Goal: Communication & Community: Answer question/provide support

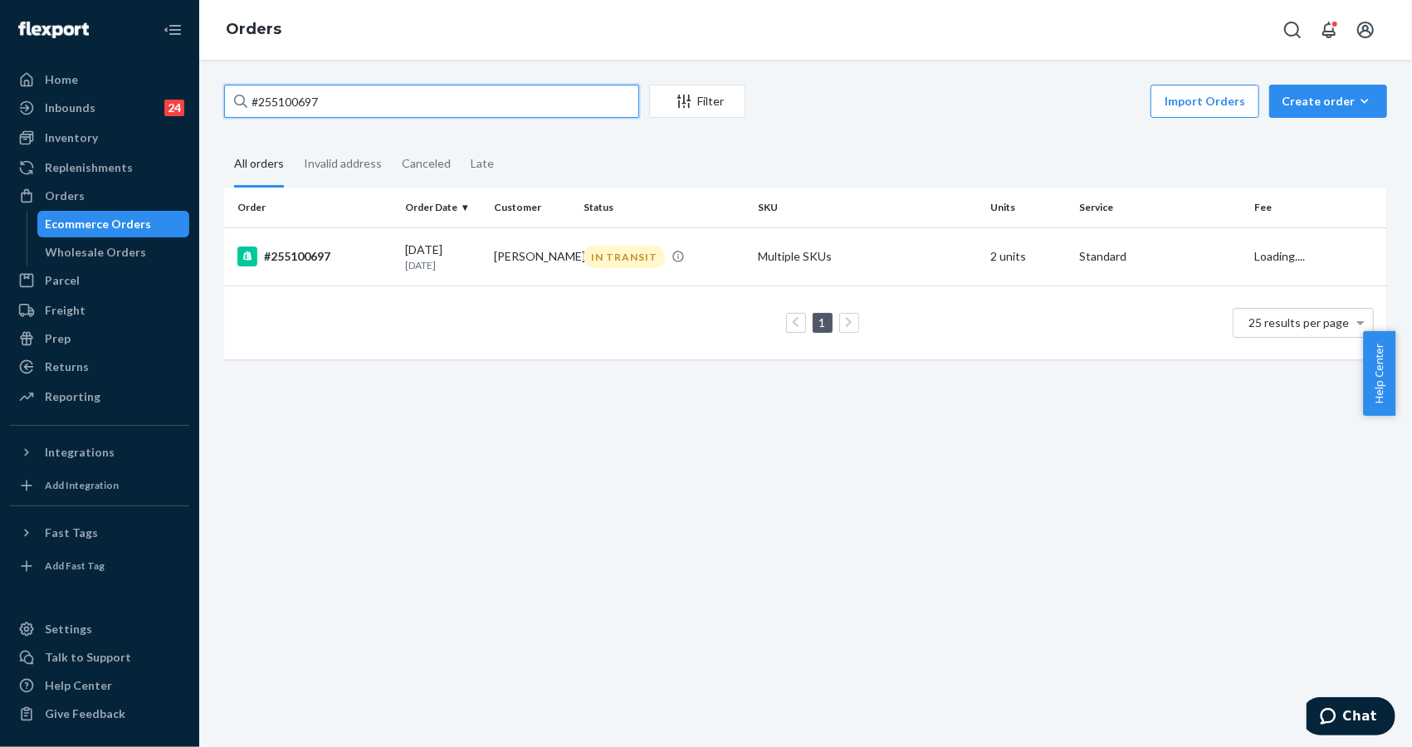
click at [454, 108] on input "#255100697" at bounding box center [431, 101] width 415 height 33
type input "#255086530"
click at [308, 258] on div "#255086530" at bounding box center [314, 257] width 154 height 20
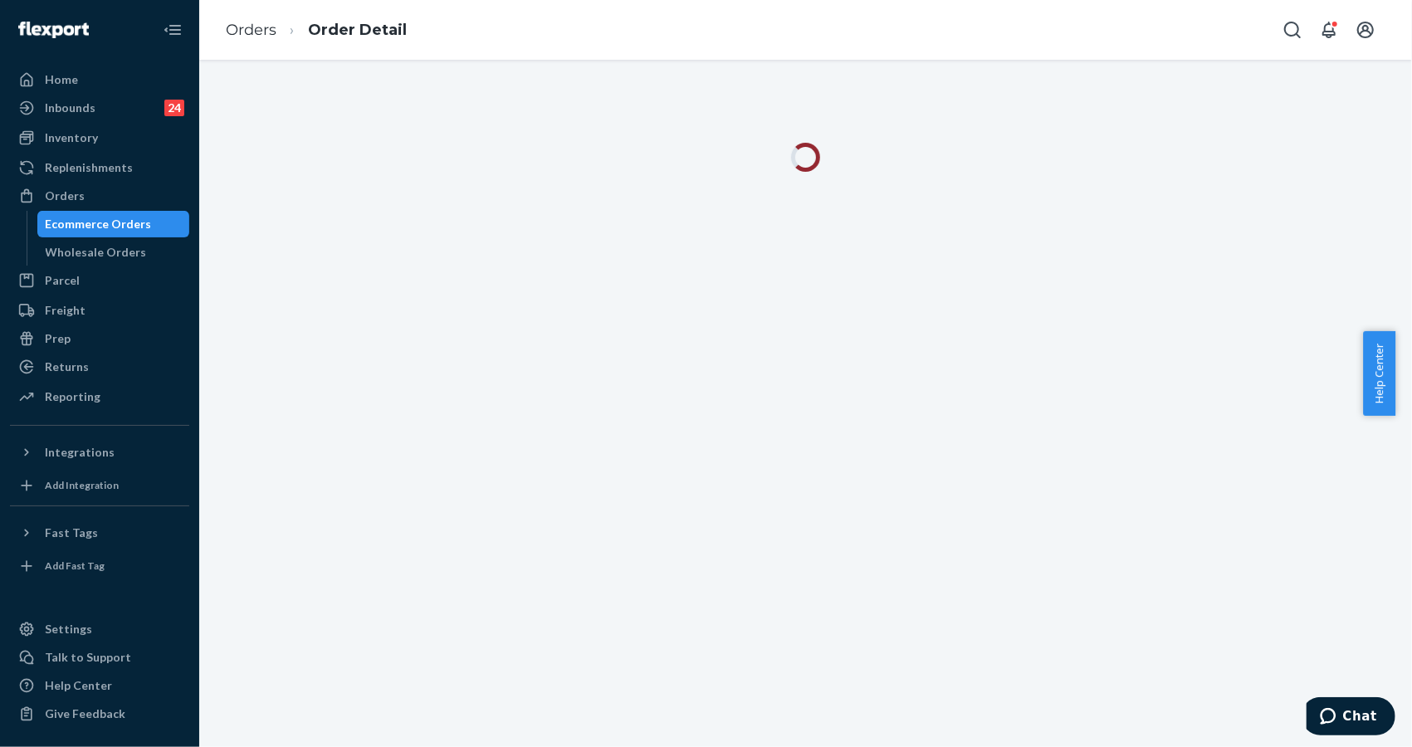
click at [1219, 322] on div at bounding box center [805, 403] width 1213 height 687
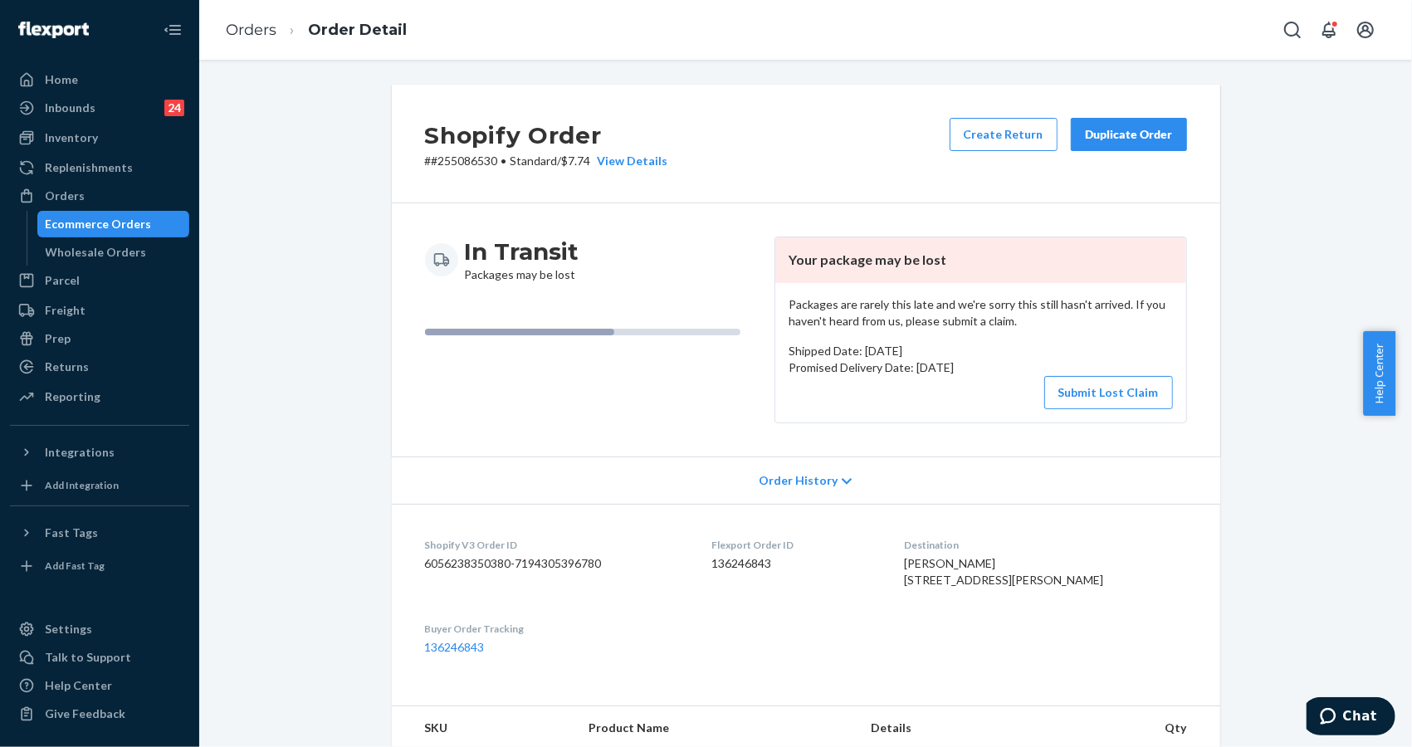
drag, startPoint x: 1313, startPoint y: 234, endPoint x: 1232, endPoint y: 272, distance: 89.9
click at [1313, 237] on div "Shopify Order # #255086530 • Standard / $7.74 View Details Create Return Duplic…" at bounding box center [806, 603] width 1188 height 1036
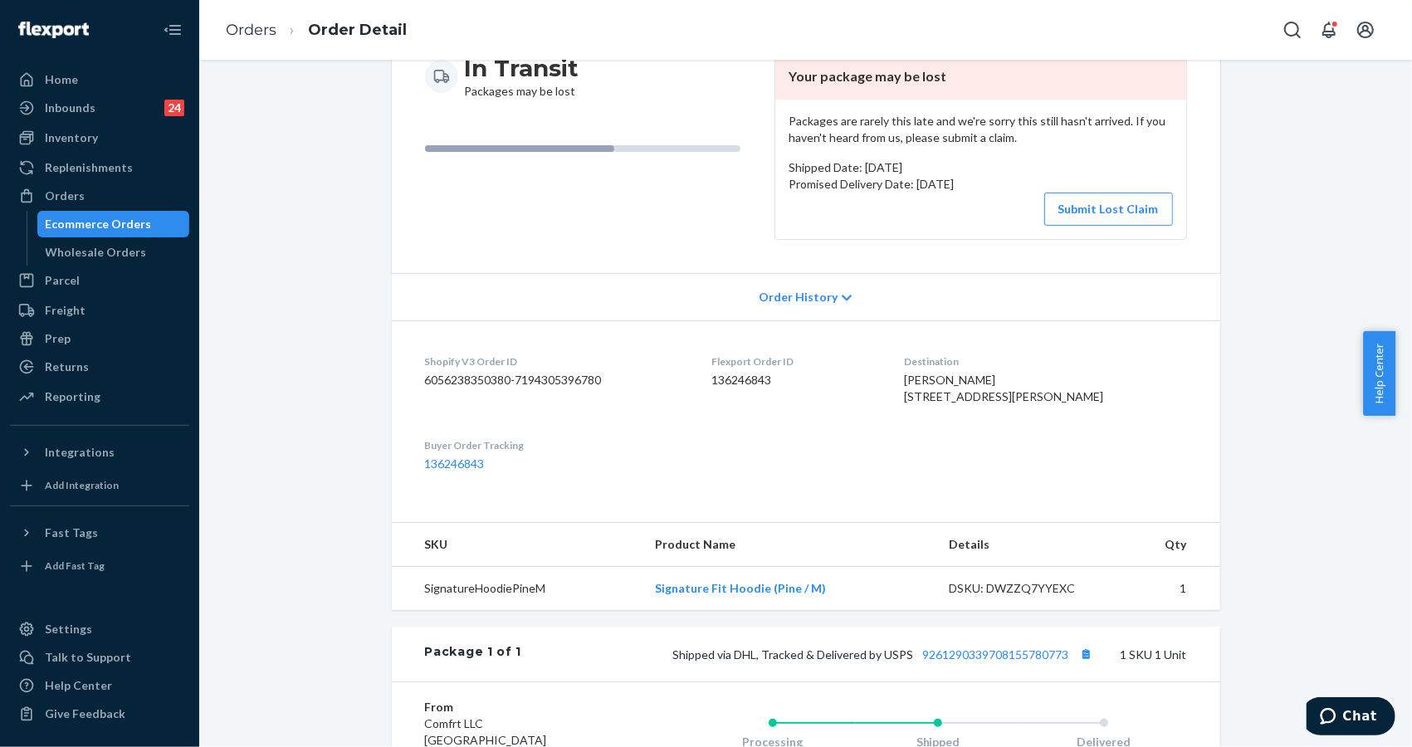
scroll to position [221, 0]
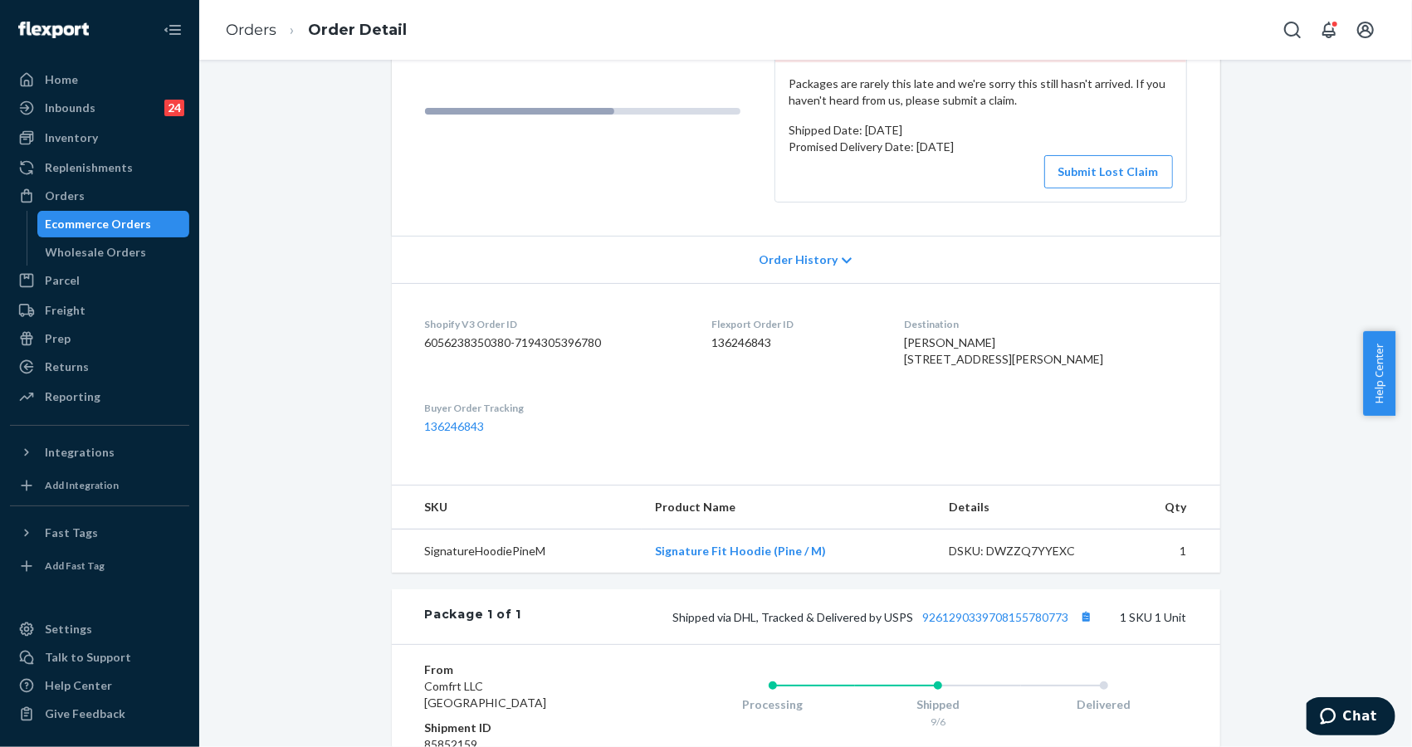
drag, startPoint x: 1250, startPoint y: 234, endPoint x: 1171, endPoint y: 220, distance: 80.1
click at [1250, 234] on div "Shopify Order # #255086530 • Standard / $7.74 View Details Create Return Duplic…" at bounding box center [806, 405] width 1188 height 1083
click at [1098, 163] on button "Submit Lost Claim" at bounding box center [1108, 171] width 129 height 33
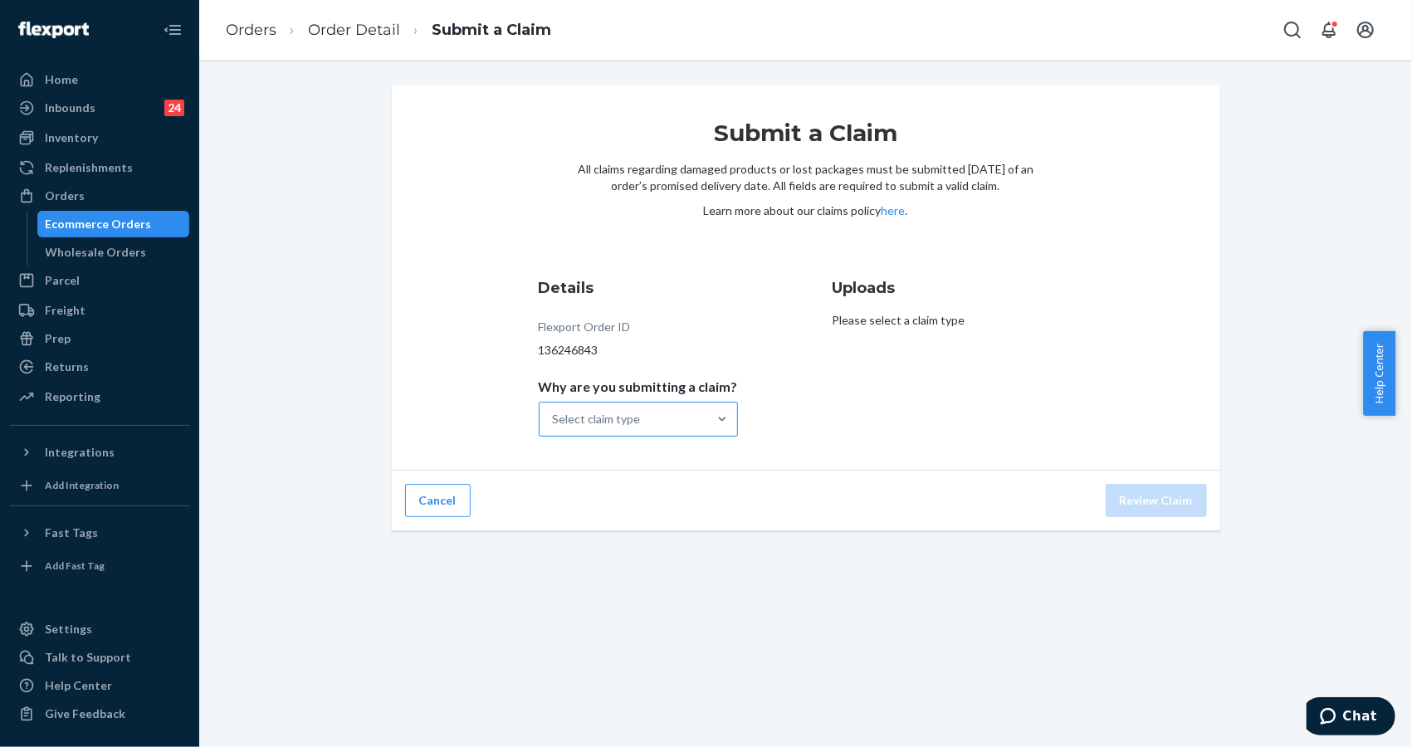
drag, startPoint x: 1243, startPoint y: 296, endPoint x: 628, endPoint y: 428, distance: 628.5
click at [1232, 299] on div "Submit a Claim All claims regarding damaged products or lost packages must be s…" at bounding box center [806, 308] width 1188 height 447
click at [627, 425] on div "Select claim type" at bounding box center [597, 419] width 88 height 17
click at [554, 425] on input "Why are you submitting a claim? Select claim type" at bounding box center [554, 419] width 2 height 17
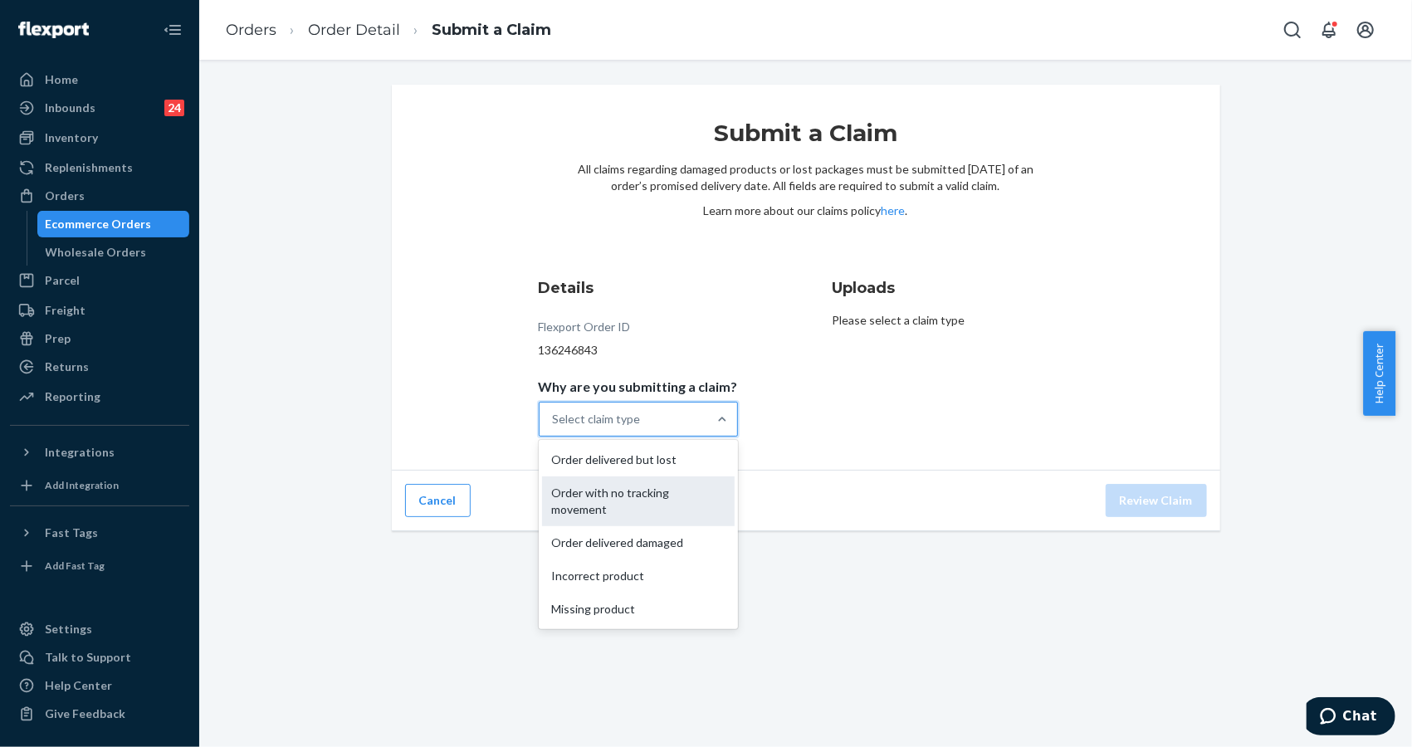
click at [630, 490] on div "Order with no tracking movement" at bounding box center [638, 501] width 193 height 50
click at [554, 427] on input "Why are you submitting a claim? option Order with no tracking movement focused,…" at bounding box center [554, 419] width 2 height 17
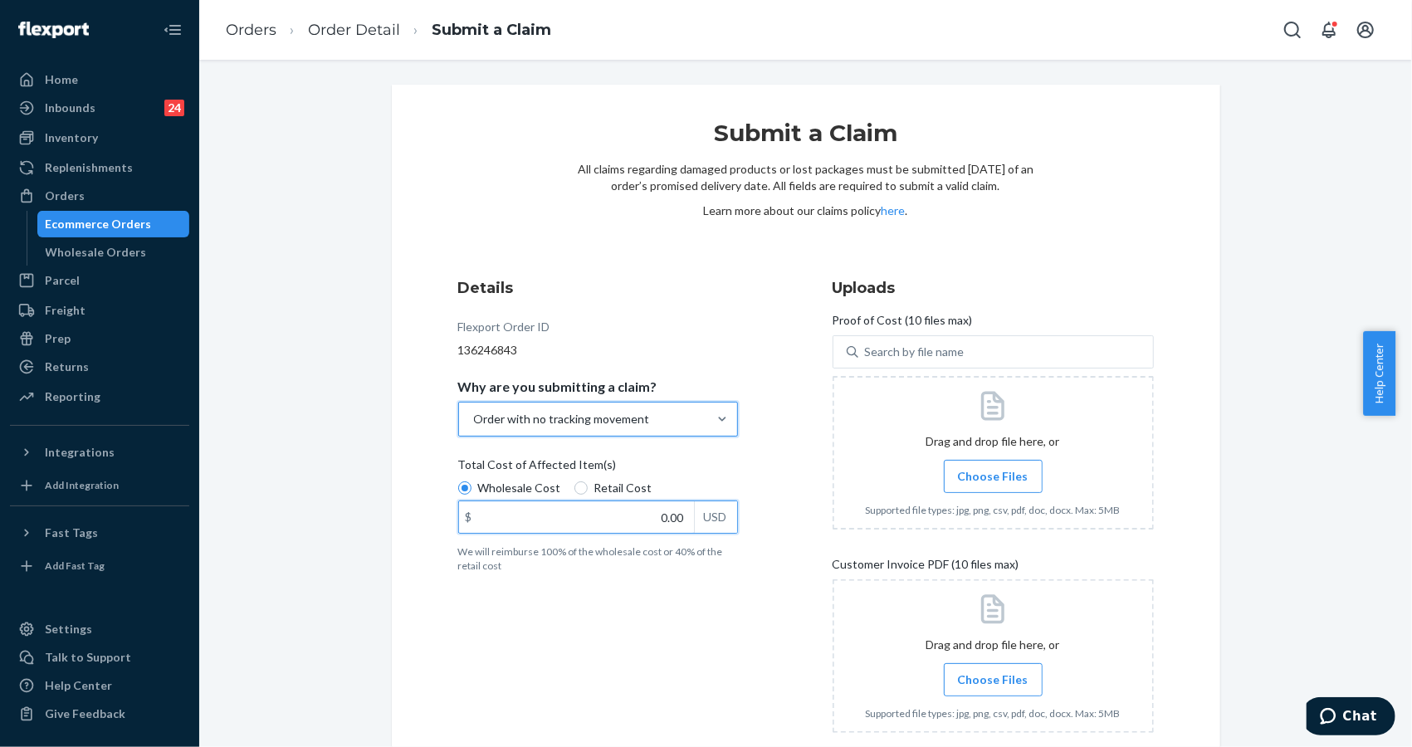
click at [629, 510] on input "0.00" at bounding box center [576, 517] width 235 height 32
type input "47.00"
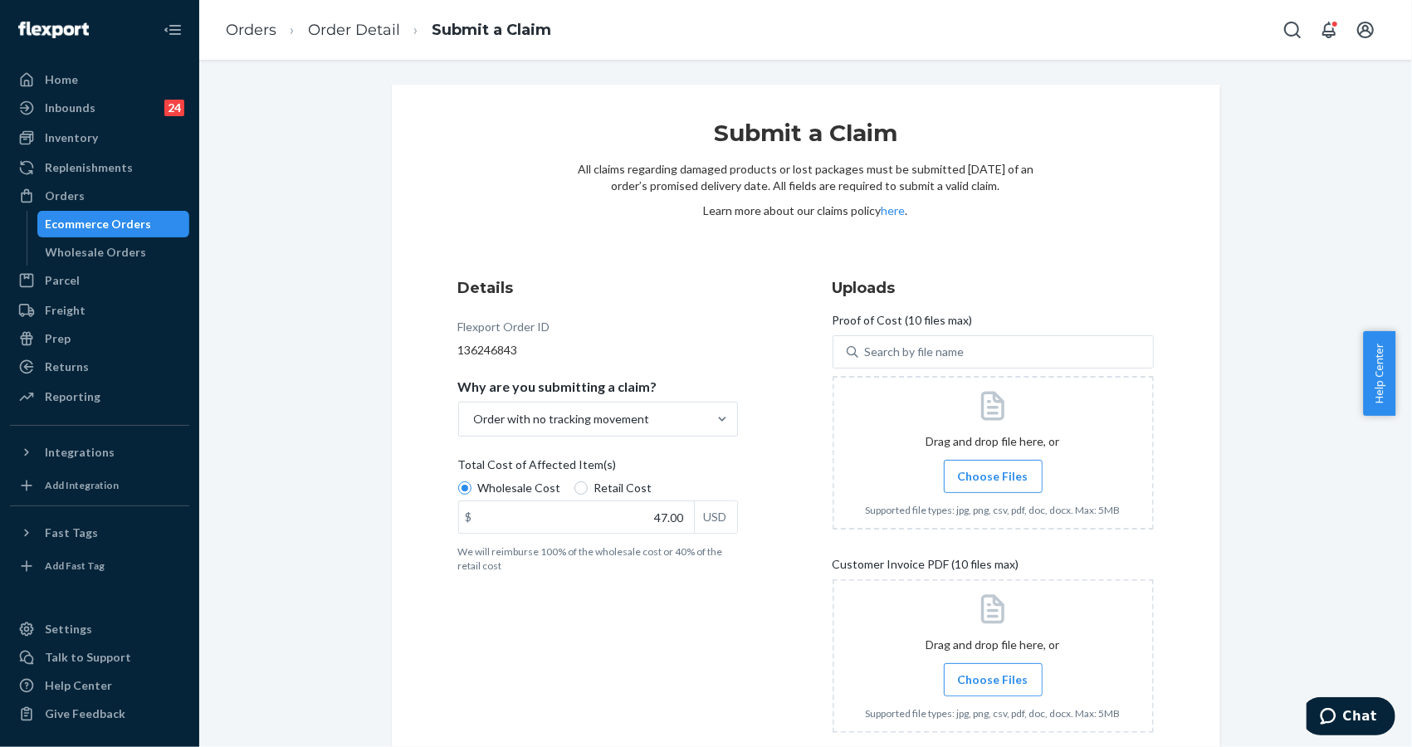
click at [1223, 200] on div "Submit a Claim All claims regarding damaged products or lost packages must be s…" at bounding box center [805, 473] width 853 height 777
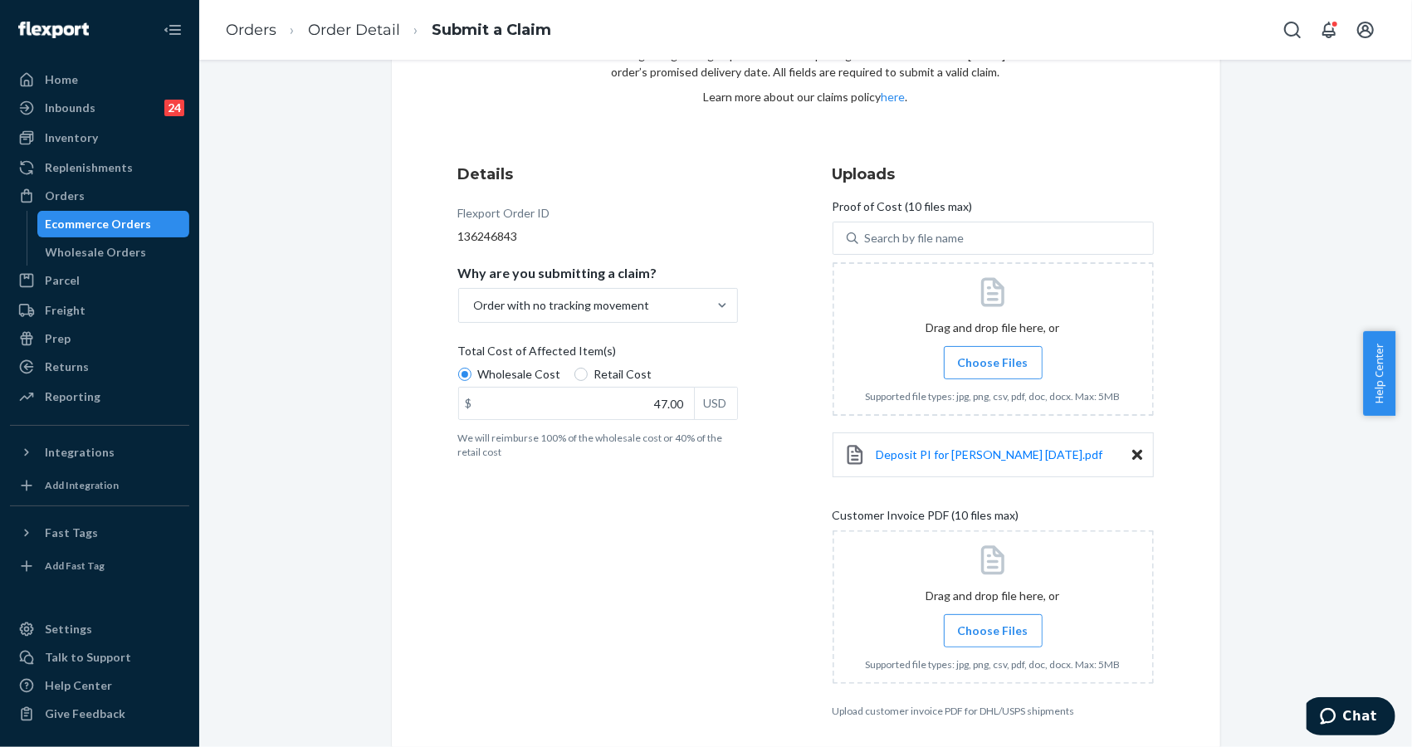
click at [1286, 266] on div "Submit a Claim All claims regarding damaged products or lost packages must be s…" at bounding box center [806, 392] width 1188 height 842
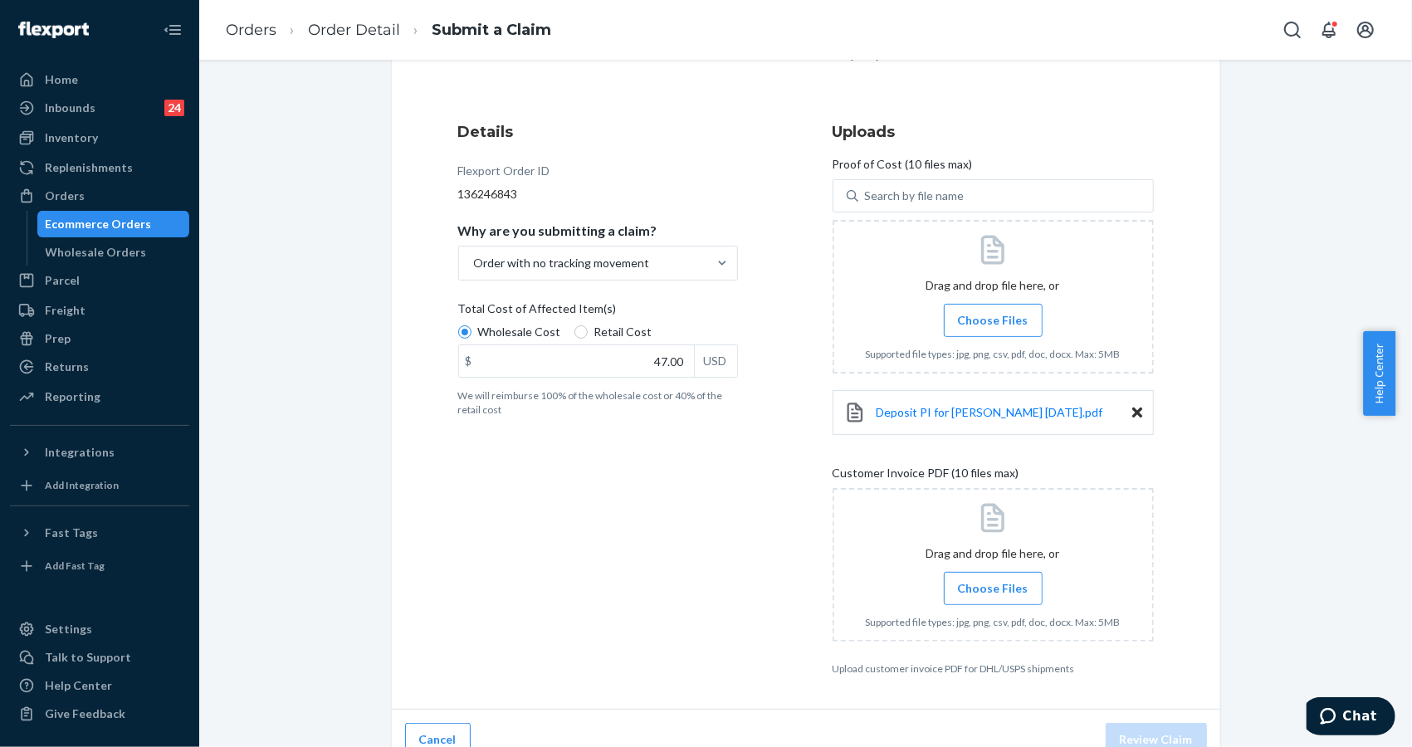
scroll to position [178, 0]
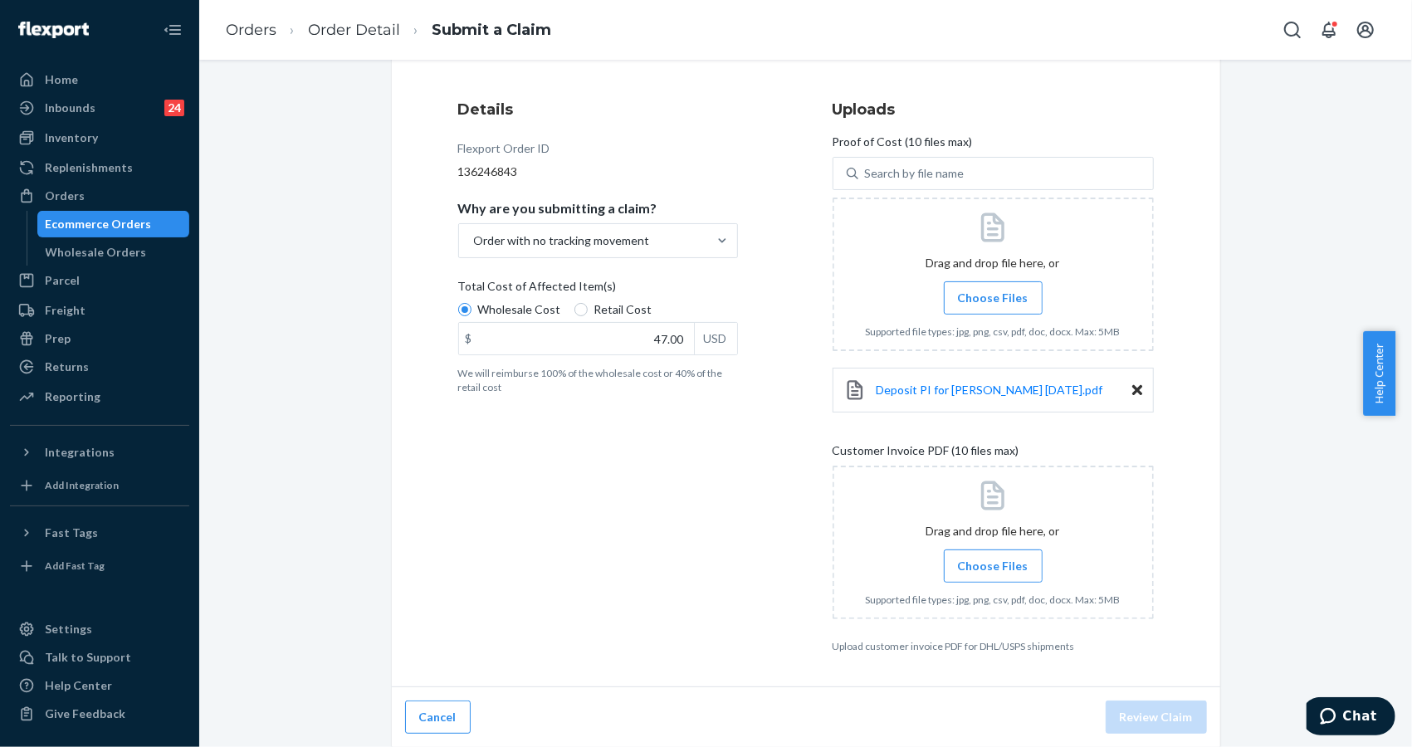
click at [1222, 229] on div "Submit a Claim All claims regarding damaged products or lost packages must be s…" at bounding box center [805, 327] width 853 height 842
click at [1296, 323] on div "Submit a Claim All claims regarding damaged products or lost packages must be s…" at bounding box center [806, 327] width 1188 height 842
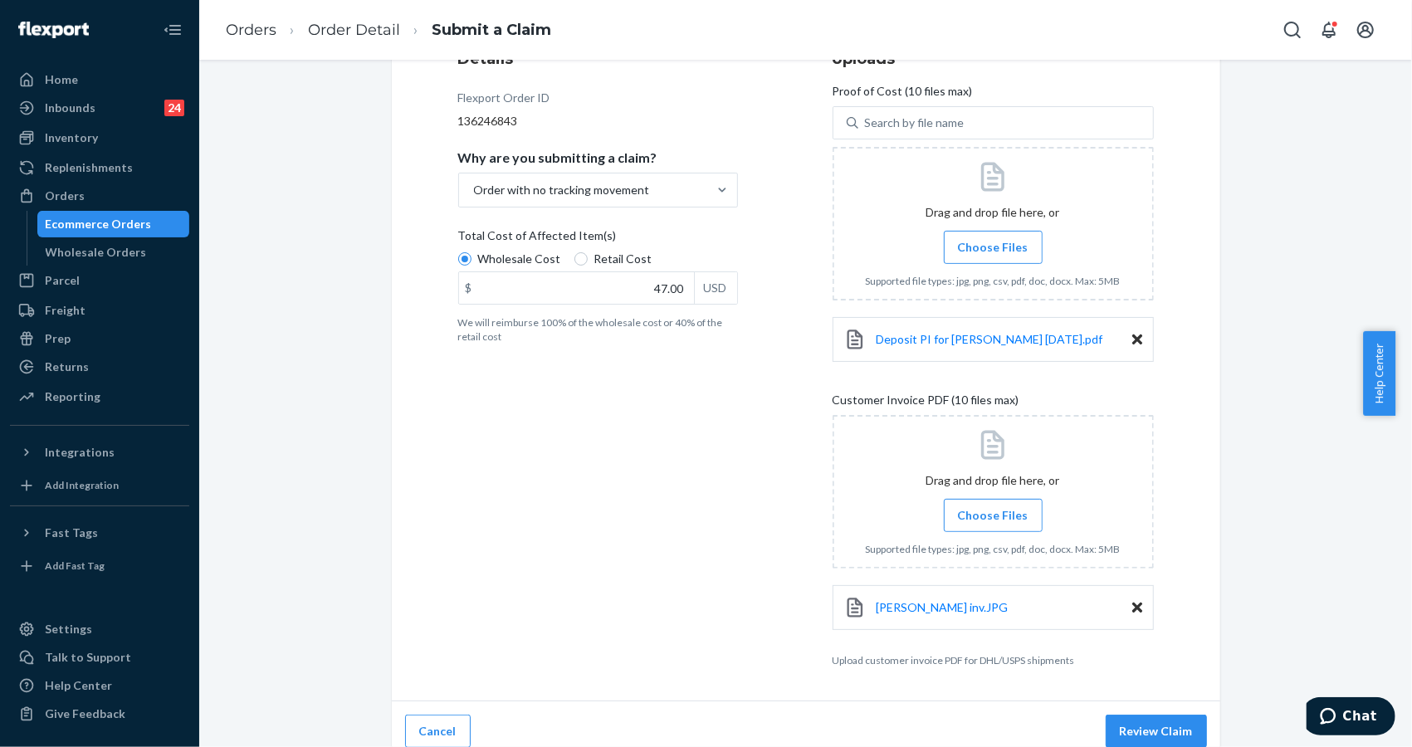
scroll to position [243, 0]
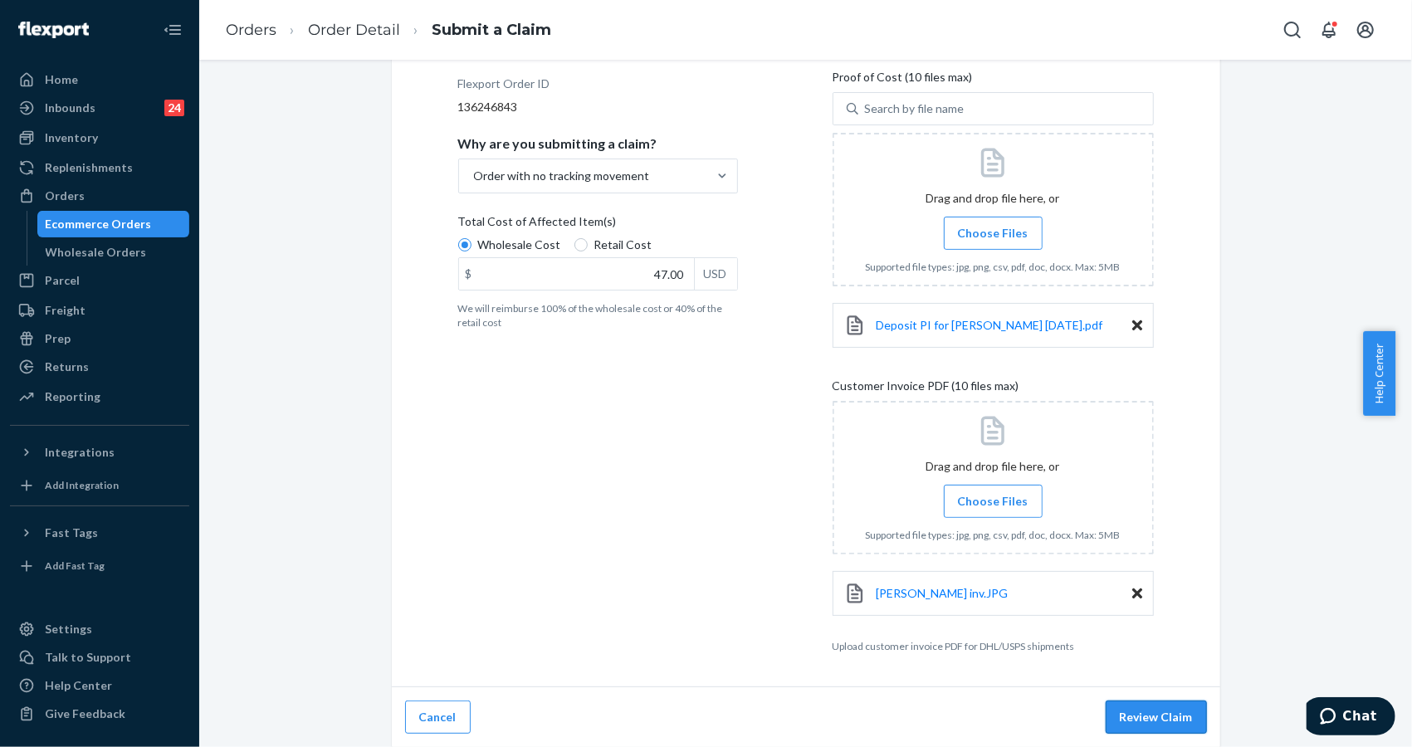
click at [1151, 724] on button "Review Claim" at bounding box center [1156, 717] width 101 height 33
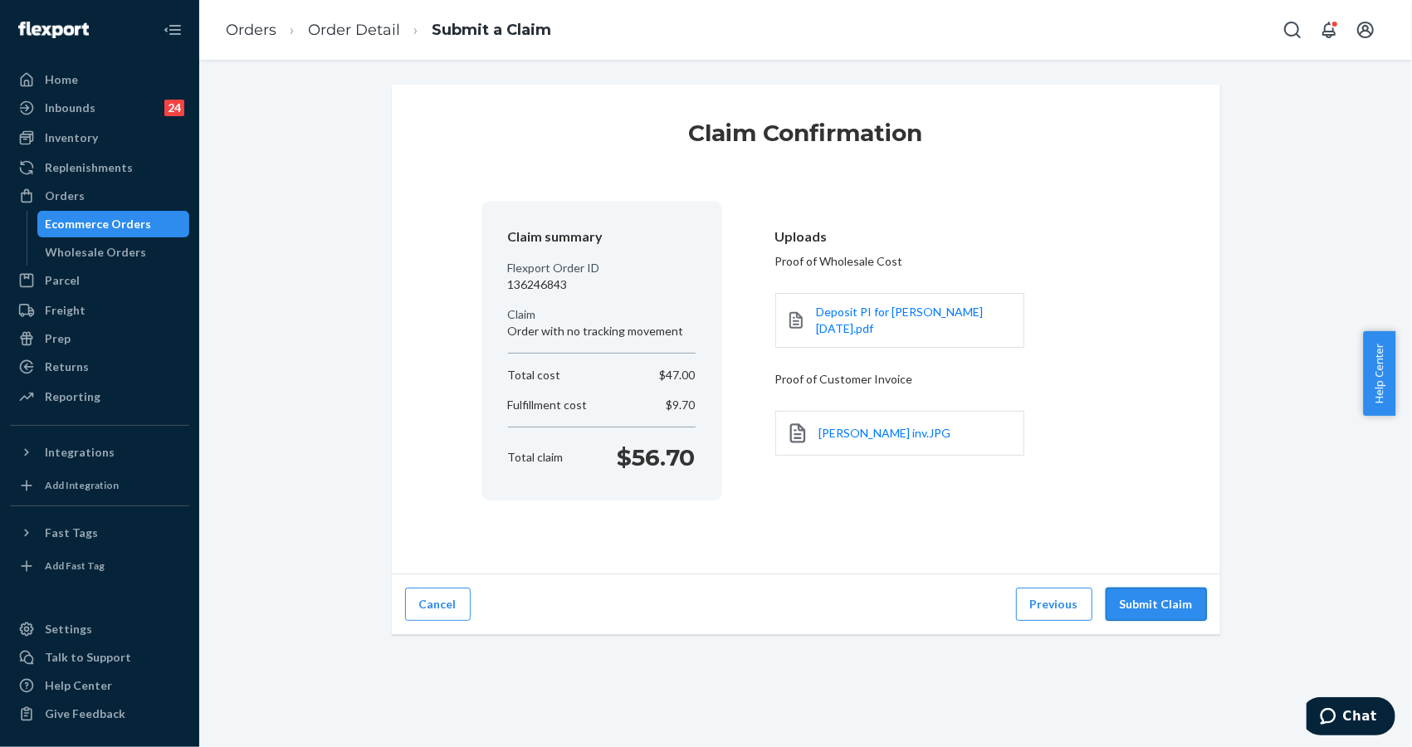
click at [1148, 592] on button "Submit Claim" at bounding box center [1156, 604] width 101 height 33
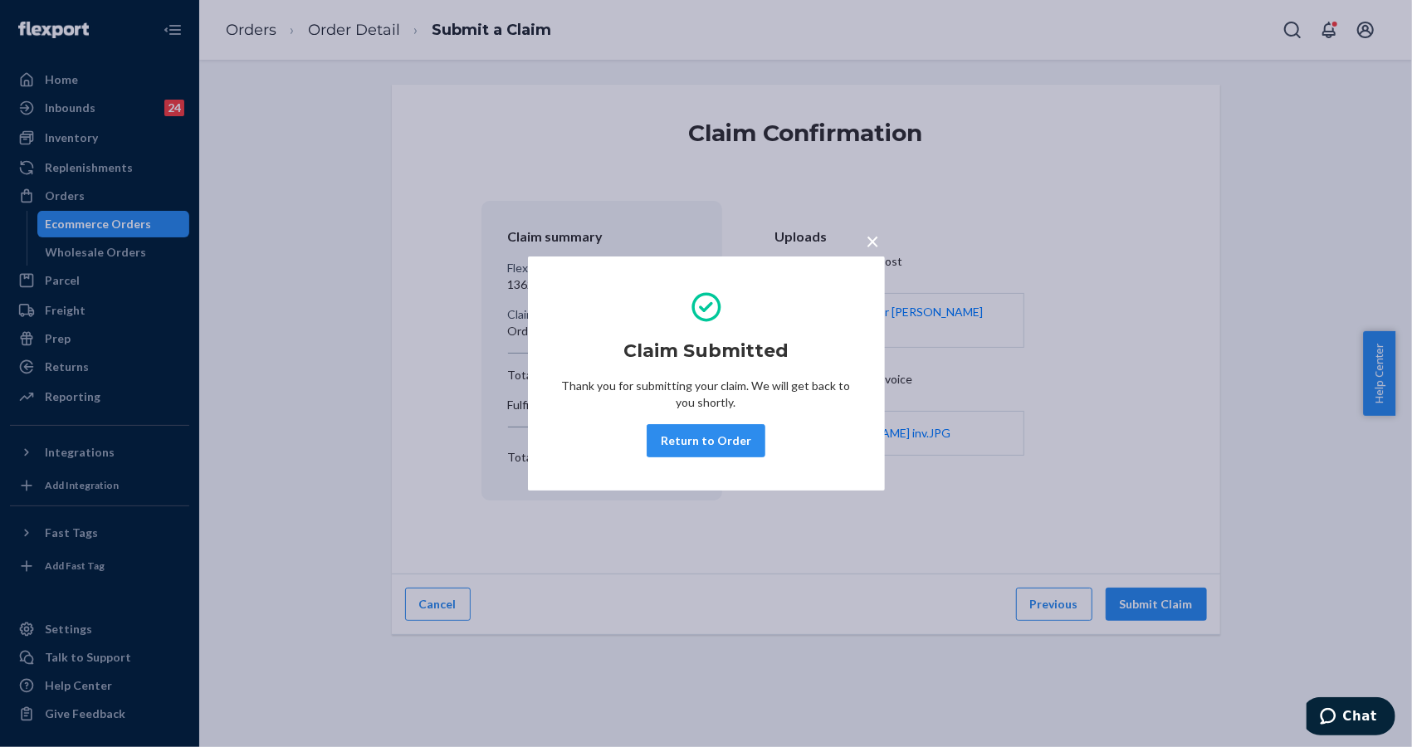
click at [1205, 182] on div "× Claim Submitted Thank you for submitting your claim. We will get back to you …" at bounding box center [706, 373] width 1412 height 747
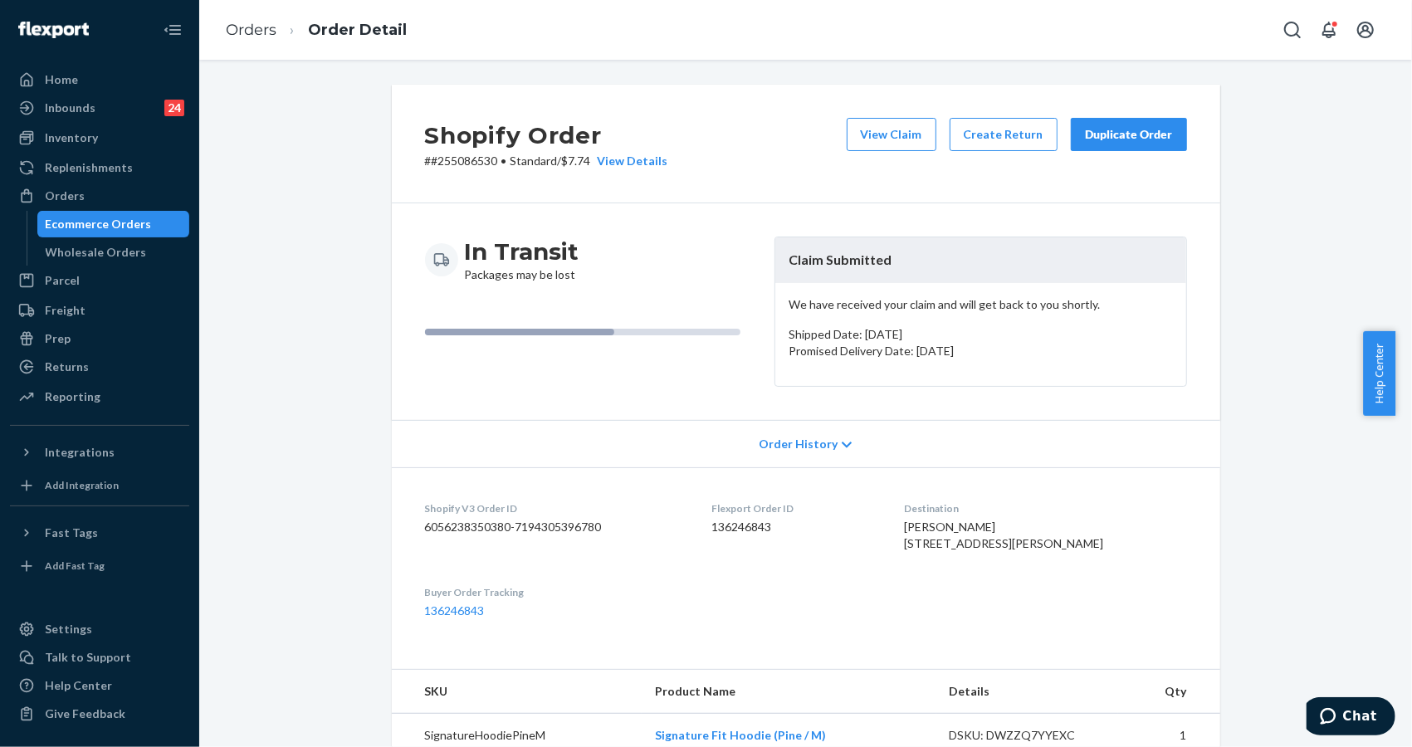
drag, startPoint x: 1335, startPoint y: 178, endPoint x: 1029, endPoint y: 42, distance: 334.8
click at [1328, 173] on div "Shopify Order # #255086530 • Standard / $7.74 View Details View Claim Create Re…" at bounding box center [806, 608] width 1188 height 1047
click at [1175, 652] on dl "Shopify V3 Order ID 6056238350380-7194305396780 Flexport Order ID 136246843 Des…" at bounding box center [806, 559] width 828 height 185
click at [1243, 173] on div "Shopify Order # #255086530 • Standard / $7.74 View Details View Claim Create Re…" at bounding box center [806, 608] width 1188 height 1047
click at [84, 195] on div "Orders" at bounding box center [100, 195] width 176 height 23
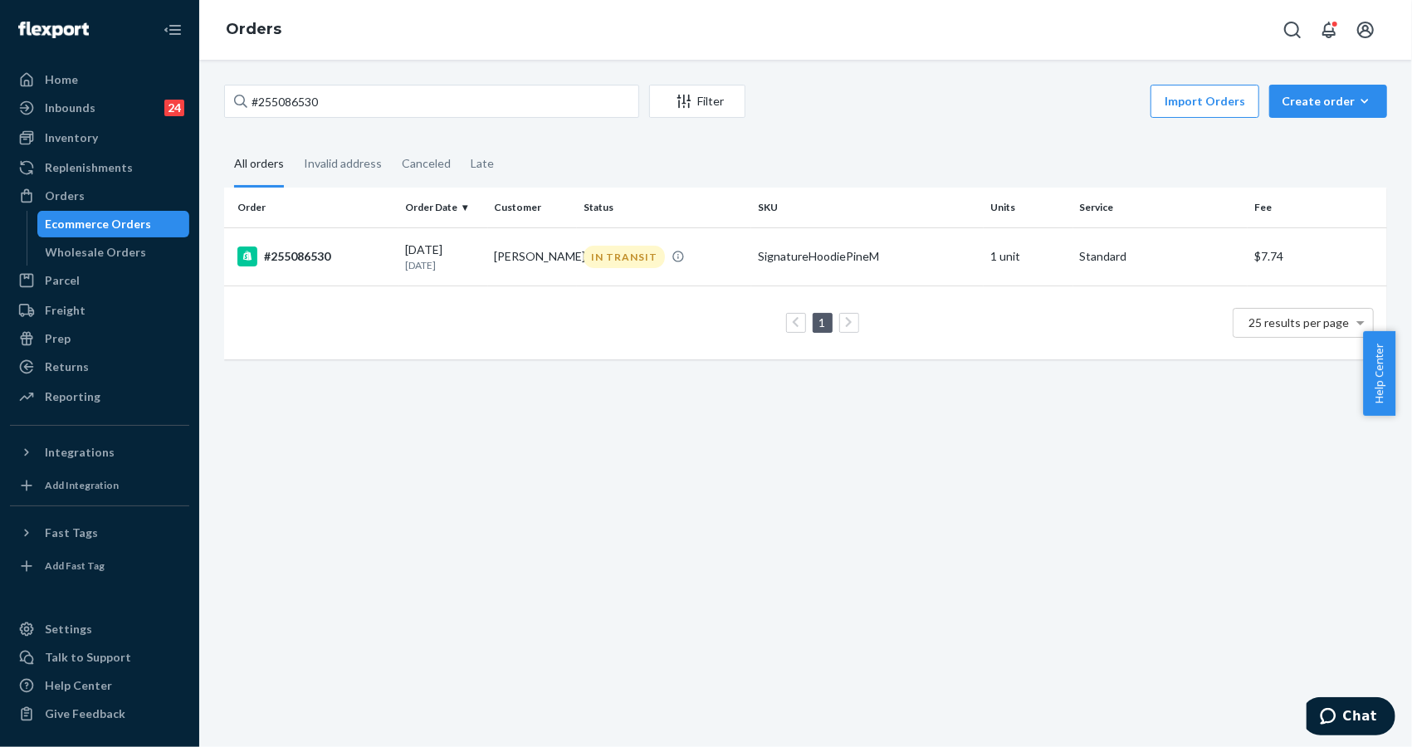
click at [1226, 136] on div "#255086530 Filter Import Orders Create order Ecommerce order Removal order All …" at bounding box center [806, 230] width 1188 height 291
click at [369, 101] on input "#255086530" at bounding box center [431, 101] width 415 height 33
paste input "124555"
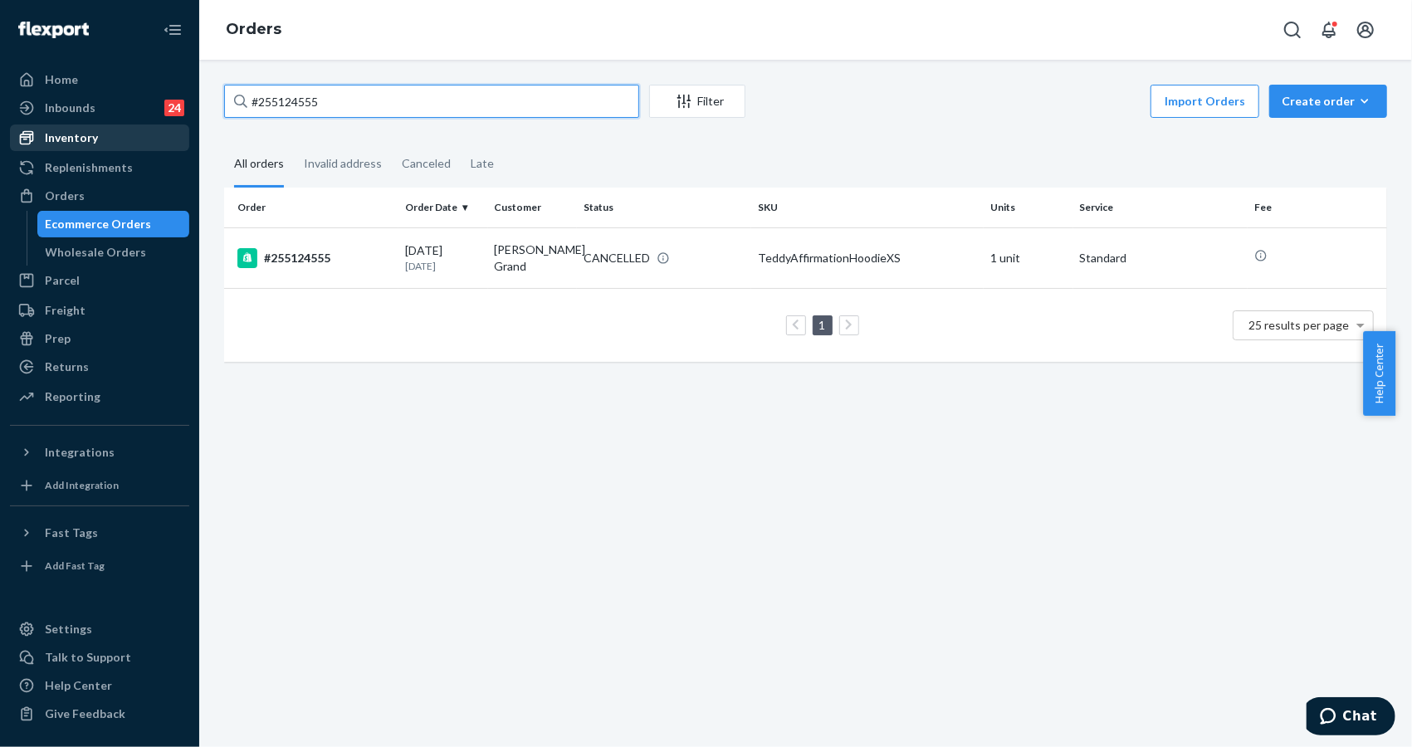
type input "#255124555"
click at [116, 145] on div "Inventory" at bounding box center [100, 137] width 176 height 23
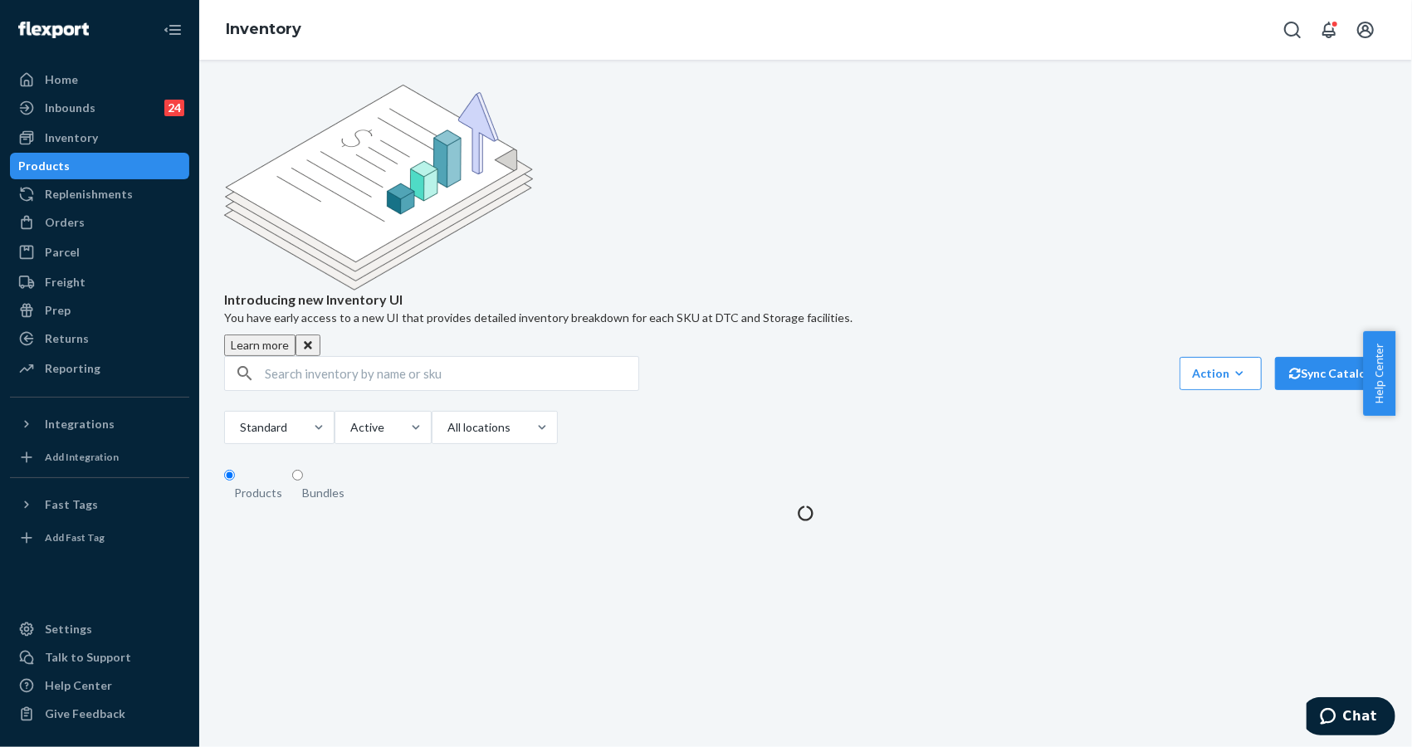
click at [1226, 100] on div "Introducing new Inventory UI You have early access to a new UI that provides de…" at bounding box center [805, 220] width 1163 height 271
click at [480, 357] on input "text" at bounding box center [452, 373] width 374 height 33
paste input "Affirmation Hoodie Teddy / XS"
type input "Affirmation Hoodie Teddy / XS"
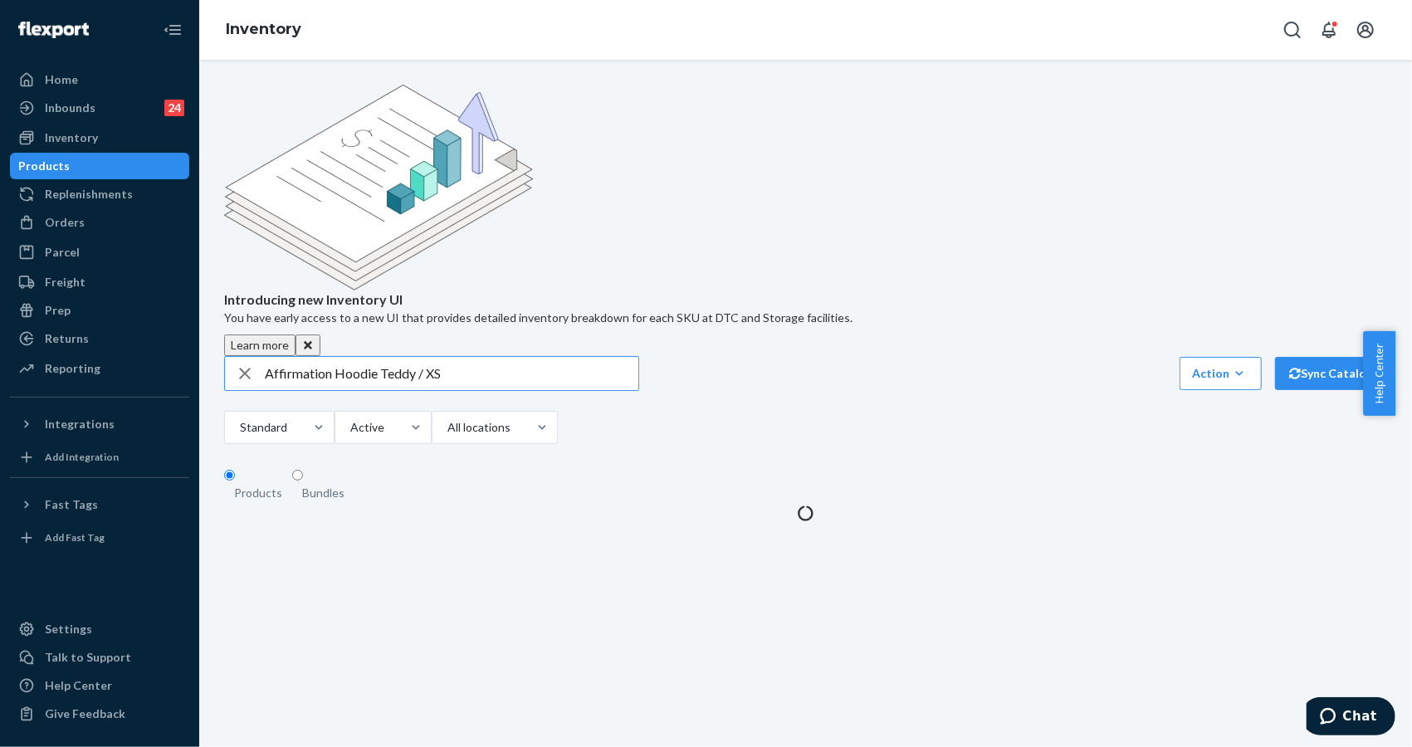
click at [470, 357] on input "Affirmation Hoodie Teddy / XS" at bounding box center [452, 373] width 374 height 33
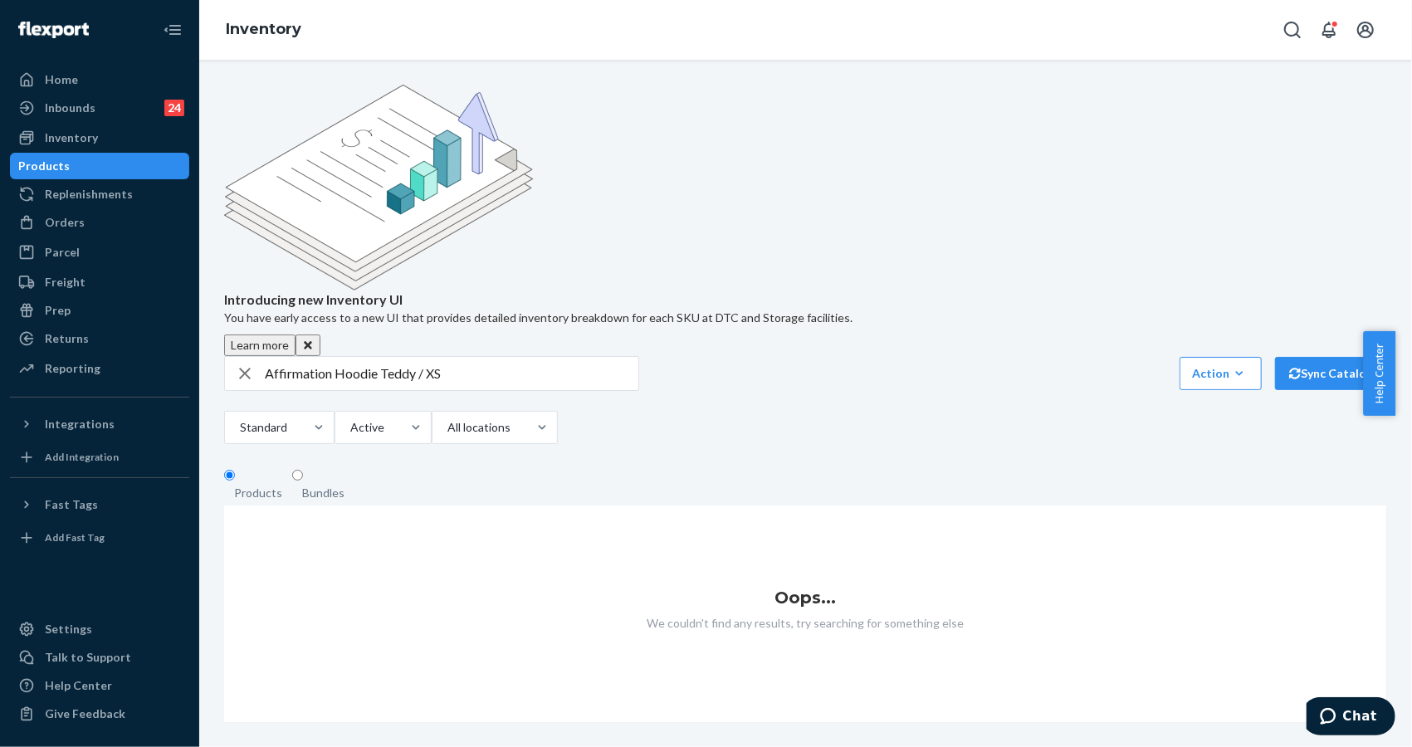
drag, startPoint x: 1199, startPoint y: 670, endPoint x: 1185, endPoint y: 663, distance: 15.6
click at [1199, 671] on div "Introducing new Inventory UI You have early access to a new UI that provides de…" at bounding box center [805, 403] width 1213 height 687
click at [525, 357] on input "Affirmation Hoodie Teddy / XS" at bounding box center [452, 373] width 374 height 33
click at [395, 357] on input "Affirmation Hoodie Teddy / XS" at bounding box center [452, 373] width 374 height 33
click at [396, 357] on input "Affirmation Hoodie Teddy / XS" at bounding box center [452, 373] width 374 height 33
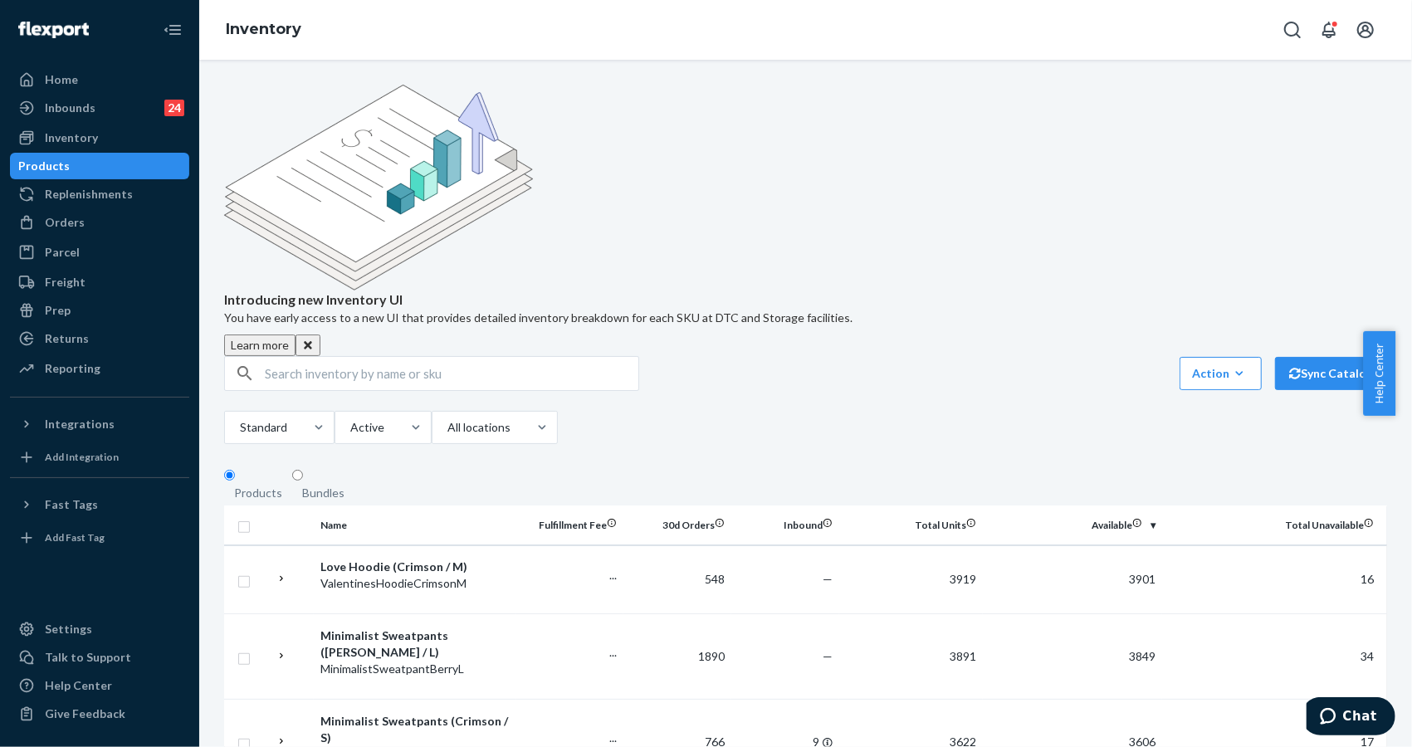
click at [441, 357] on input "text" at bounding box center [452, 373] width 374 height 33
drag, startPoint x: 1361, startPoint y: 720, endPoint x: 1355, endPoint y: 709, distance: 12.7
click at [1361, 719] on span "Chat" at bounding box center [1359, 715] width 34 height 15
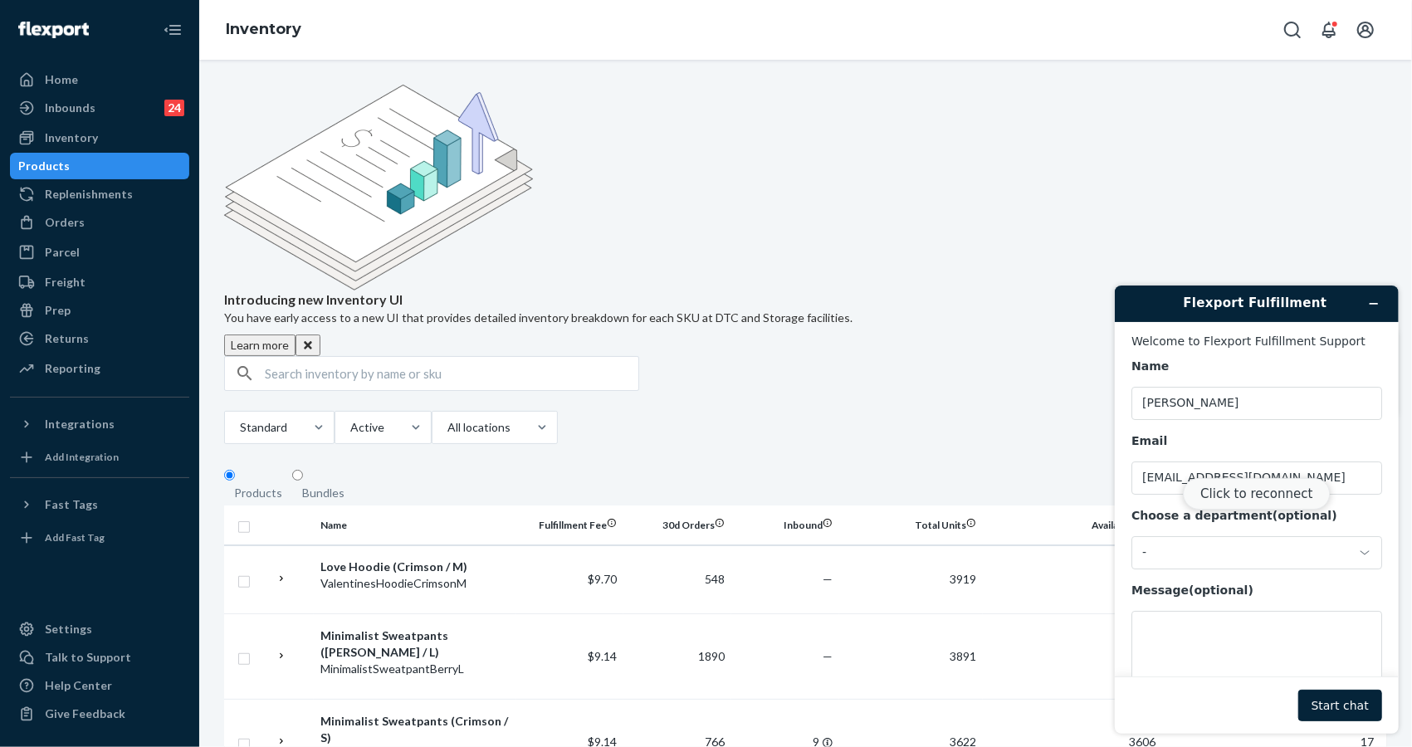
click at [1224, 491] on button "Click to reconnect" at bounding box center [1255, 493] width 147 height 32
click at [1219, 557] on div "-" at bounding box center [1245, 552] width 209 height 15
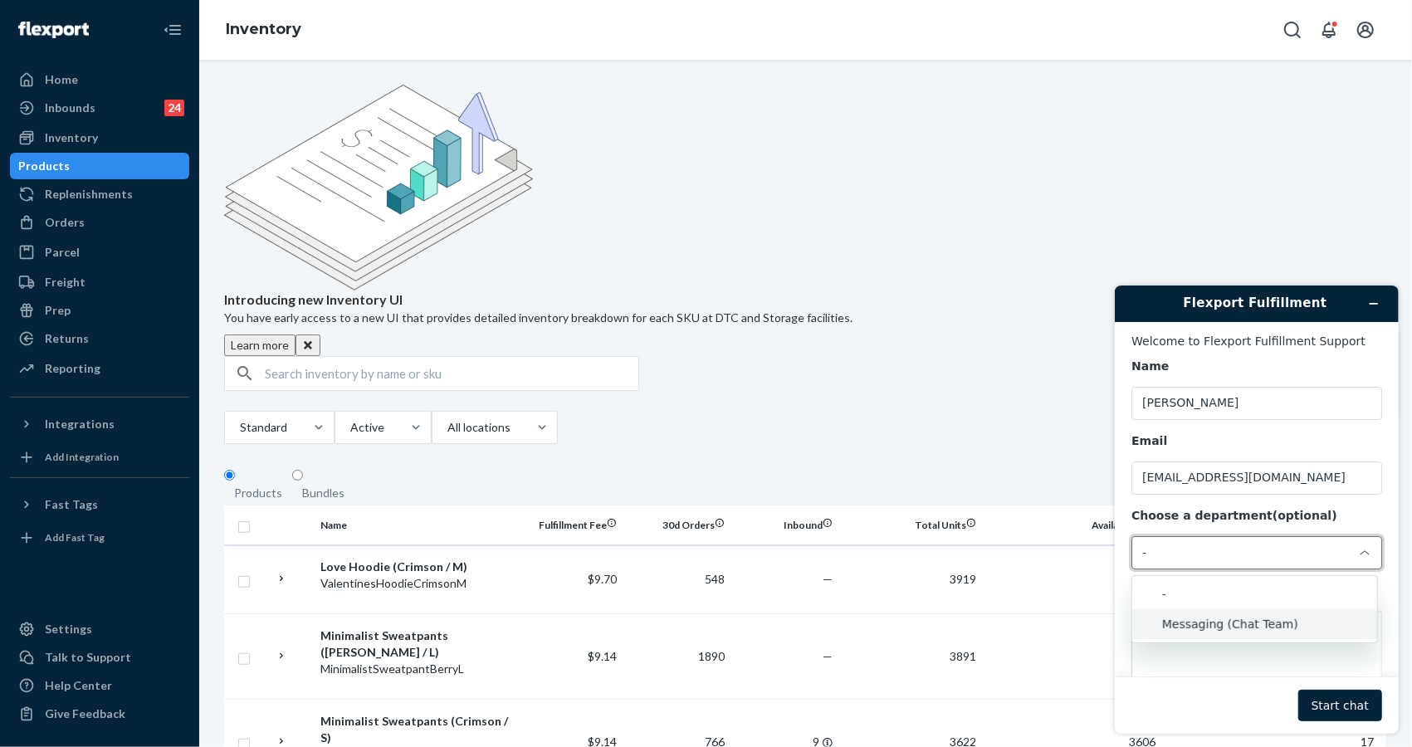
click at [1191, 619] on li "Messaging (Chat Team)" at bounding box center [1253, 623] width 245 height 30
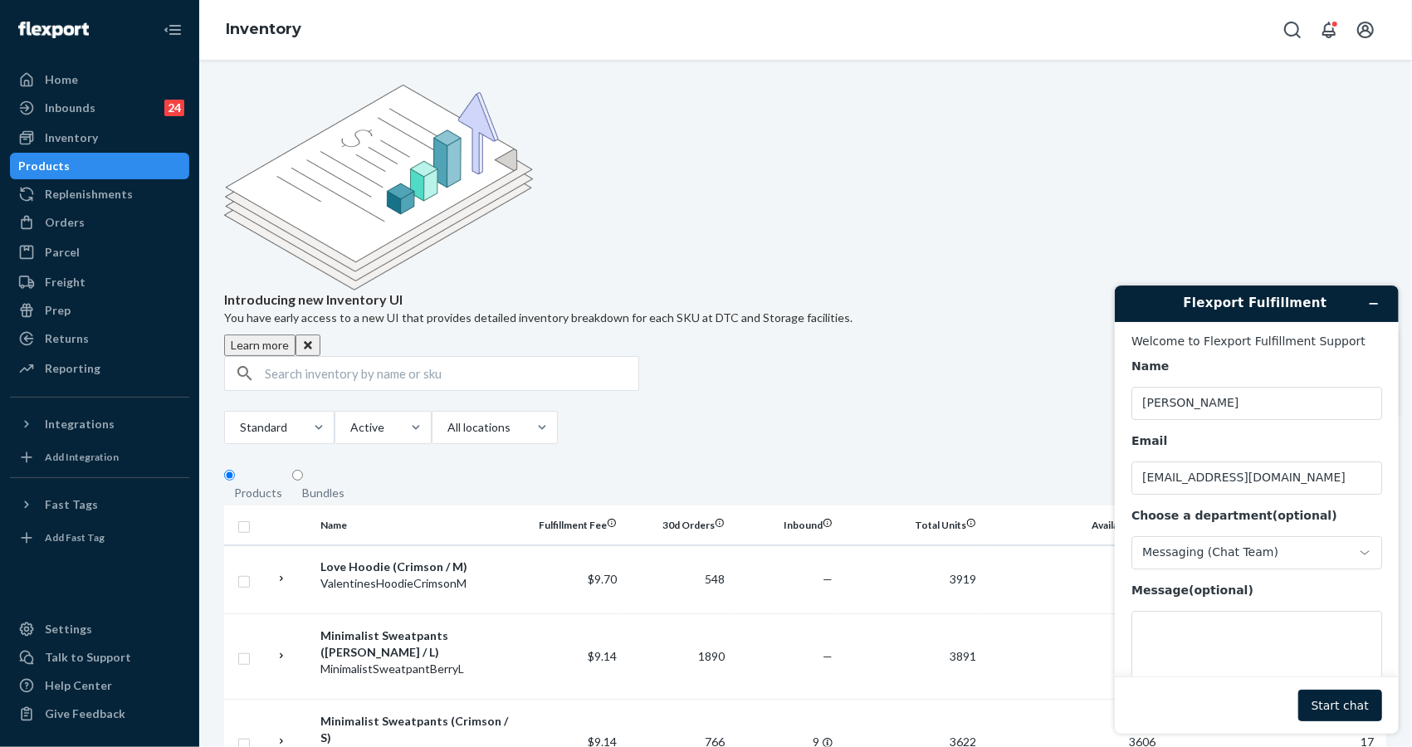
click at [1219, 191] on div "Introducing new Inventory UI You have early access to a new UI that provides de…" at bounding box center [805, 220] width 1163 height 271
click at [364, 357] on input "text" at bounding box center [452, 373] width 374 height 33
paste input "#255132871"
type input "#255132871"
click at [62, 219] on div "Orders" at bounding box center [65, 222] width 40 height 17
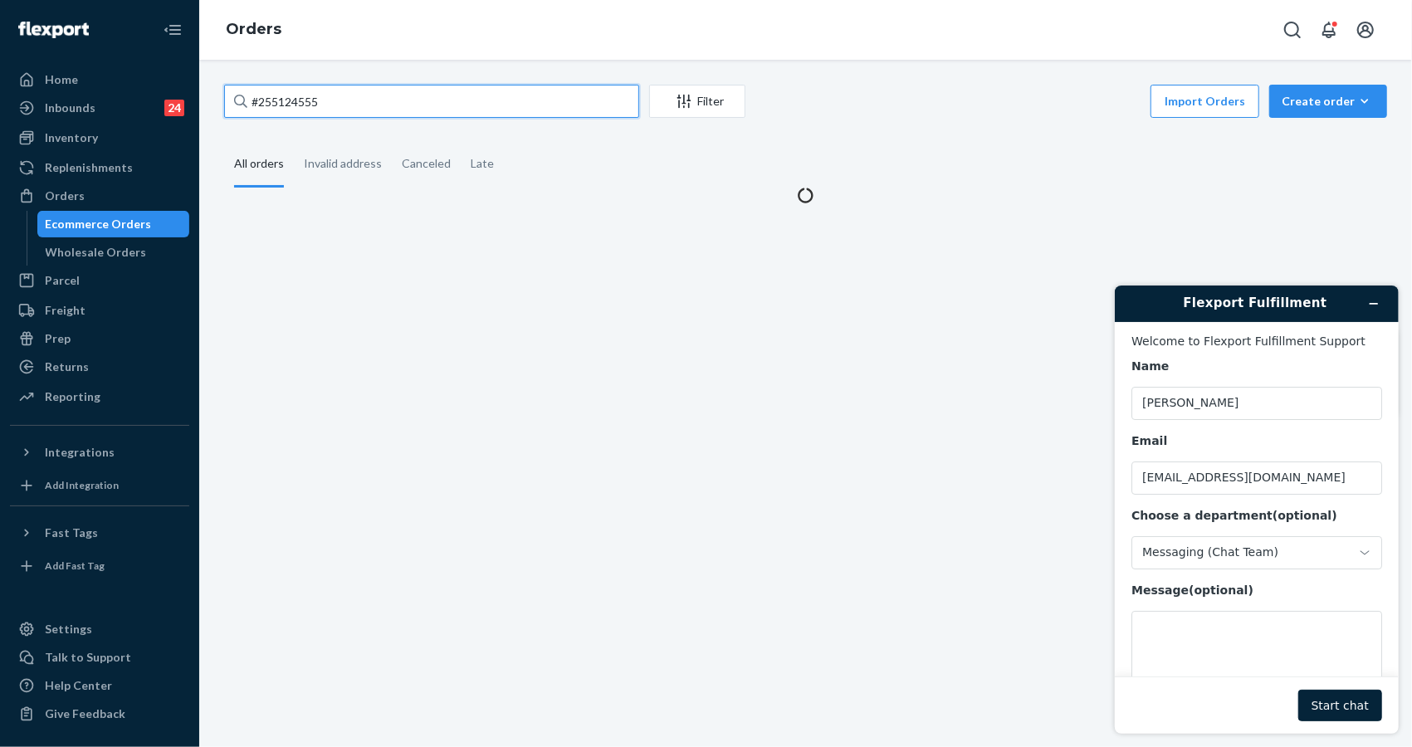
click at [401, 102] on input "#255124555" at bounding box center [431, 101] width 415 height 33
paste input "32871"
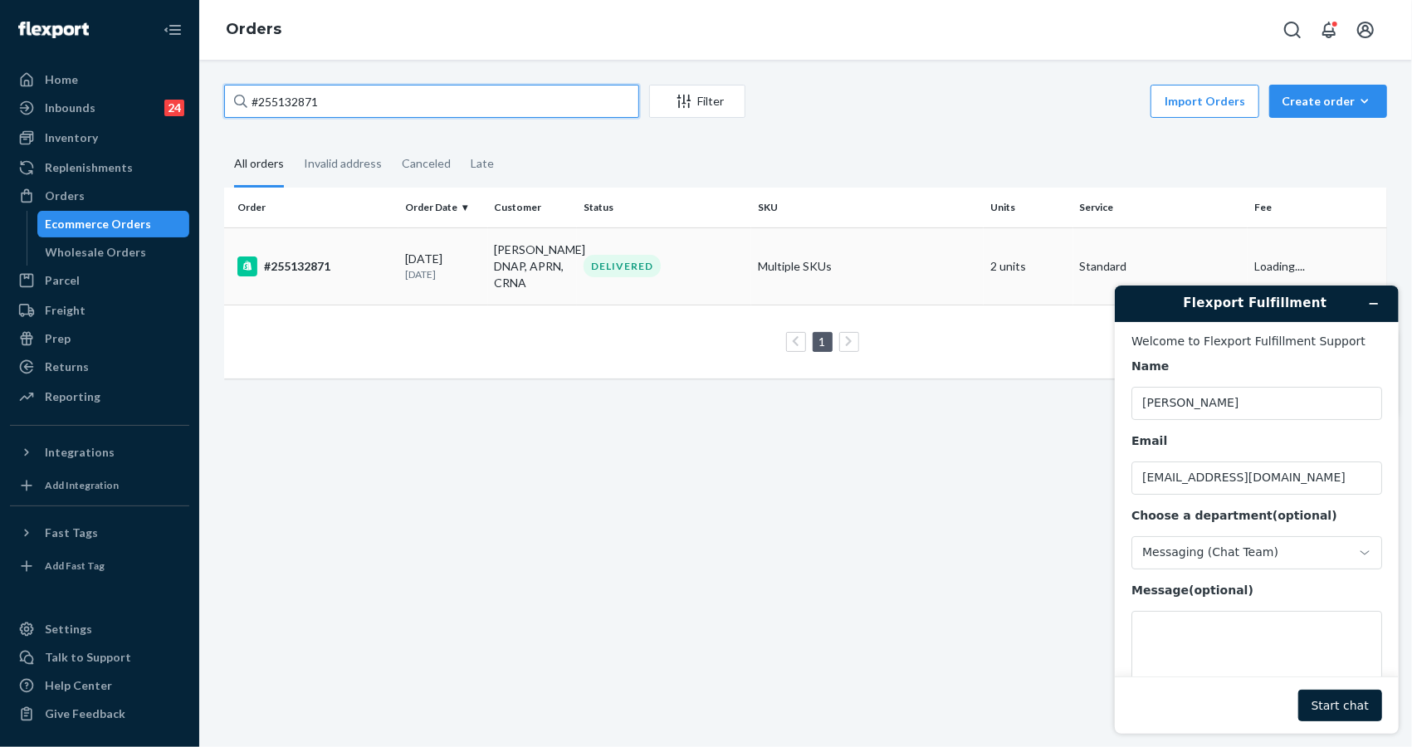
type input "#255132871"
click at [407, 261] on div "[DATE] [DATE]" at bounding box center [443, 266] width 76 height 31
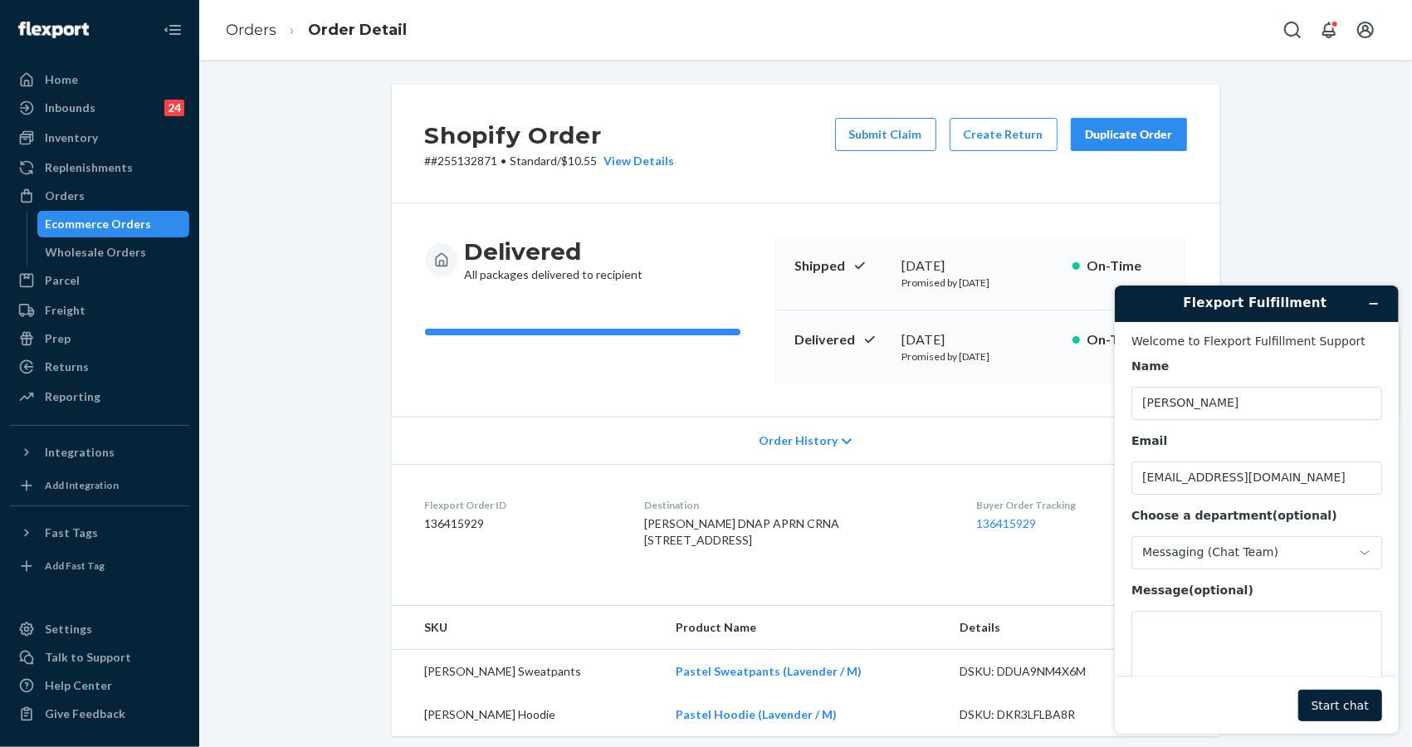
click at [1263, 136] on div "Shopify Order # #255132871 • Standard / $10.55 View Details Submit Claim Create…" at bounding box center [806, 619] width 1188 height 1069
click at [1191, 633] on textarea "Message (optional)" at bounding box center [1256, 656] width 251 height 93
click at [1258, 203] on div "Shopify Order # #255132871 • Standard / $10.55 View Details Submit Claim Create…" at bounding box center [806, 619] width 1188 height 1069
click at [1221, 658] on textarea "Message (optional)" at bounding box center [1256, 656] width 251 height 93
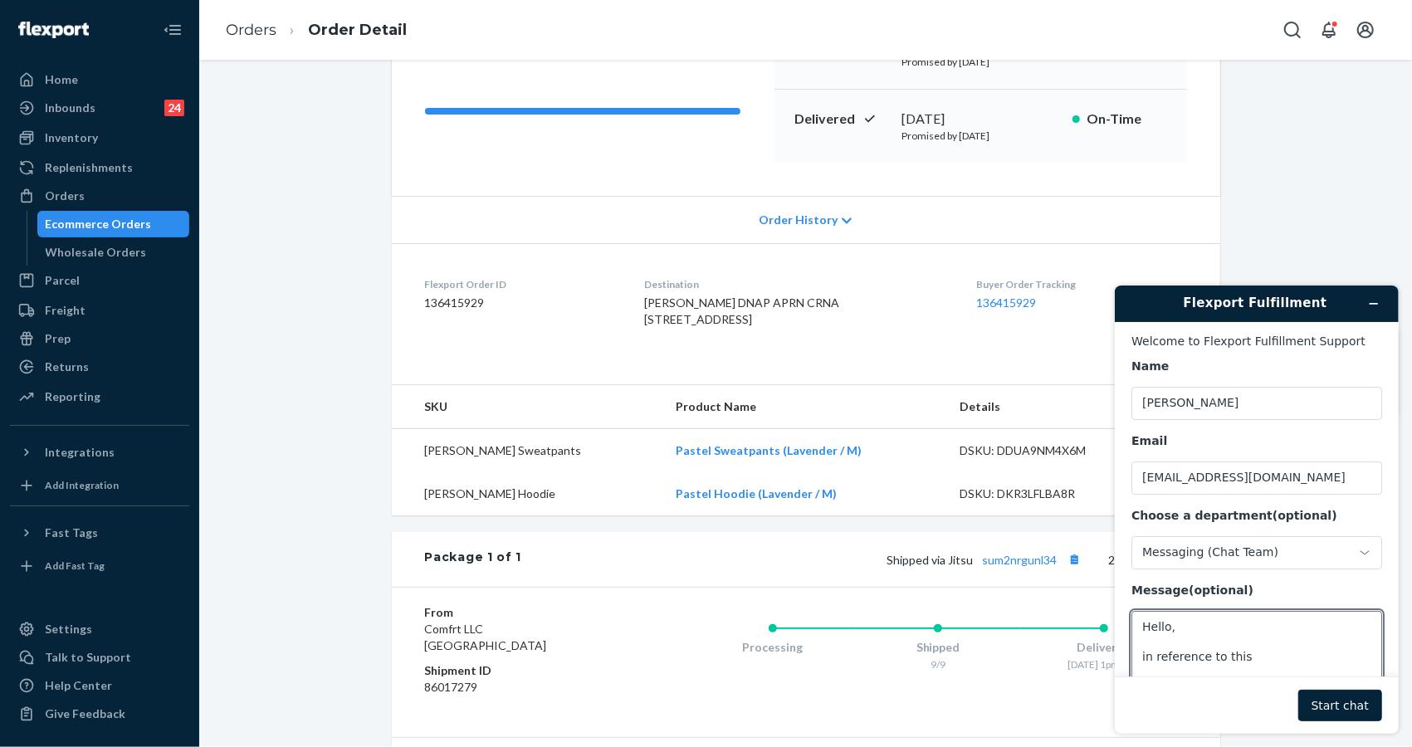
click at [782, 221] on span "Order History" at bounding box center [798, 220] width 79 height 17
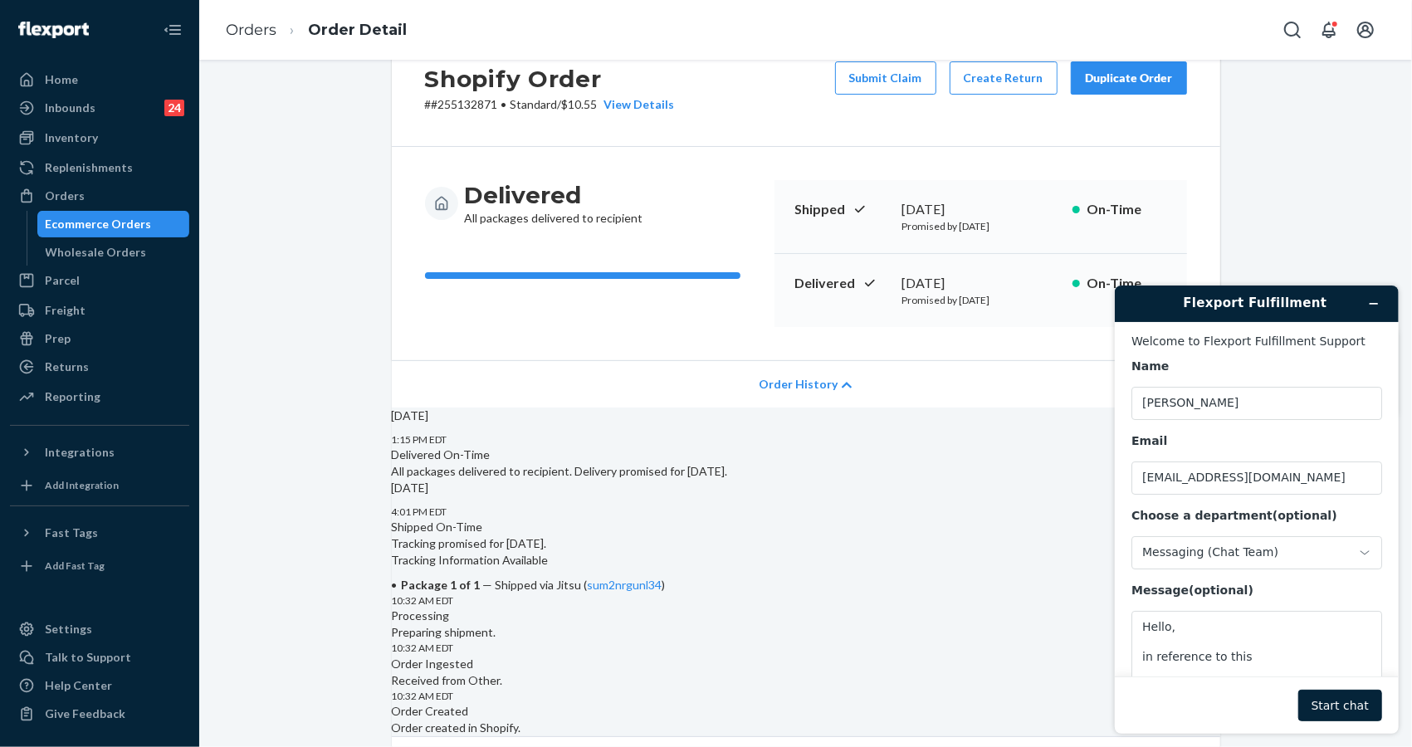
scroll to position [0, 0]
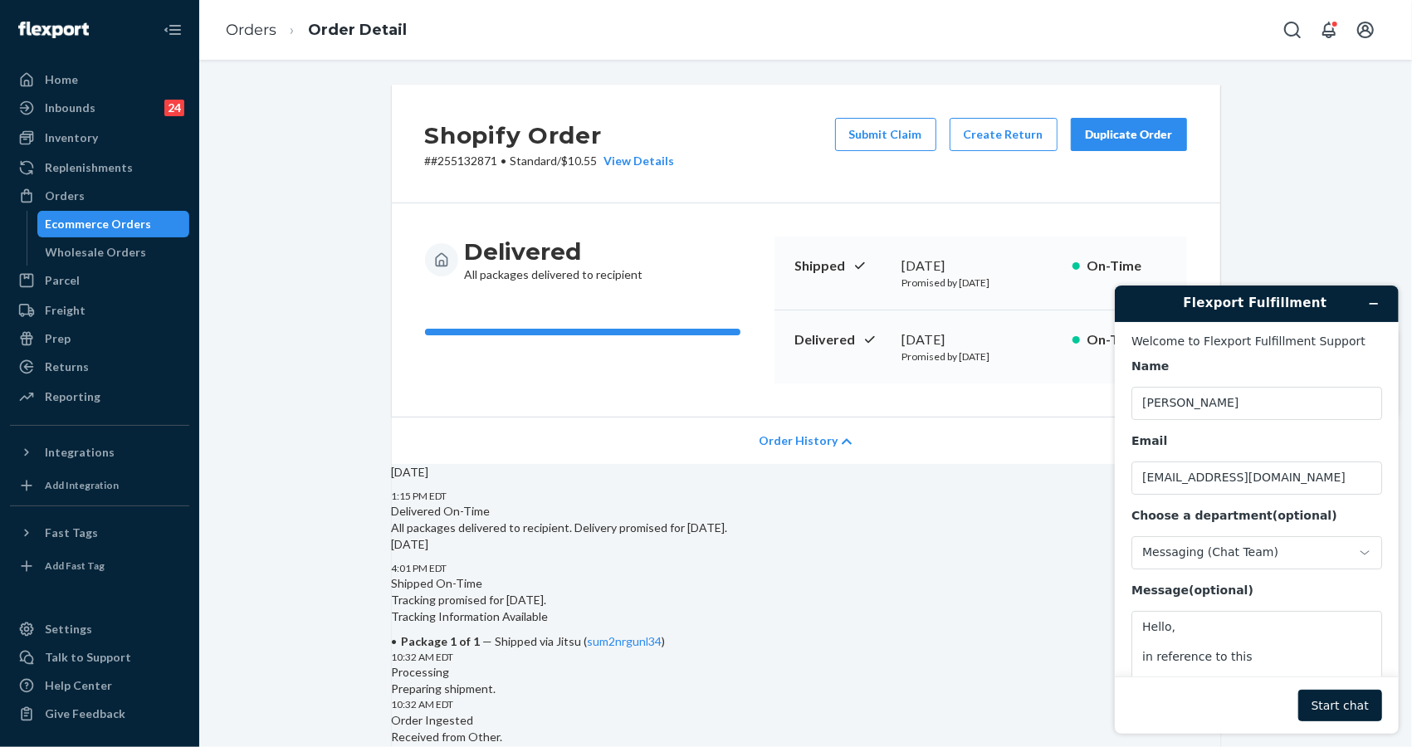
click at [804, 444] on span "Order History" at bounding box center [798, 440] width 79 height 17
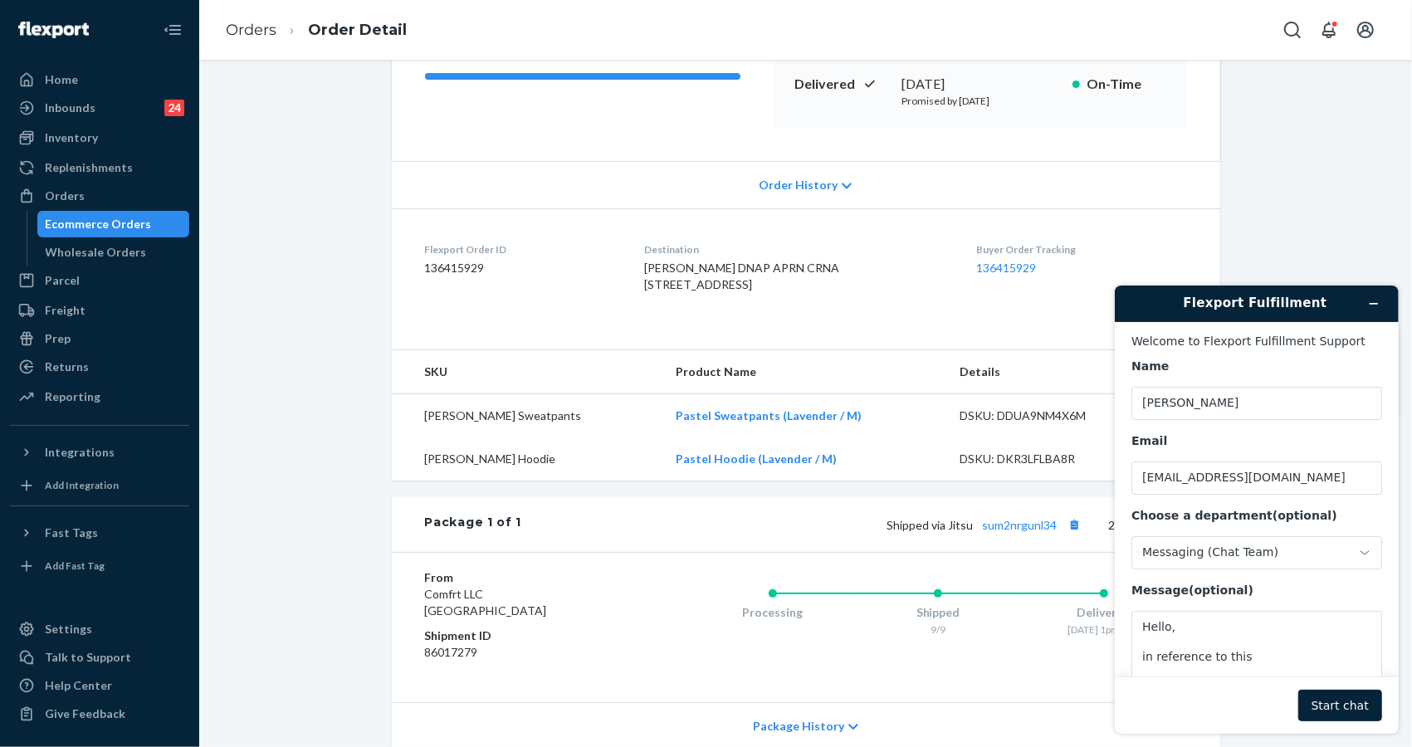
scroll to position [218, 0]
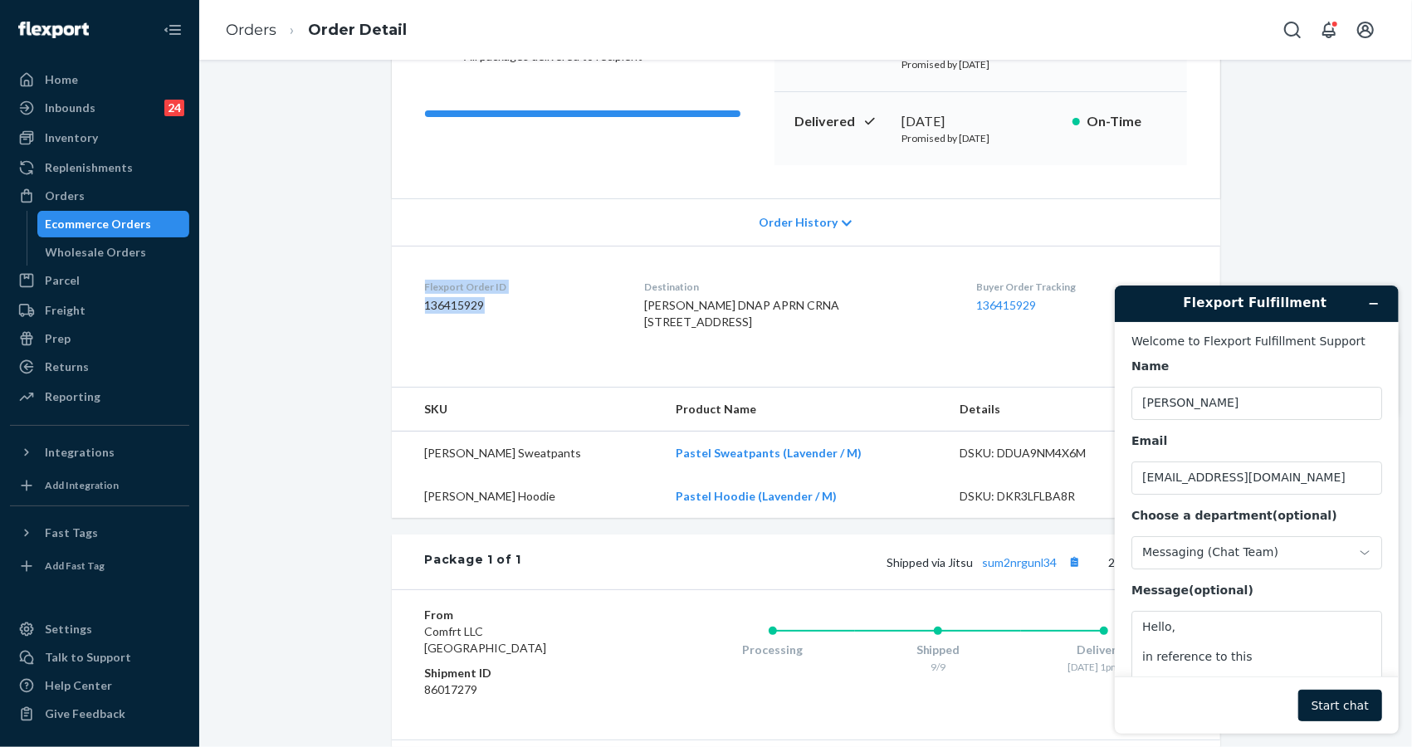
drag, startPoint x: 501, startPoint y: 307, endPoint x: 410, endPoint y: 275, distance: 96.9
click at [410, 275] on dl "Flexport Order ID 136415929 Destination [PERSON_NAME] DNAP APRN CRNA [STREET_AD…" at bounding box center [806, 308] width 828 height 125
copy div "Flexport Order ID 136415929"
click at [1294, 654] on textarea "Hello, in reference to this" at bounding box center [1256, 656] width 251 height 93
paste textarea "Flexport Order ID 136415929"
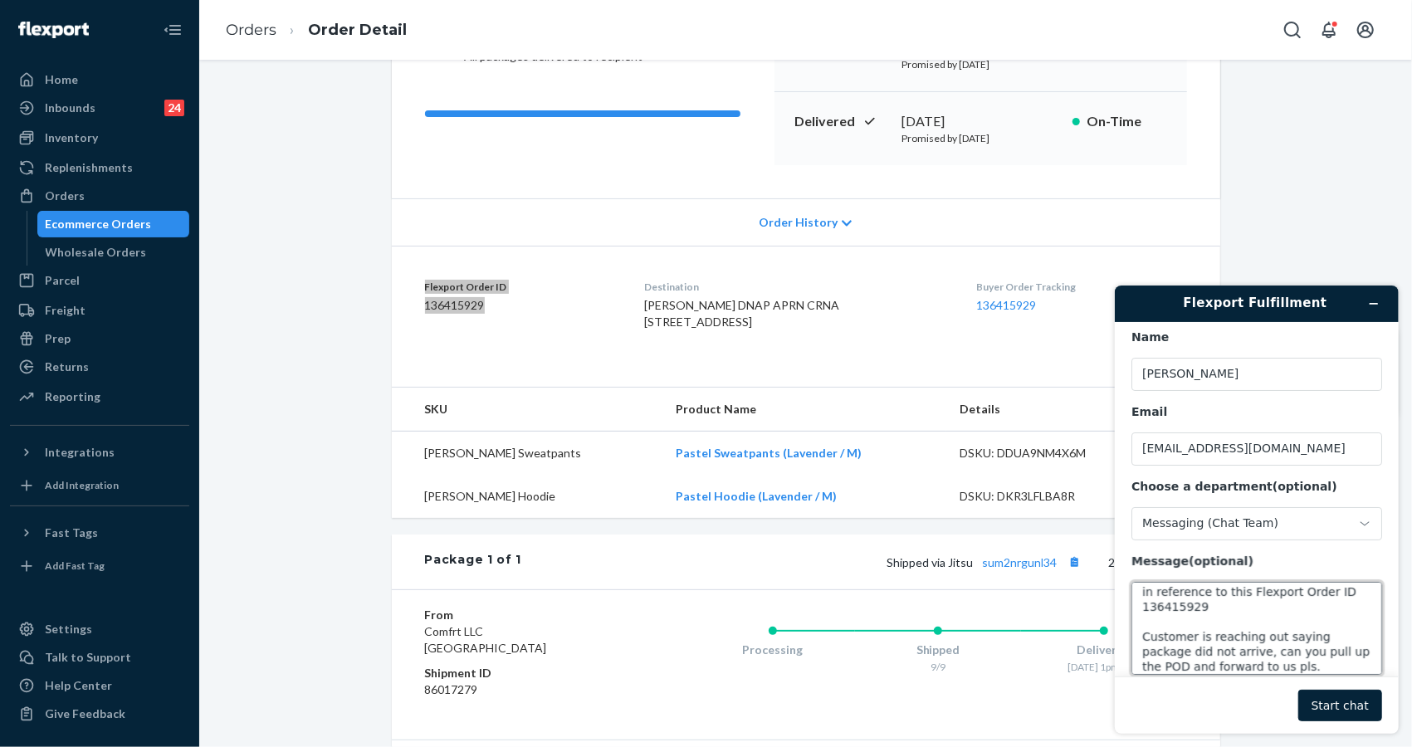
scroll to position [51, 0]
type textarea "Hello, in reference to this Flexport Order ID 136415929 Customer is reaching ou…"
click at [1350, 706] on button "Start chat" at bounding box center [1339, 705] width 84 height 32
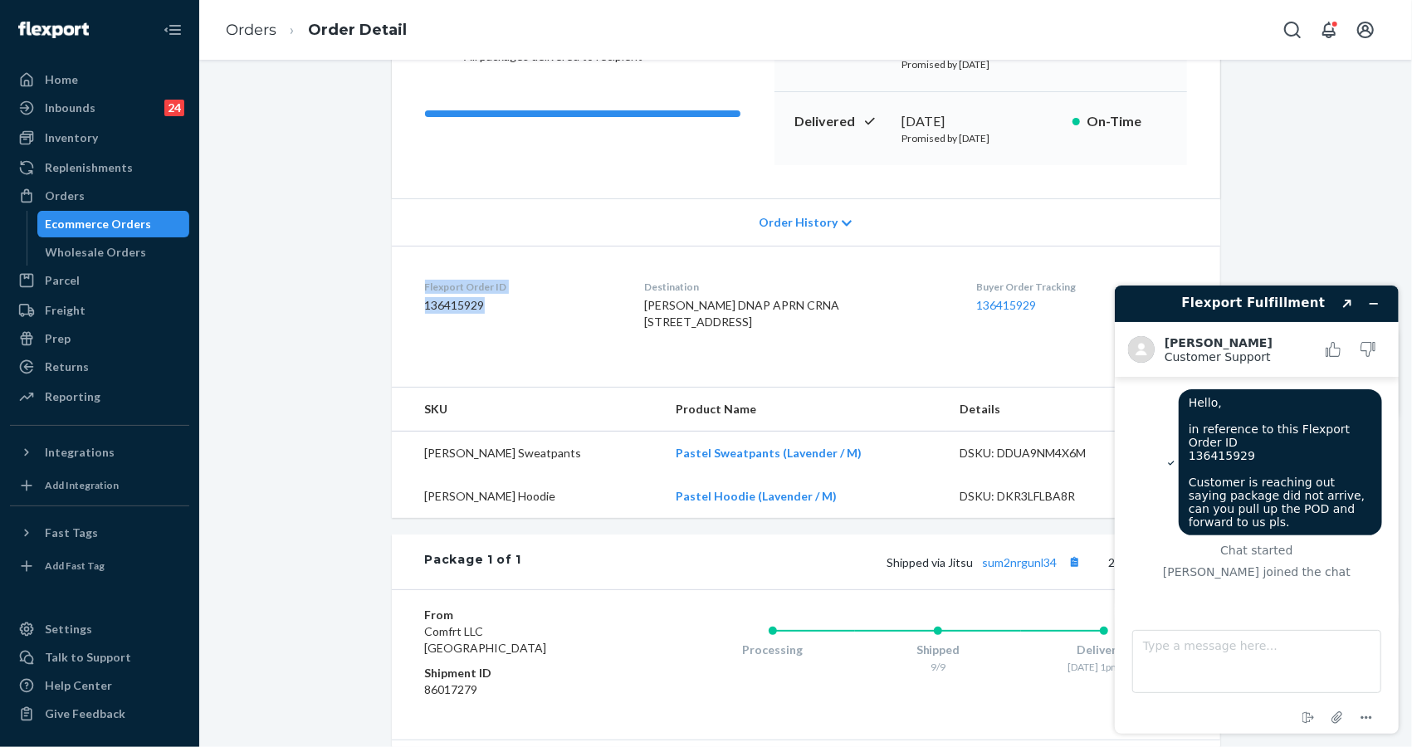
click at [297, 394] on div "Shopify Order # #255132871 • Standard / $10.55 View Details Submit Claim Create…" at bounding box center [806, 400] width 1188 height 1069
click at [1231, 564] on div "[PERSON_NAME] joined the chat" at bounding box center [1256, 570] width 251 height 13
drag, startPoint x: 612, startPoint y: 221, endPoint x: 728, endPoint y: 144, distance: 139.5
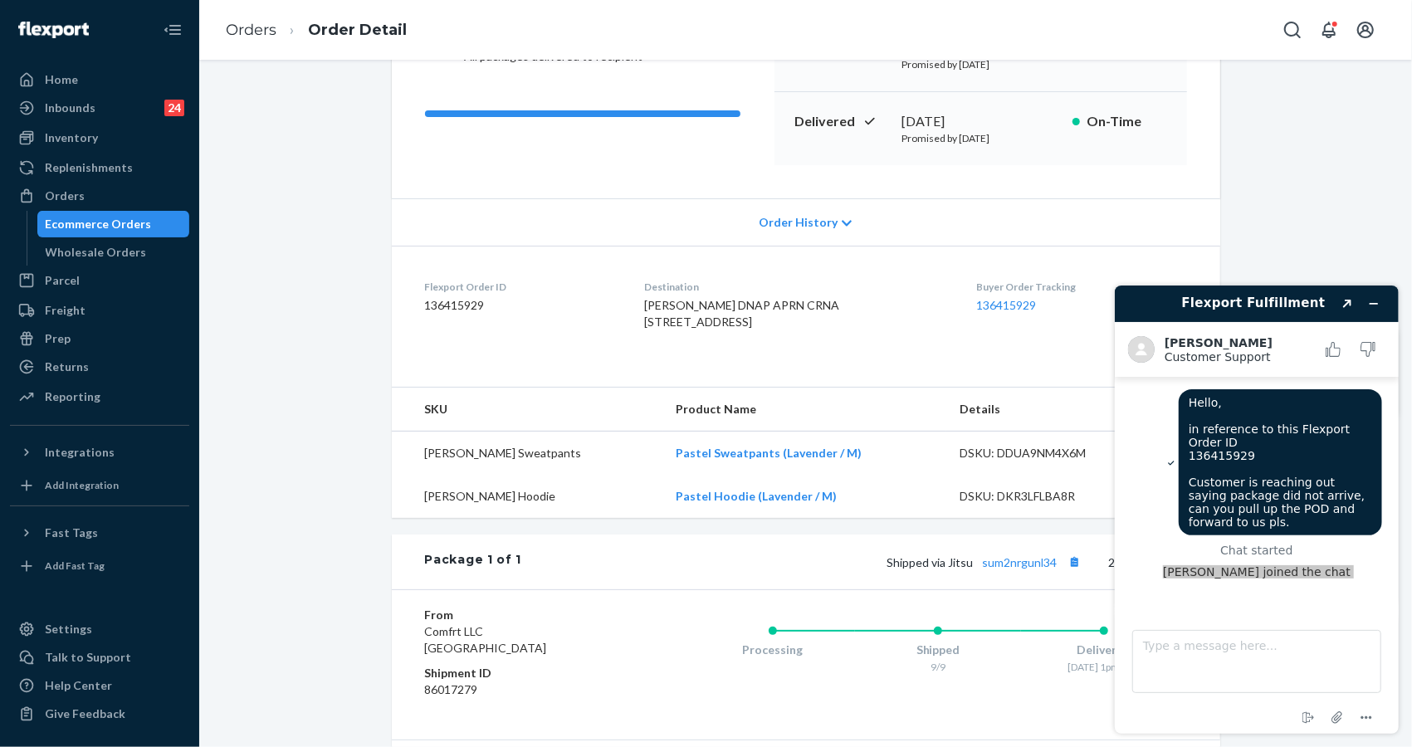
click at [611, 220] on div "Order History" at bounding box center [806, 221] width 828 height 47
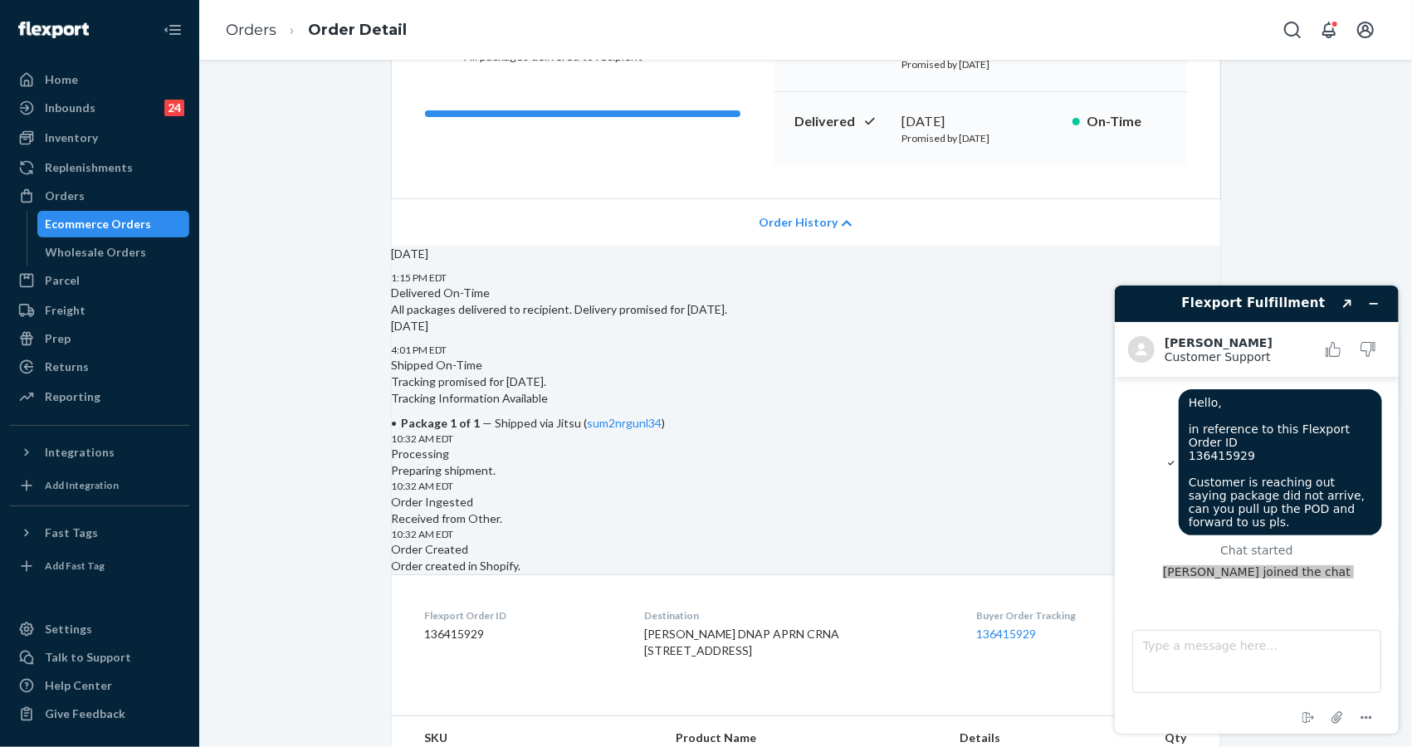
click at [832, 208] on div "Order History" at bounding box center [806, 221] width 828 height 47
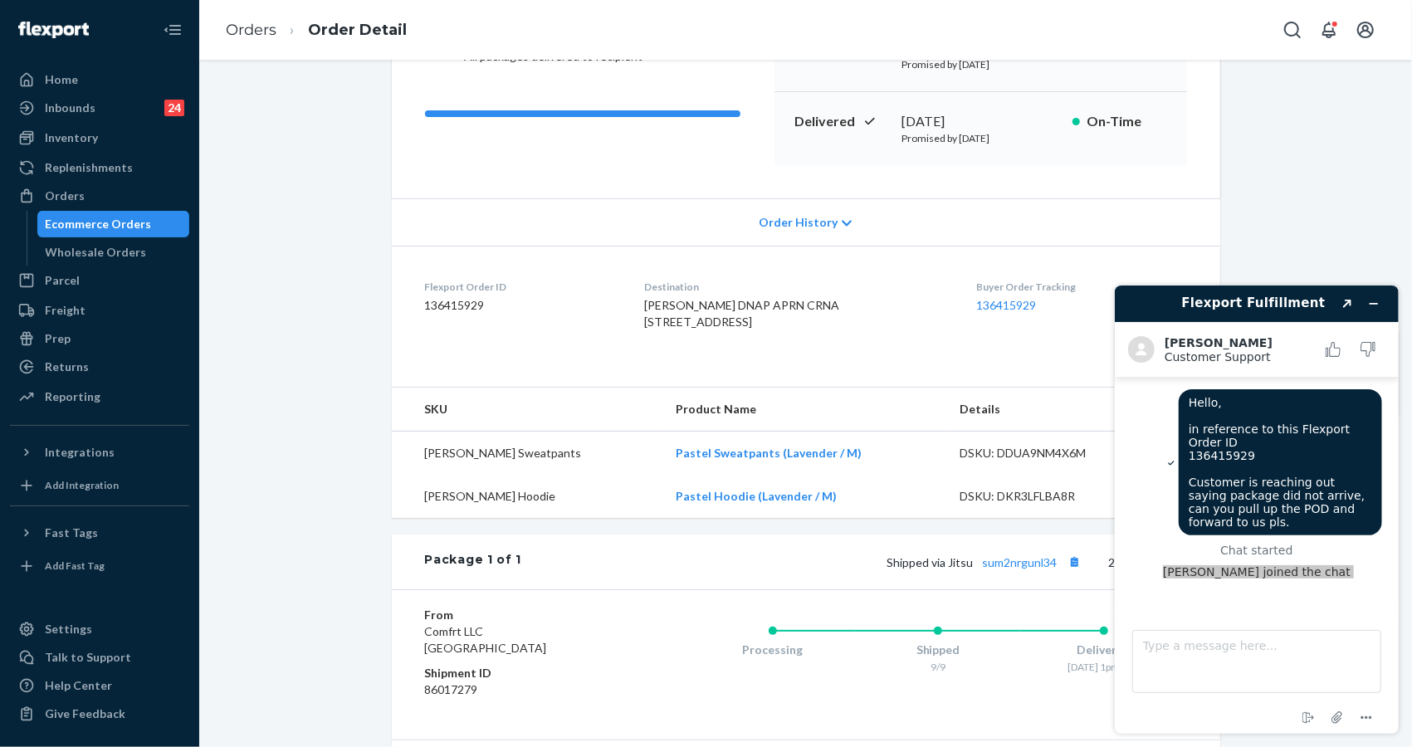
scroll to position [49, 0]
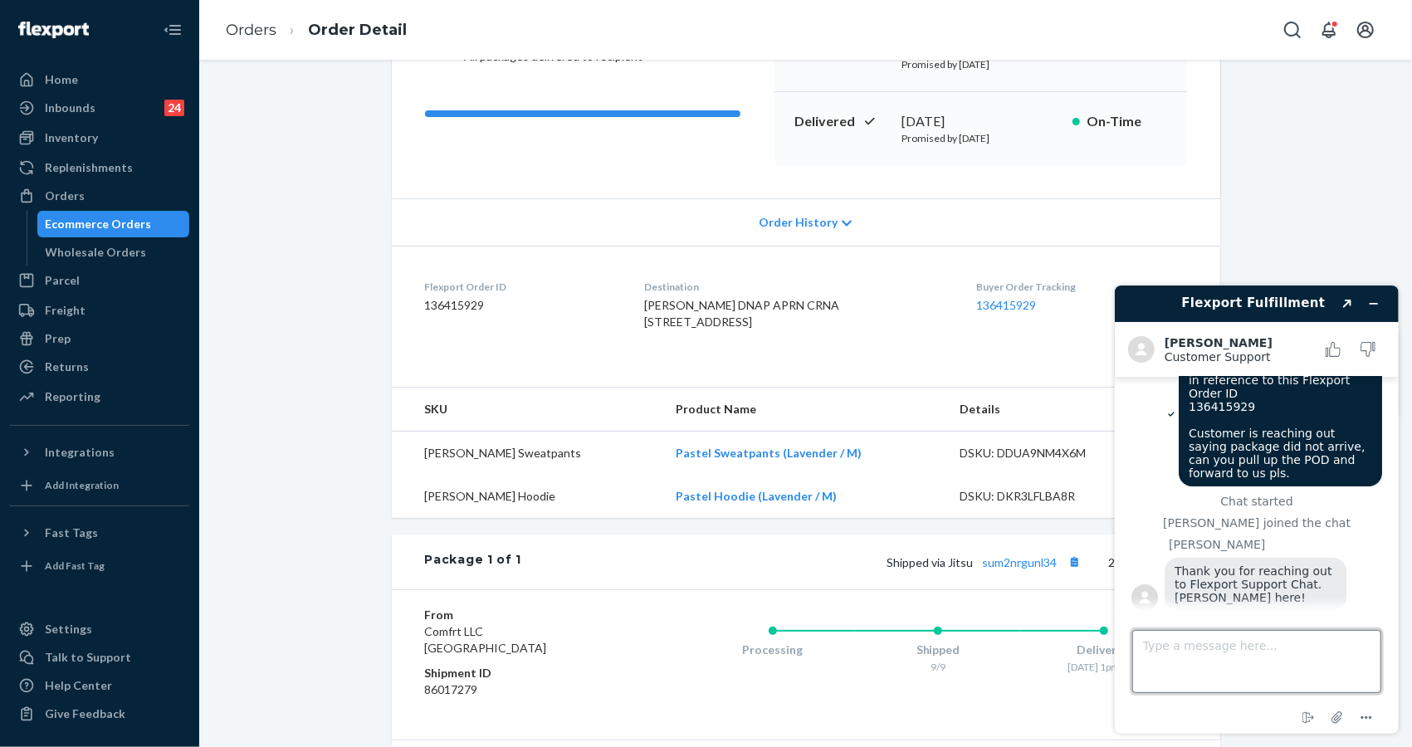
click at [1209, 683] on textarea "Type a message here..." at bounding box center [1255, 660] width 249 height 63
click at [1190, 672] on textarea "Type a message here..." at bounding box center [1255, 660] width 249 height 63
type textarea "Tu"
click at [447, 337] on div "Flexport Order ID 136415929" at bounding box center [521, 308] width 193 height 57
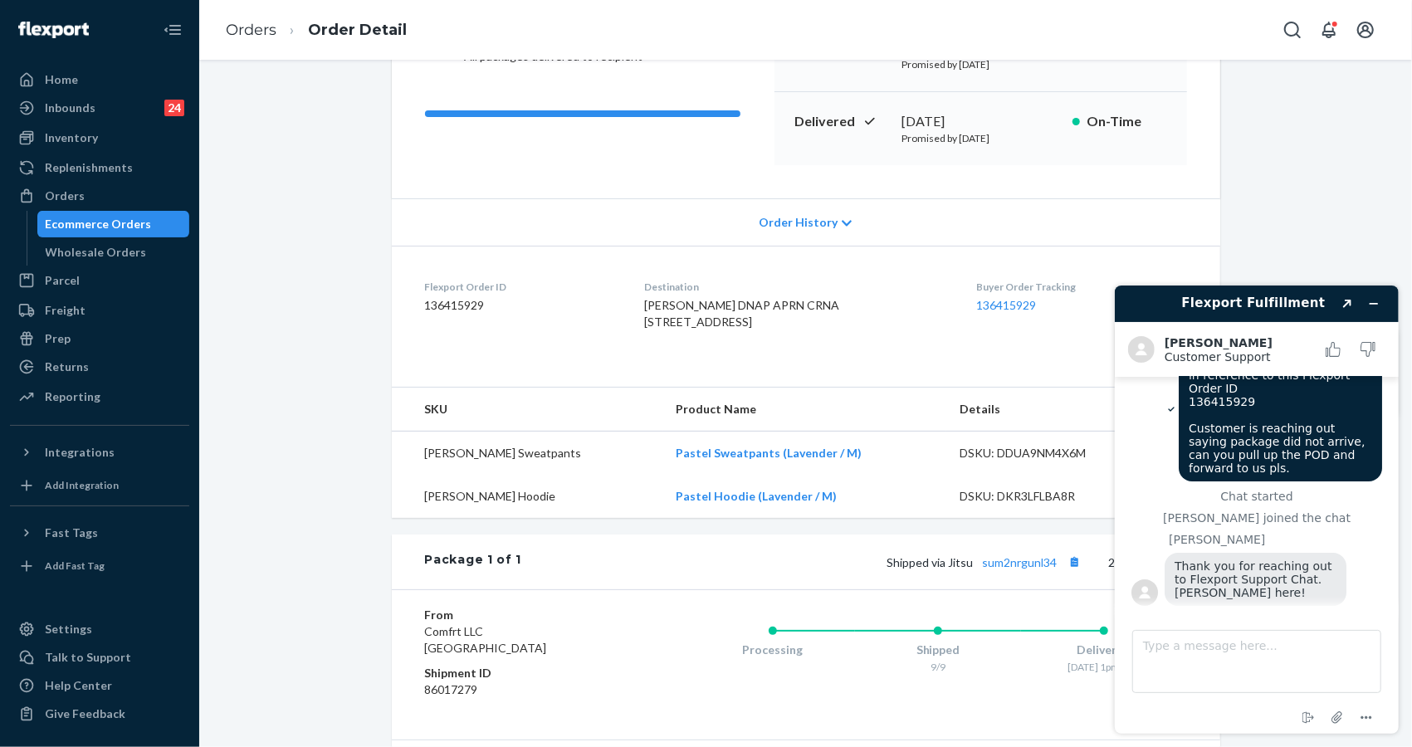
click at [1239, 182] on div "Shopify Order # #255132871 • Standard / $10.55 View Details Submit Claim Create…" at bounding box center [806, 400] width 1188 height 1069
click at [1233, 642] on textarea "Type a message here..." at bounding box center [1255, 660] width 249 height 63
drag, startPoint x: 300, startPoint y: 379, endPoint x: 168, endPoint y: 394, distance: 133.6
click at [277, 379] on div "Shopify Order # #255132871 • Standard / $10.55 View Details Submit Claim Create…" at bounding box center [806, 400] width 1188 height 1069
click at [1333, 239] on div "Shopify Order # #255132871 • Standard / $10.55 View Details Submit Claim Create…" at bounding box center [806, 400] width 1188 height 1069
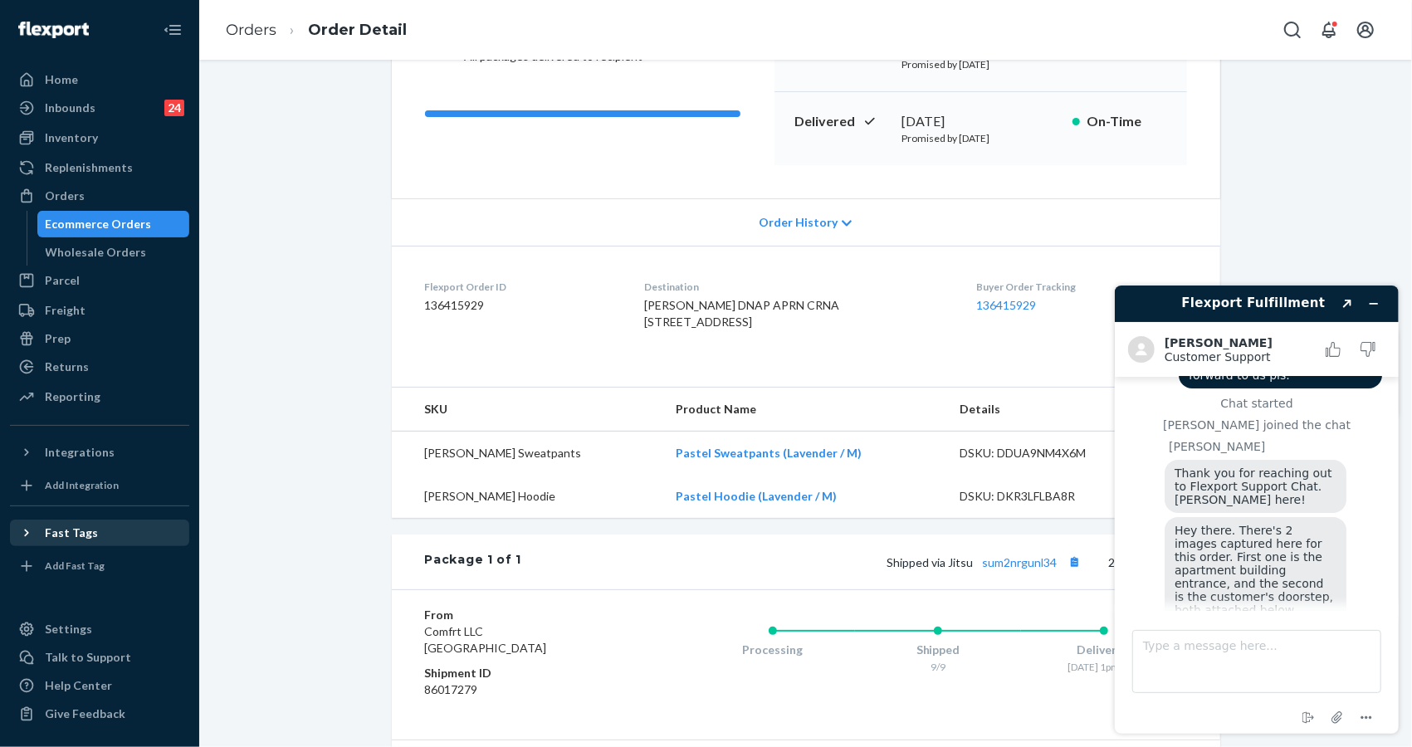
scroll to position [342, 0]
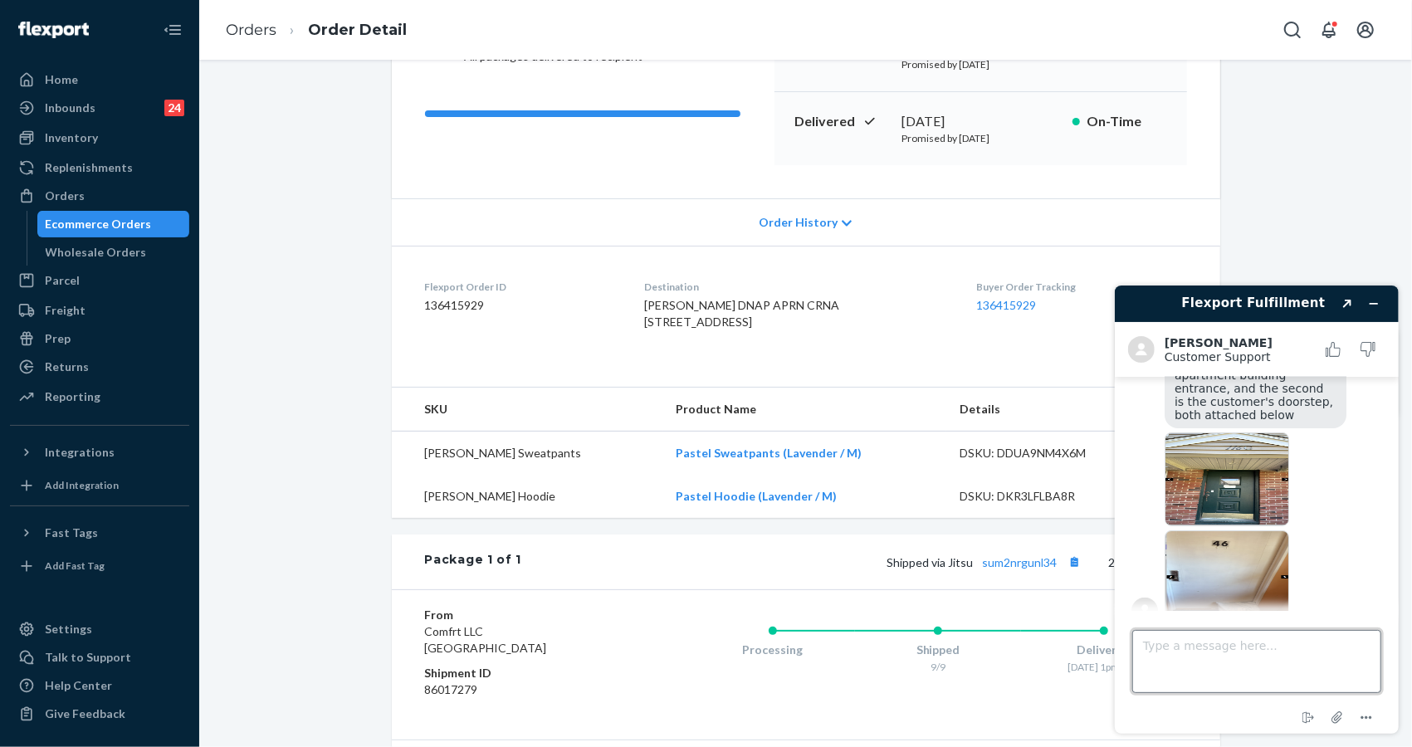
click at [1295, 688] on textarea "Type a message here..." at bounding box center [1255, 660] width 249 height 63
click at [1232, 444] on img at bounding box center [1226, 479] width 125 height 94
click at [1240, 540] on img at bounding box center [1226, 577] width 125 height 94
drag, startPoint x: 1233, startPoint y: 652, endPoint x: 1239, endPoint y: 521, distance: 130.5
click at [1231, 651] on textarea "Type a message here..." at bounding box center [1255, 660] width 249 height 63
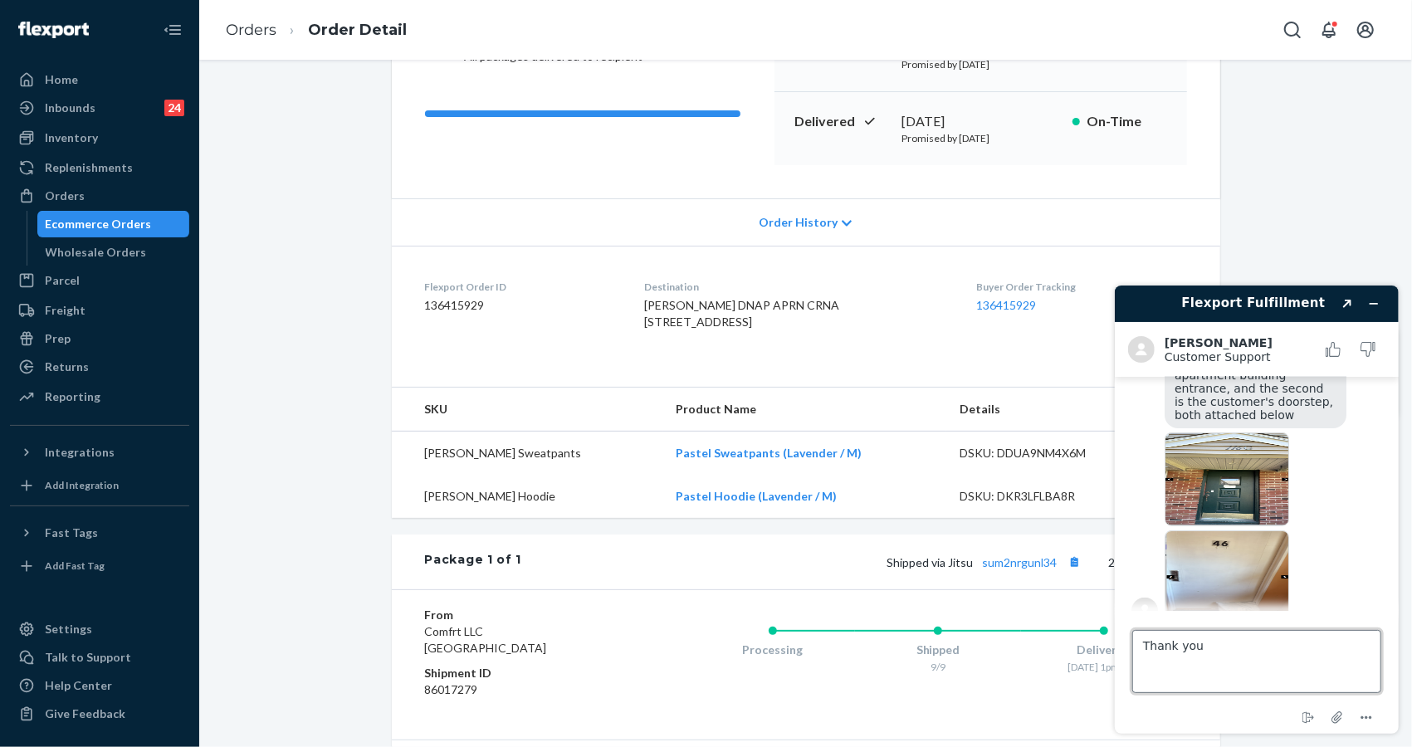
type textarea "Thank you!"
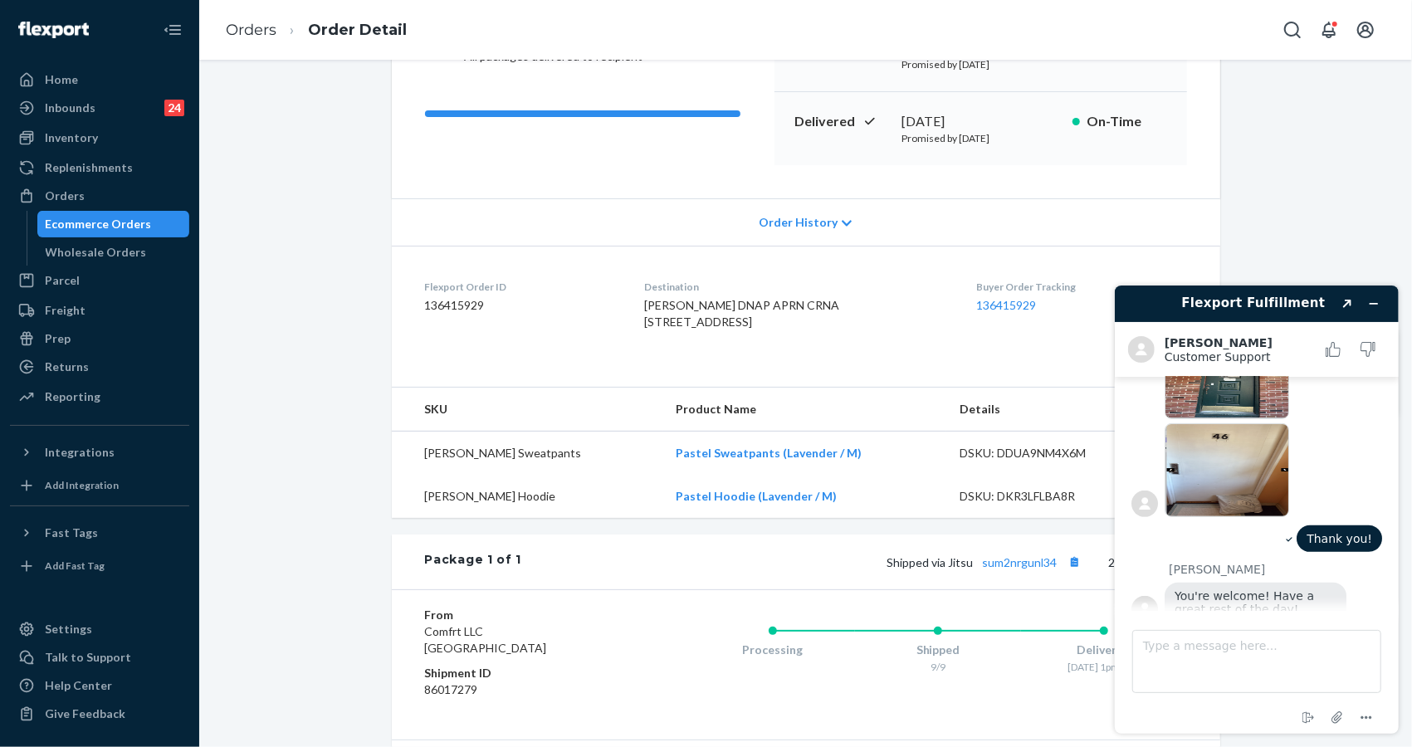
scroll to position [449, 0]
click at [1273, 180] on div "Shopify Order # #255132871 • Standard / $10.55 View Details Submit Claim Create…" at bounding box center [806, 400] width 1188 height 1069
click at [1229, 641] on textarea "Type a message here..." at bounding box center [1255, 660] width 249 height 63
click at [1268, 587] on div "You're welcome! Have a great rest of the day!" at bounding box center [1255, 602] width 182 height 40
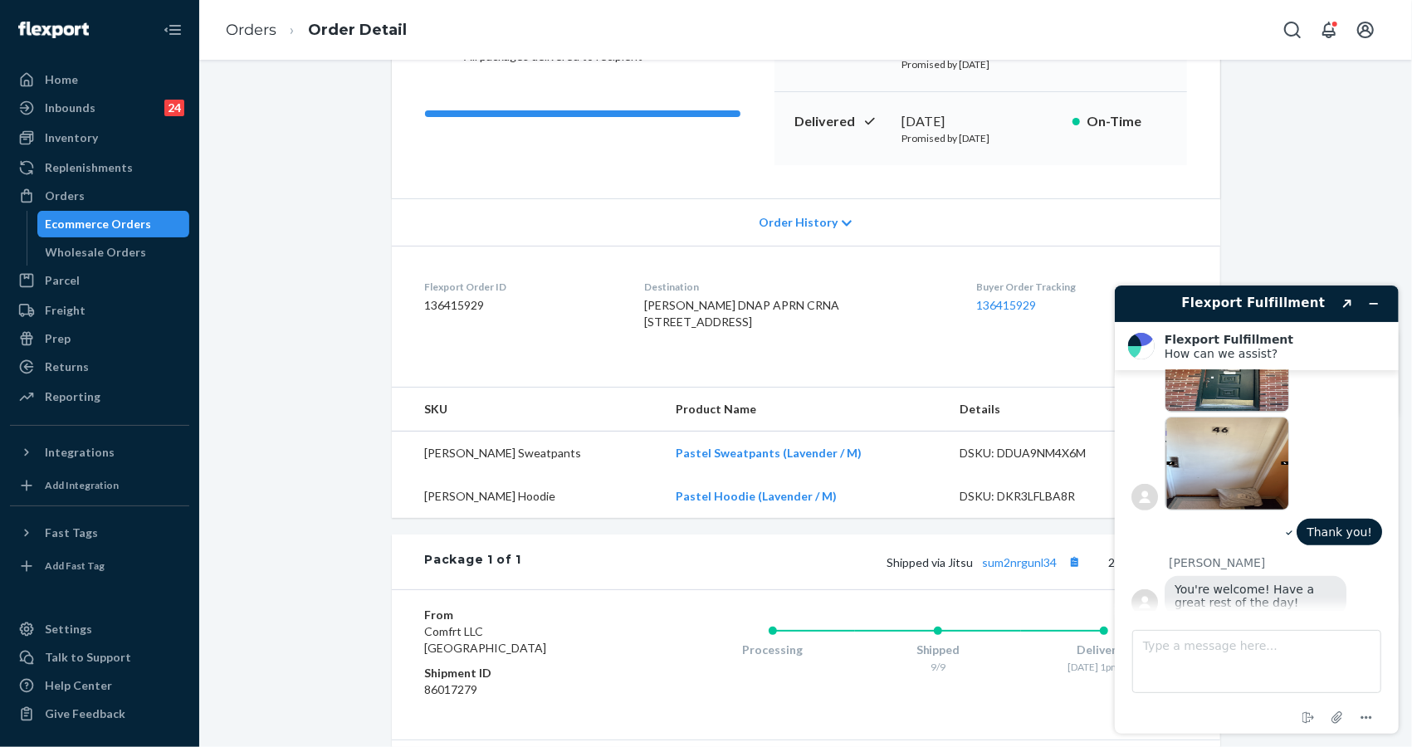
scroll to position [529, 0]
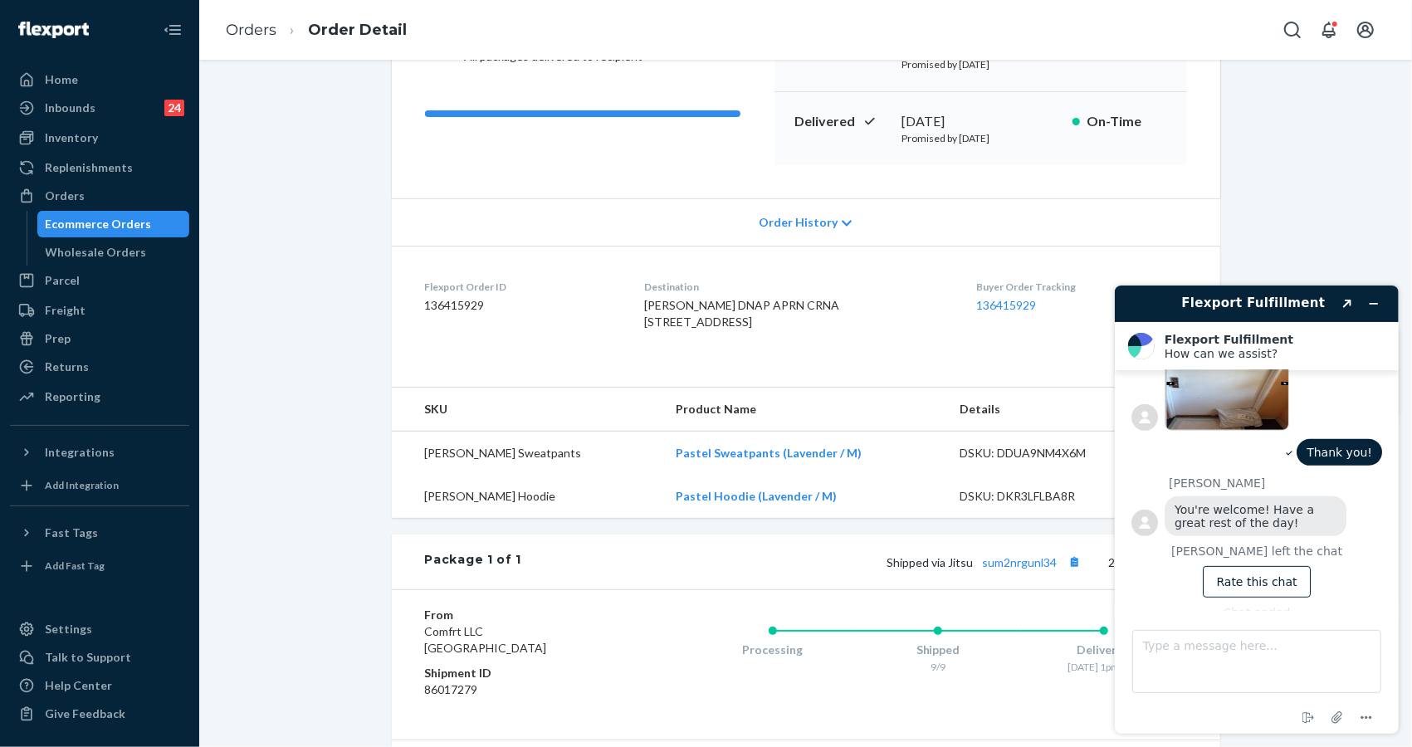
click at [1268, 587] on div "Hello, in reference to this Flexport Order ID 136415929 Customer is reaching ou…" at bounding box center [1256, 235] width 251 height 765
click at [1268, 605] on div "Chat ended" at bounding box center [1256, 611] width 251 height 13
drag, startPoint x: 1336, startPoint y: 537, endPoint x: 1353, endPoint y: 323, distance: 214.9
click at [1336, 544] on div "[PERSON_NAME] left the chat Rate this chat" at bounding box center [1256, 570] width 251 height 53
click at [1370, 303] on icon "Minimize widget" at bounding box center [1373, 303] width 7 height 0
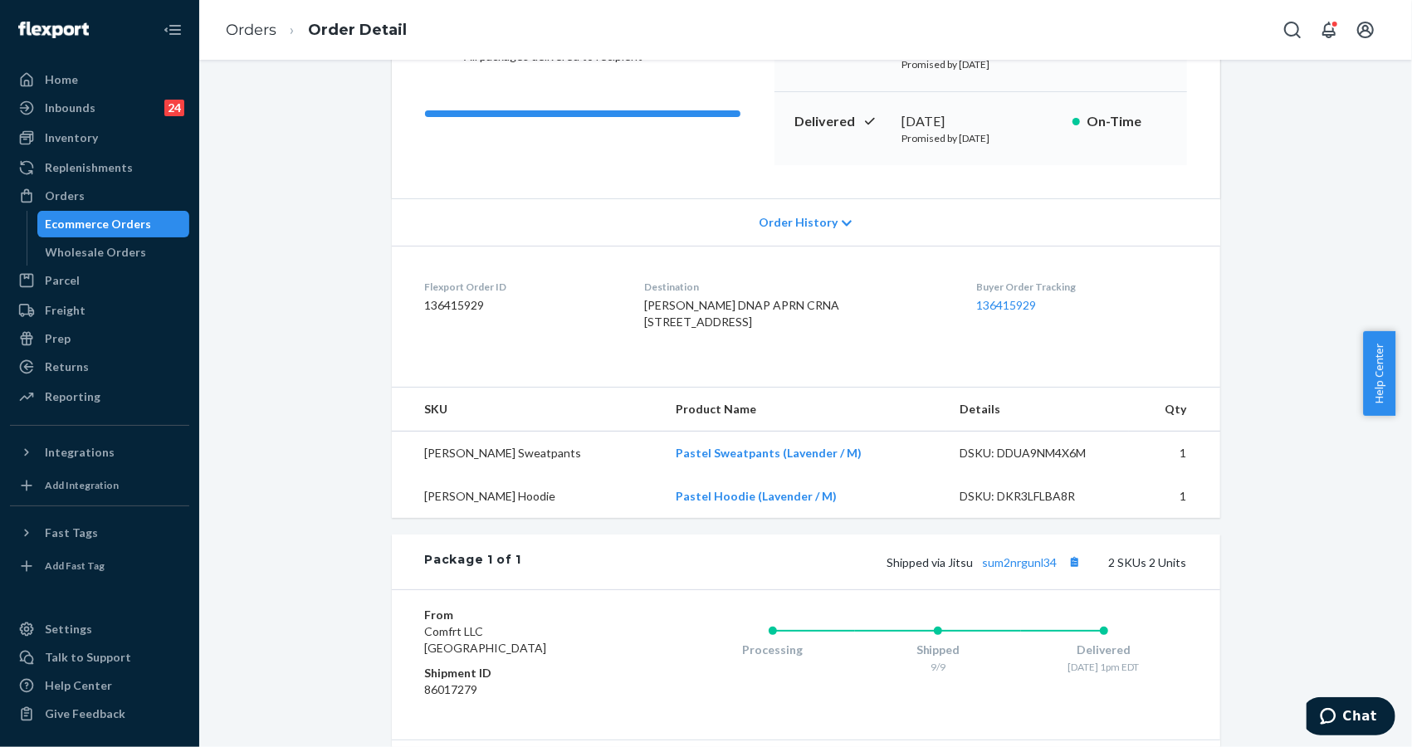
click at [1245, 169] on div "Shopify Order # #255132871 • Standard / $10.55 View Details Submit Claim Create…" at bounding box center [806, 400] width 1188 height 1069
drag, startPoint x: 1289, startPoint y: 550, endPoint x: 1360, endPoint y: 687, distance: 154.8
click at [1292, 554] on div "Shopify Order # #255132871 • Standard / $10.55 View Details Submit Claim Create…" at bounding box center [806, 400] width 1188 height 1069
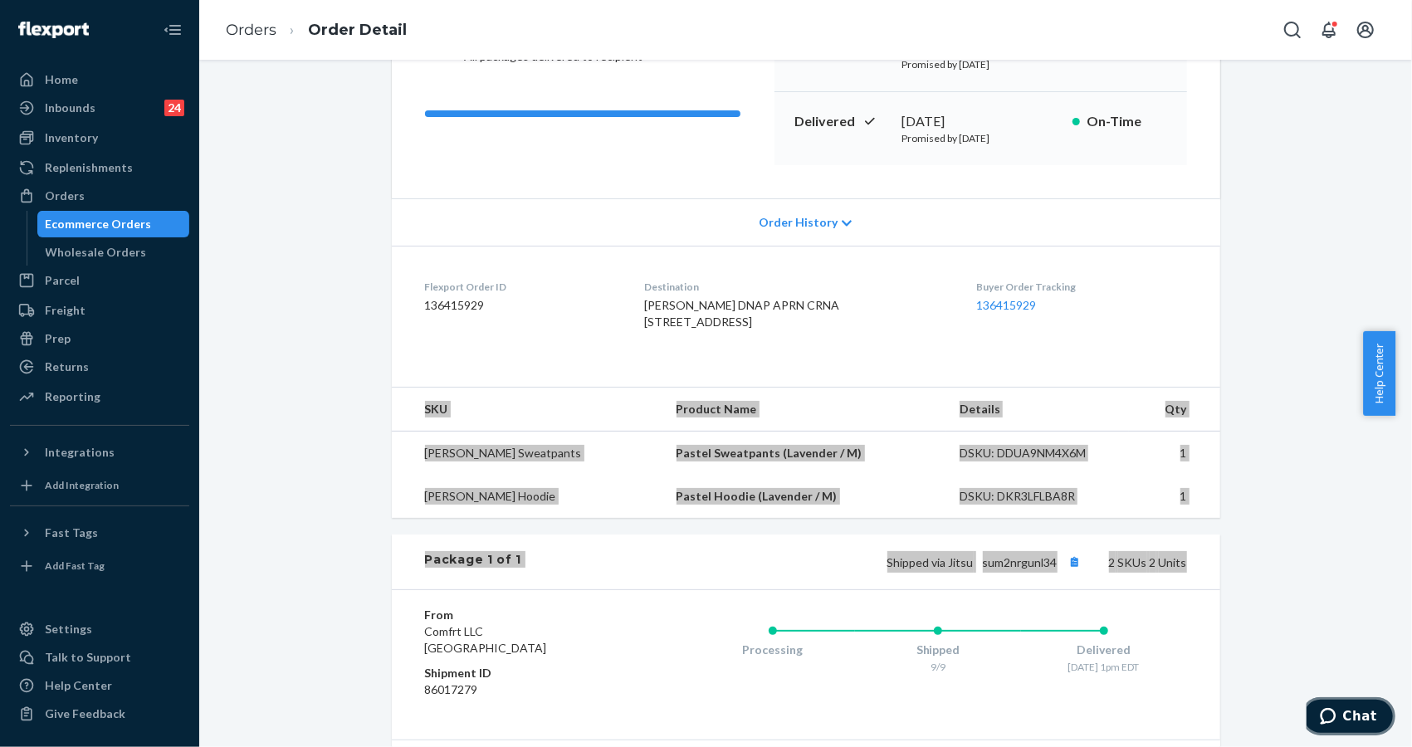
click at [1350, 721] on span "Chat" at bounding box center [1359, 715] width 34 height 15
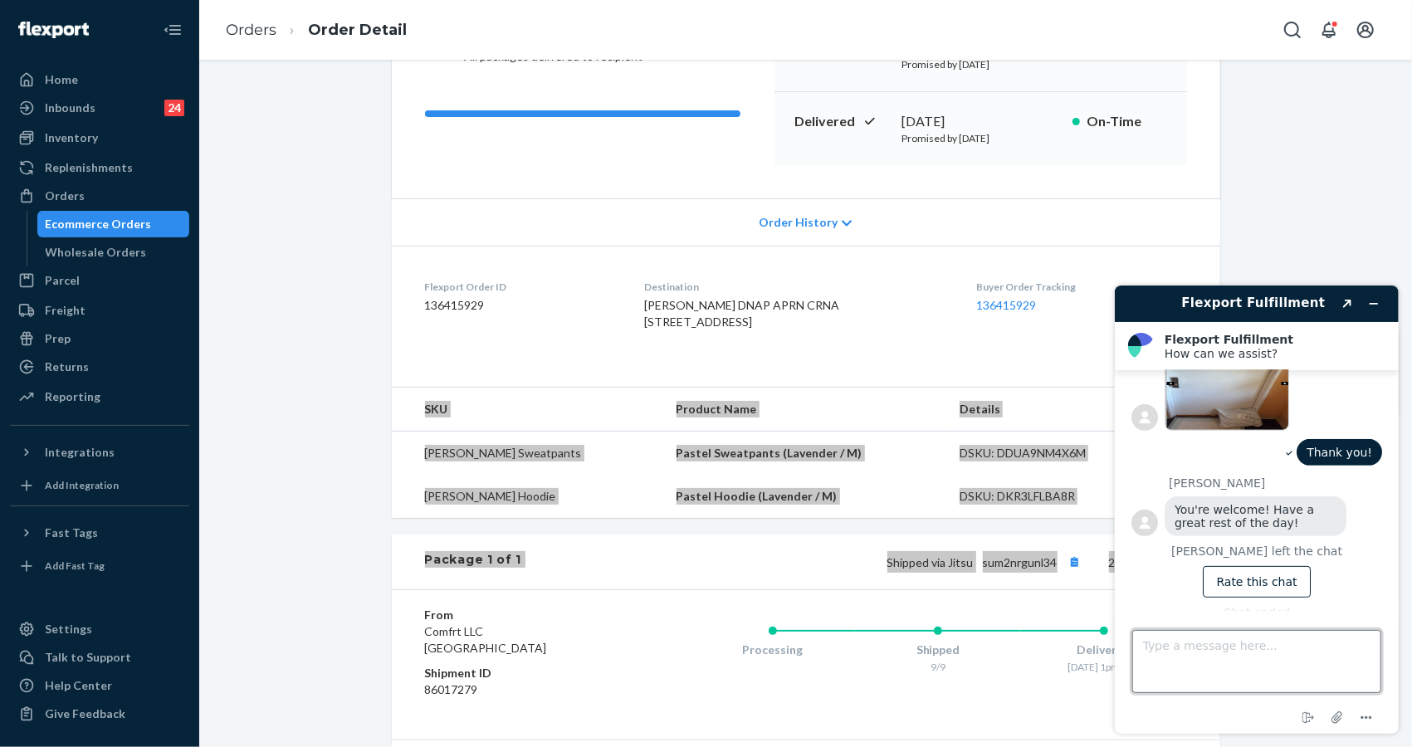
click at [1227, 644] on textarea "Type a message here..." at bounding box center [1255, 660] width 249 height 63
click at [1229, 657] on textarea "Type a message here..." at bounding box center [1255, 660] width 249 height 63
click at [1254, 653] on textarea "Type a message here..." at bounding box center [1255, 660] width 249 height 63
click at [1239, 653] on textarea "Type a message here..." at bounding box center [1255, 660] width 249 height 63
type textarea "HI"
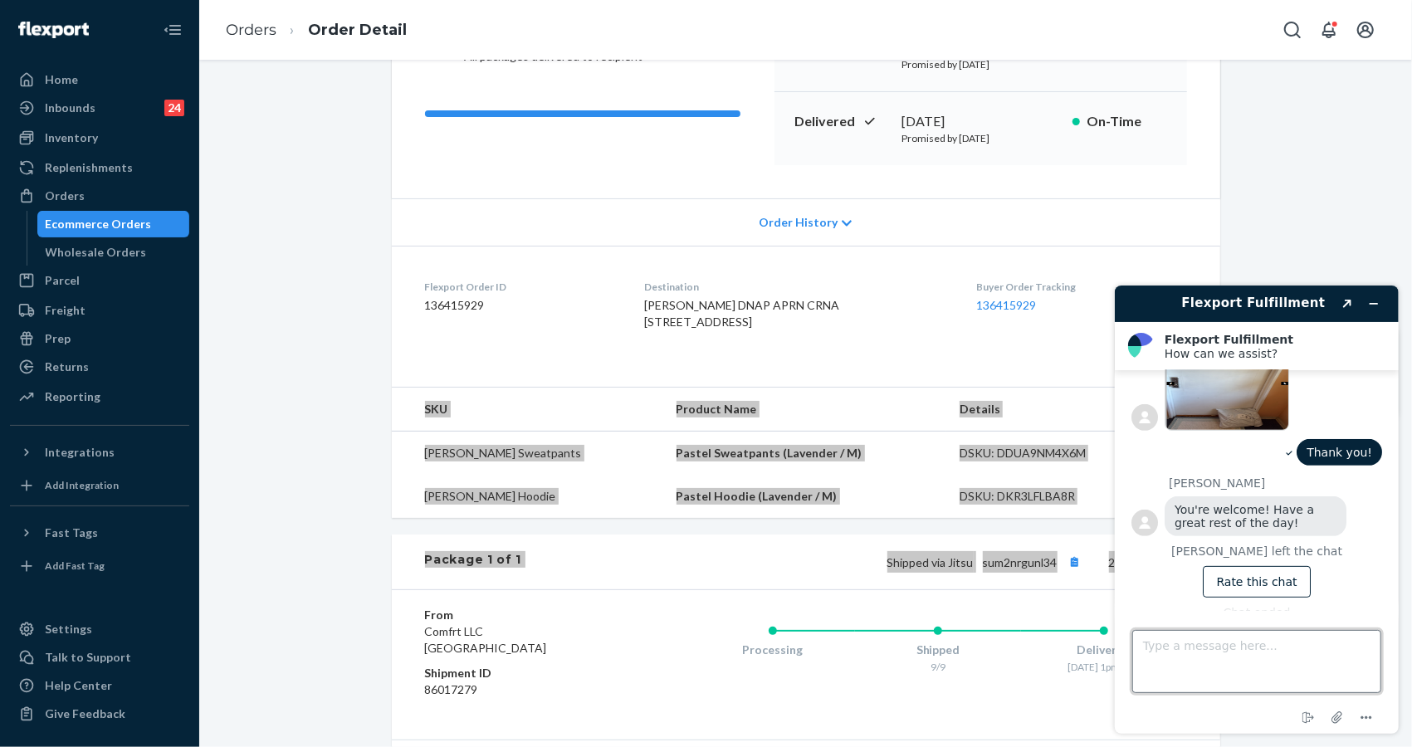
click at [1240, 660] on textarea "Type a message here..." at bounding box center [1255, 660] width 249 height 63
type textarea "Hello"
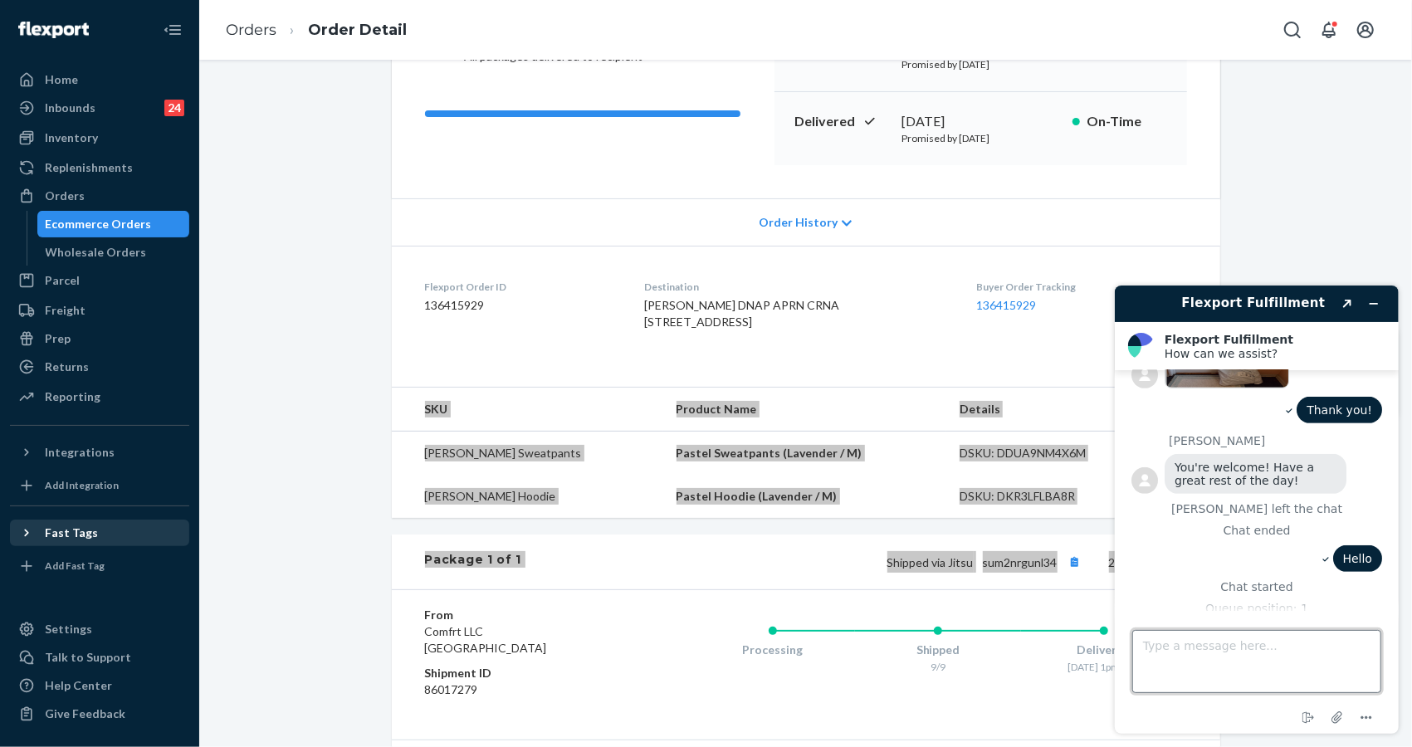
scroll to position [578, 0]
click at [1266, 657] on textarea "Type a message here..." at bounding box center [1255, 660] width 249 height 63
paste textarea "ISSUE: [PERSON_NAME] RETURN Customer accidentally included a non-Comfrt item (G…"
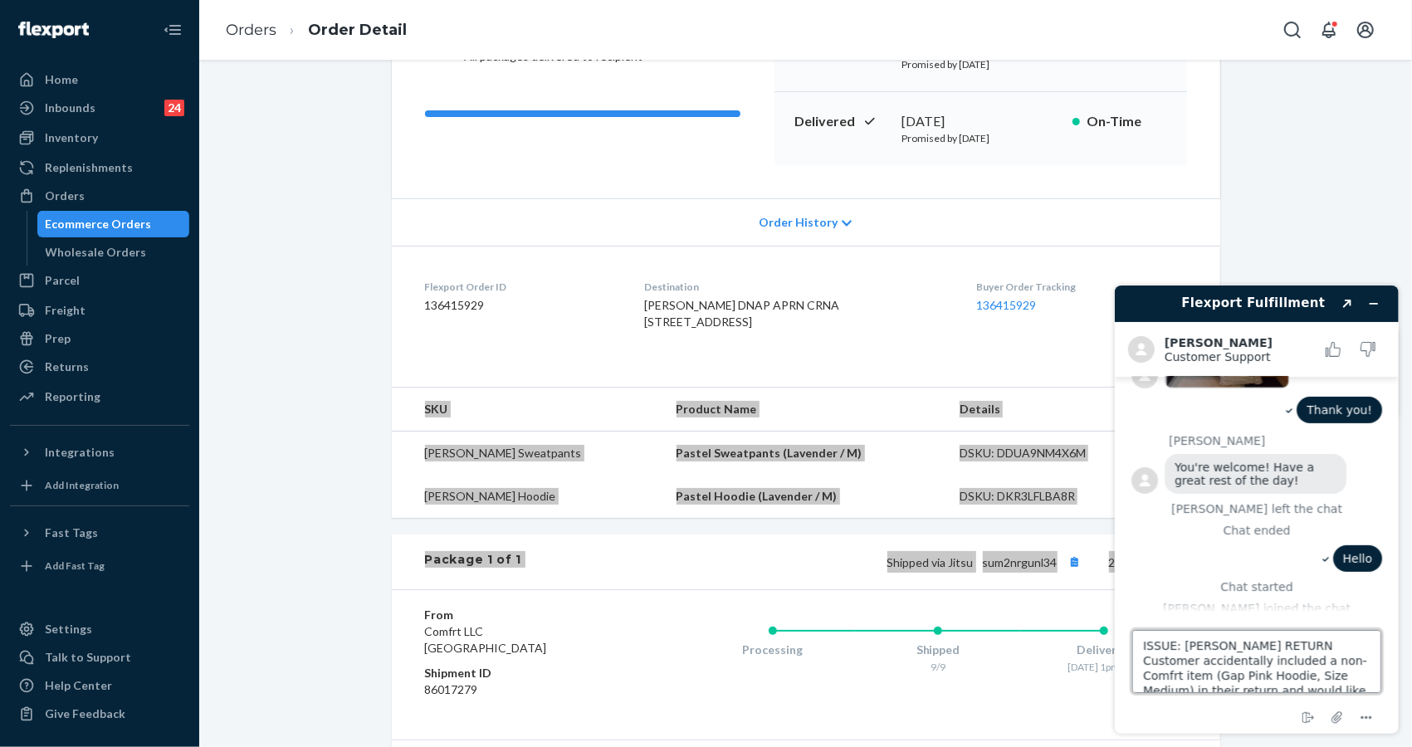
scroll to position [140, 0]
click at [1303, 681] on textarea "ISSUE: [PERSON_NAME] RETURN Customer accidentally included a non-Comfrt item (G…" at bounding box center [1255, 660] width 249 height 63
paste textarea "cx says gave the tracking info for the Pink Gap Hoodie (non-Comfrt item) that w…"
type textarea "ISSUE: [PERSON_NAME] RETURN Customer accidentally included a non-Comfrt item (G…"
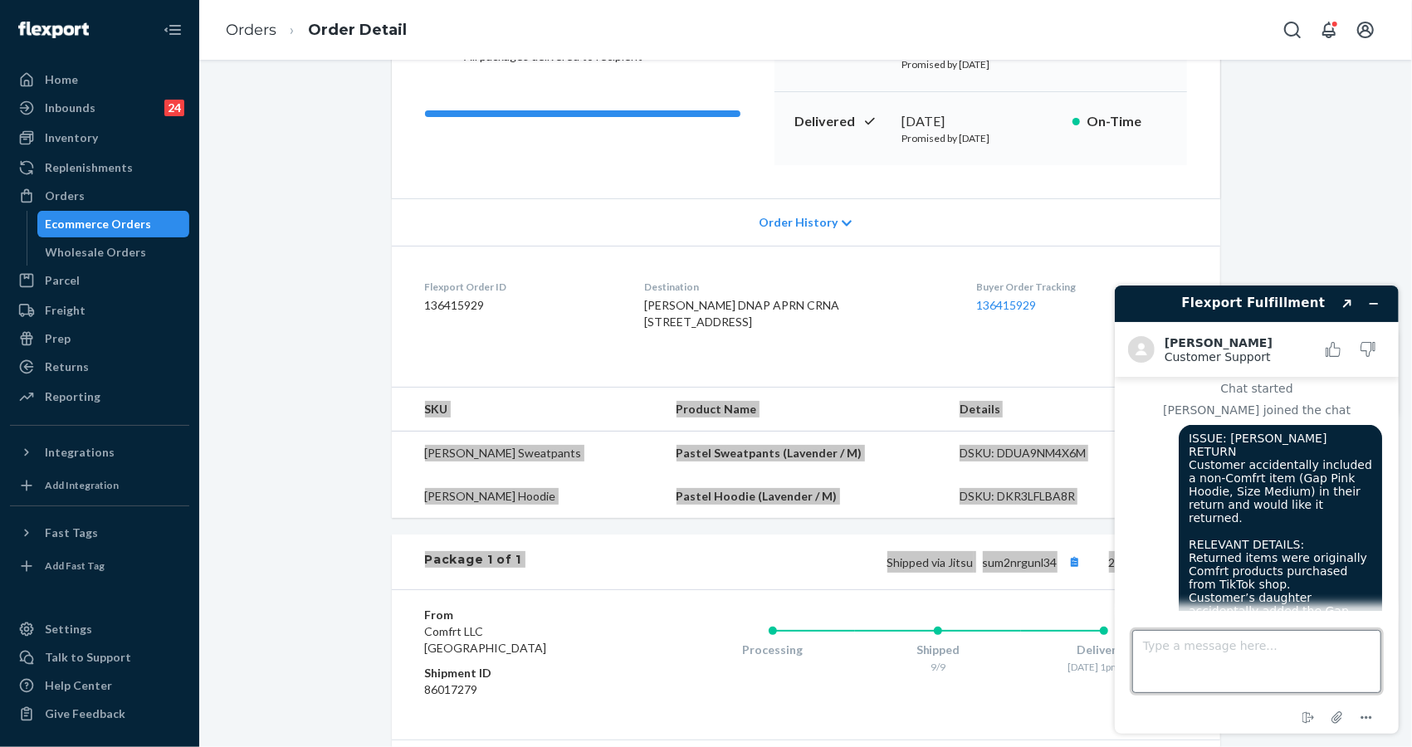
scroll to position [998, 0]
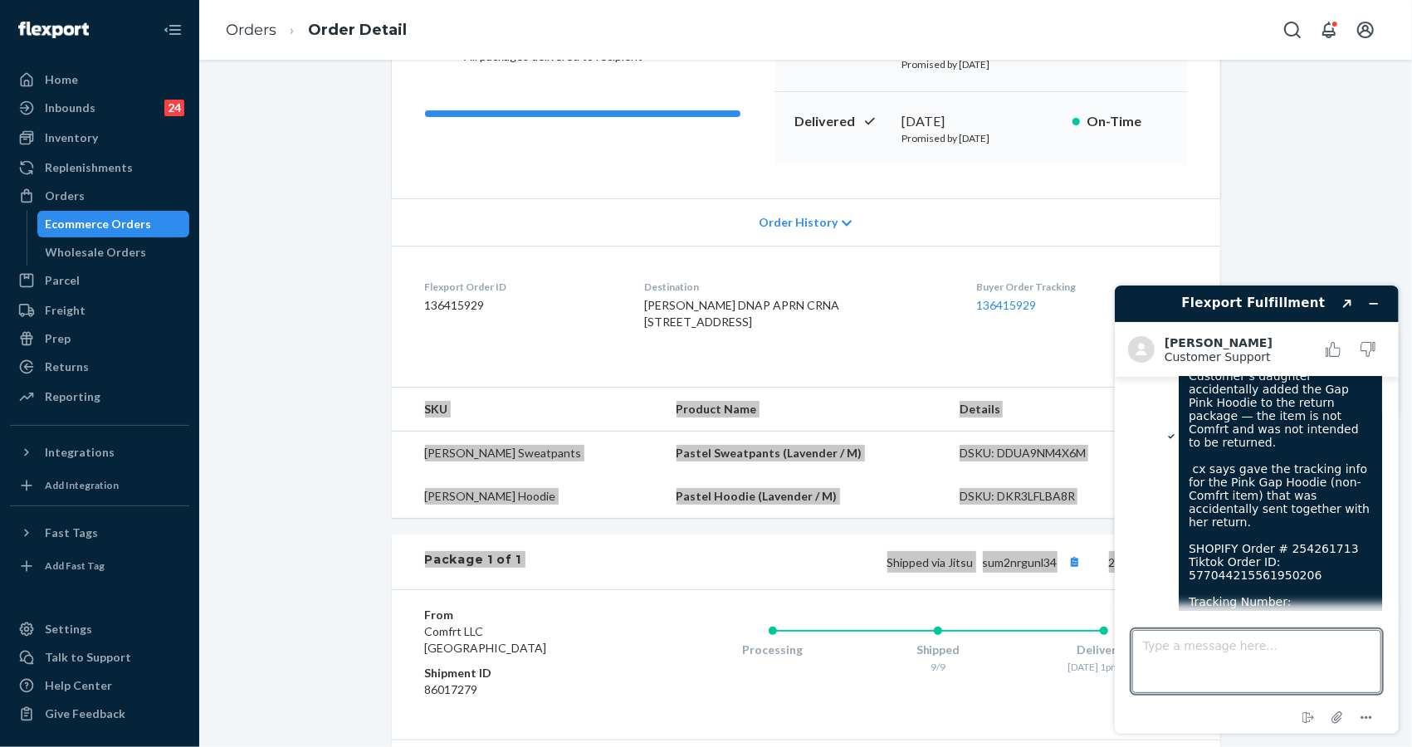
click at [1282, 478] on span "ISSUE: [PERSON_NAME] RETURN Customer accidentally included a non-Comfrt item (G…" at bounding box center [1281, 435] width 187 height 452
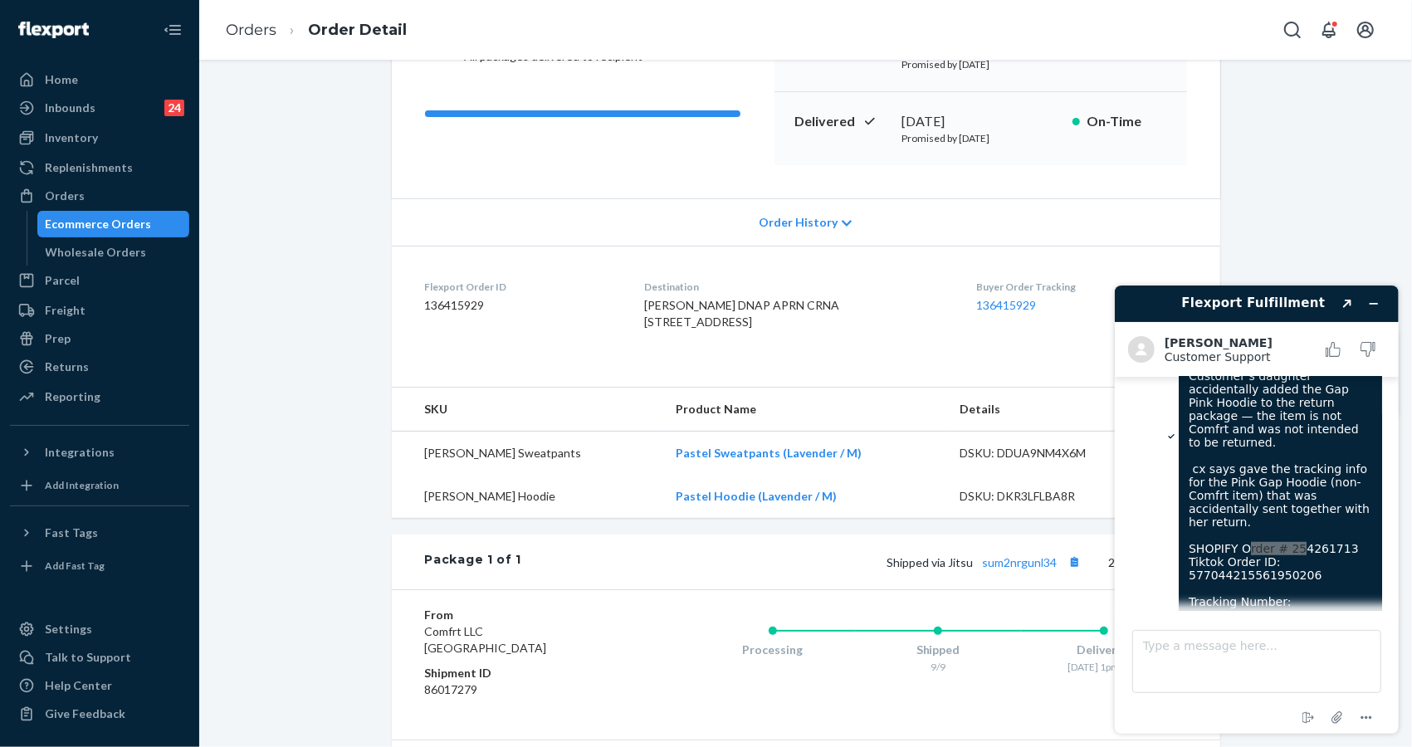
click at [1185, 107] on div "Delivered All packages delivered to recipient Shipped [DATE] Promised by [DATE]…" at bounding box center [806, 91] width 828 height 213
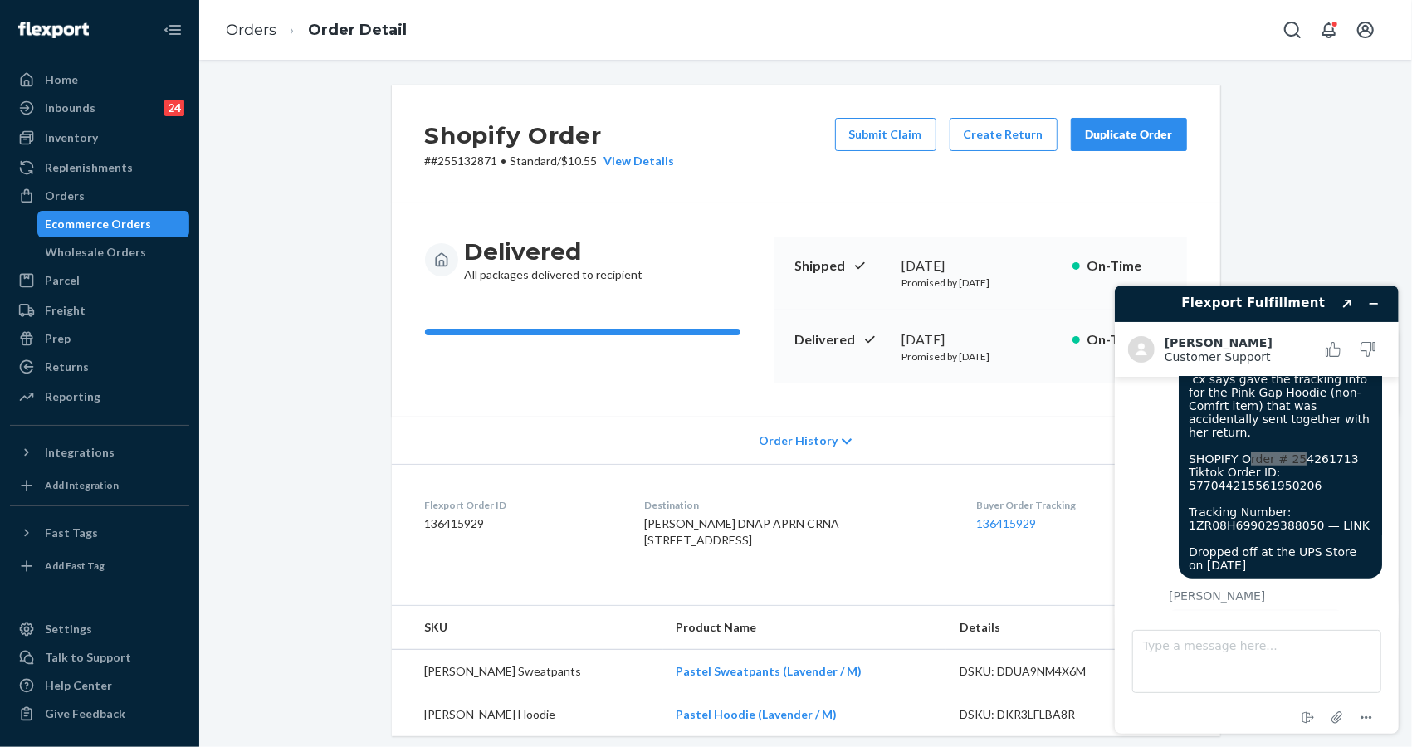
scroll to position [1083, 0]
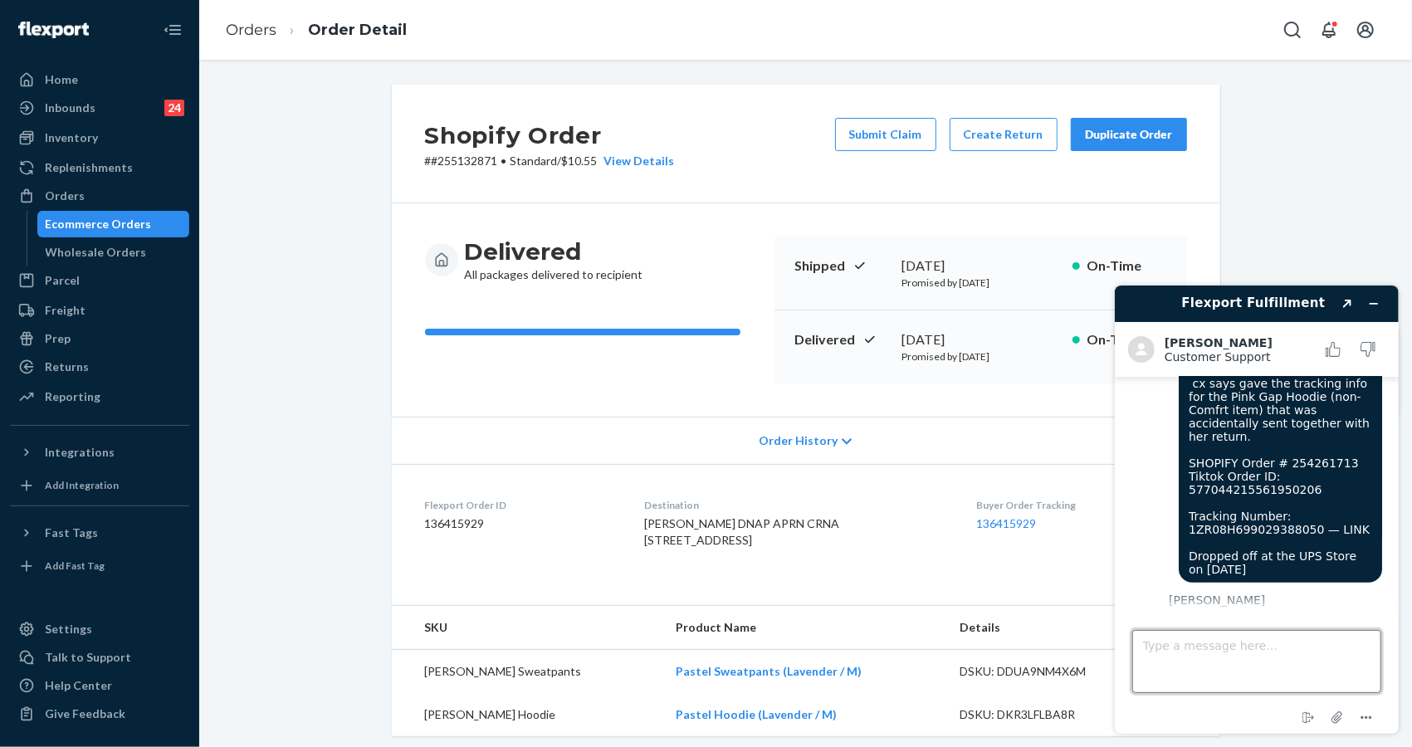
click at [1165, 677] on textarea "Type a message here..." at bounding box center [1255, 660] width 249 height 63
click at [1214, 619] on span "Thank you for reaching out to Flexport Support Chat. [PERSON_NAME] here!" at bounding box center [1254, 639] width 161 height 40
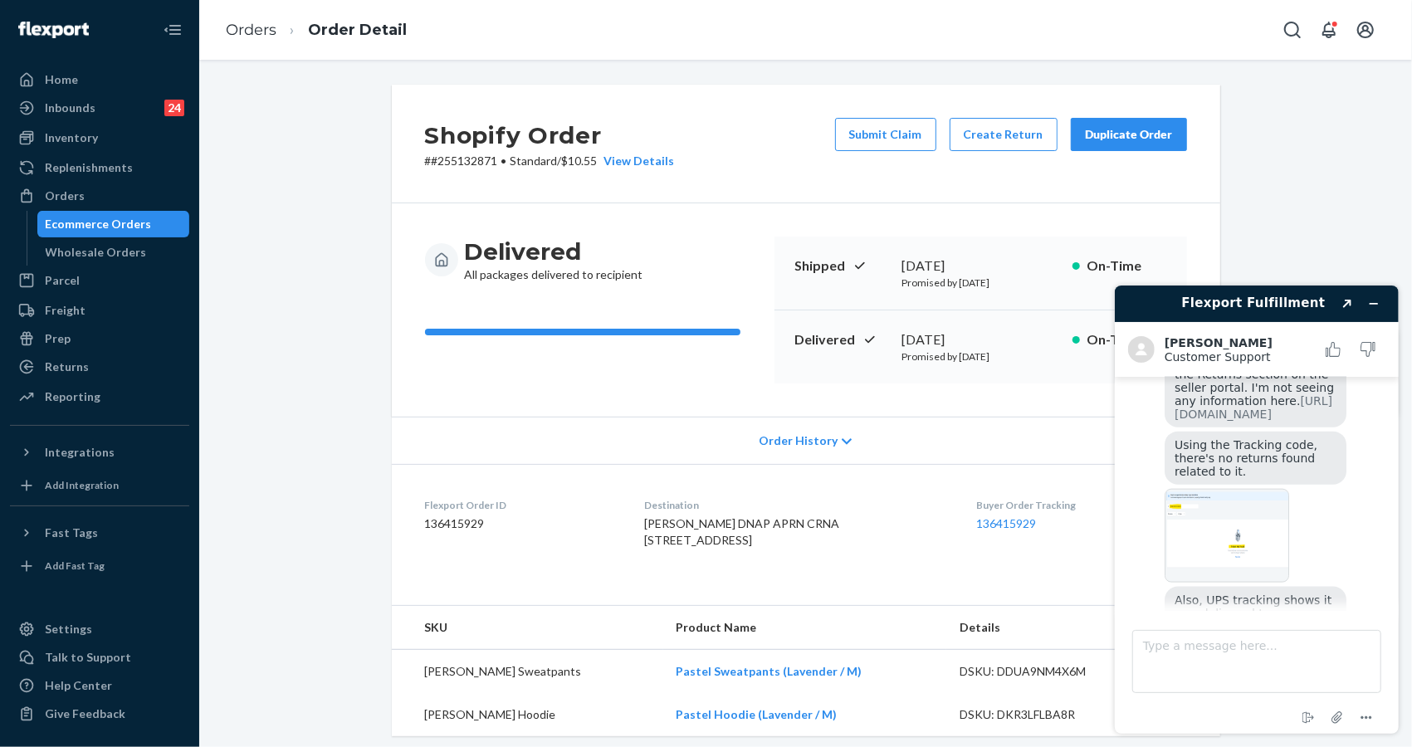
scroll to position [1490, 0]
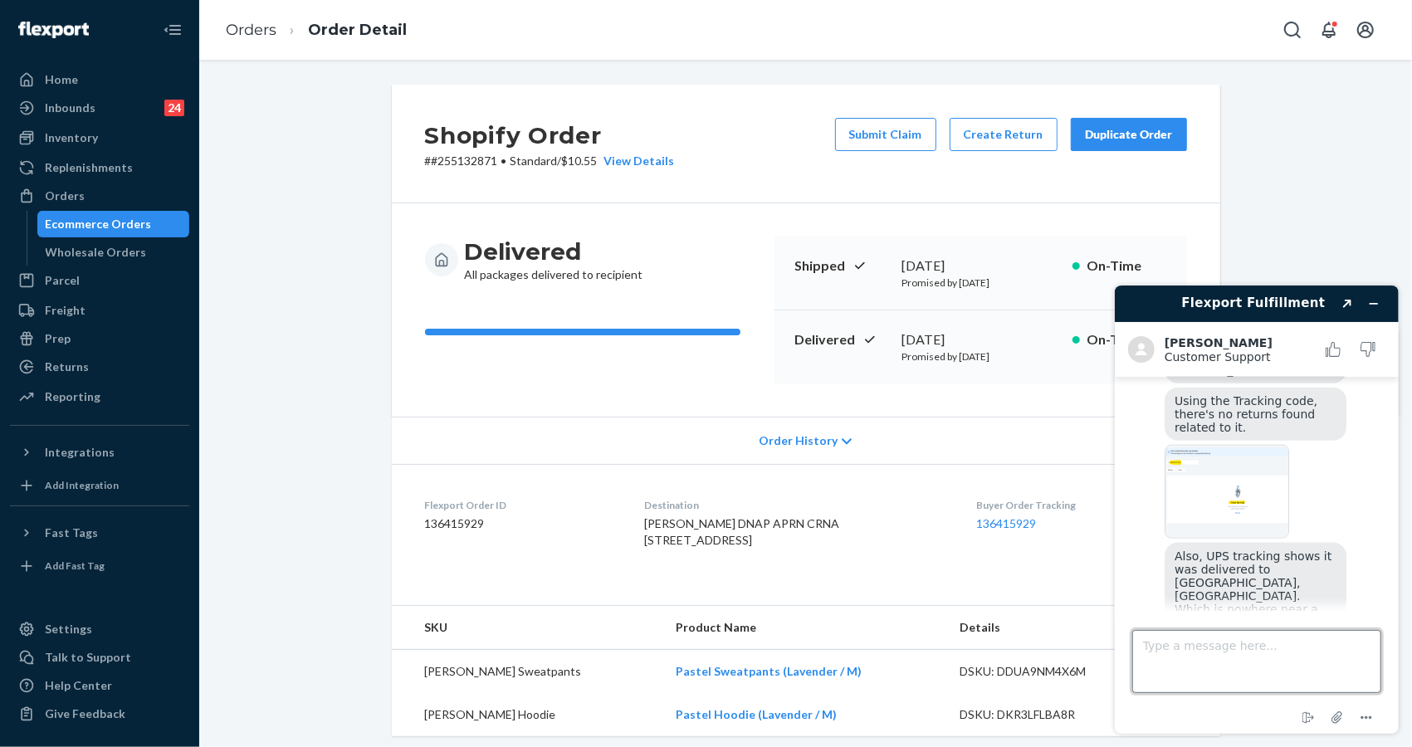
click at [1162, 678] on textarea "Type a message here..." at bounding box center [1255, 660] width 249 height 63
click at [1259, 549] on span "Also, UPS tracking shows it was delivered to [GEOGRAPHIC_DATA], [GEOGRAPHIC_DAT…" at bounding box center [1254, 595] width 161 height 93
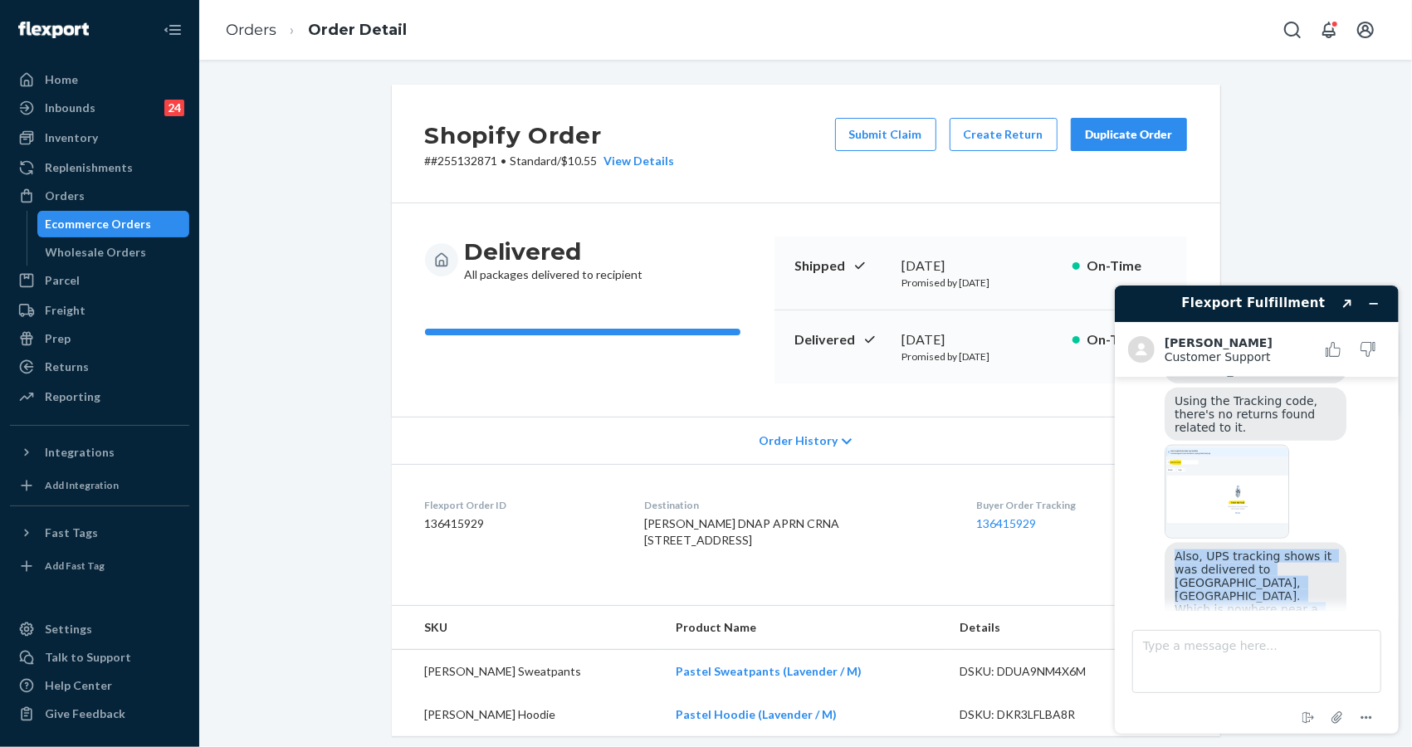
click at [1259, 549] on span "Also, UPS tracking shows it was delivered to [GEOGRAPHIC_DATA], [GEOGRAPHIC_DAT…" at bounding box center [1254, 595] width 161 height 93
click at [1247, 652] on div "Just checking, are you still connected?" at bounding box center [1255, 672] width 182 height 40
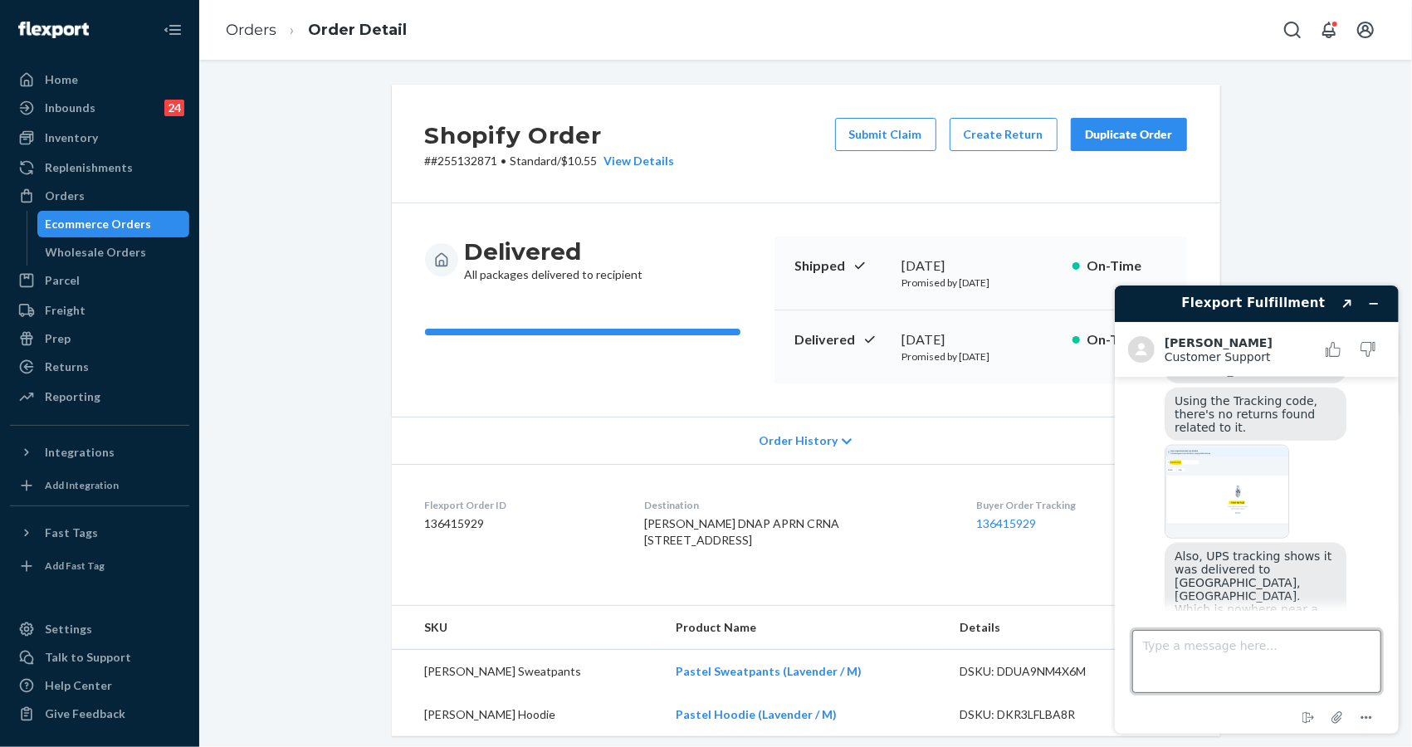
click at [1233, 641] on textarea "Type a message here..." at bounding box center [1255, 660] width 249 height 63
type textarea "h"
type textarea "checking"
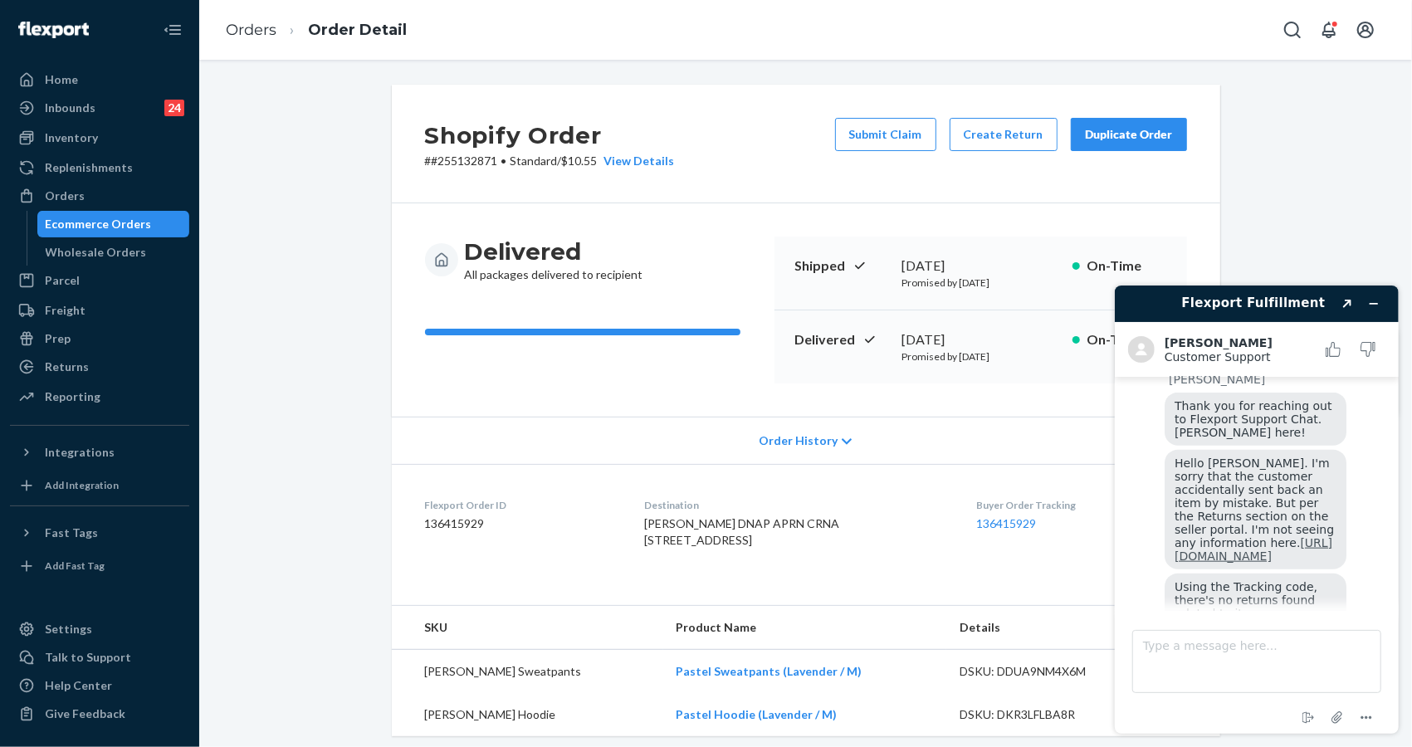
scroll to position [1525, 0]
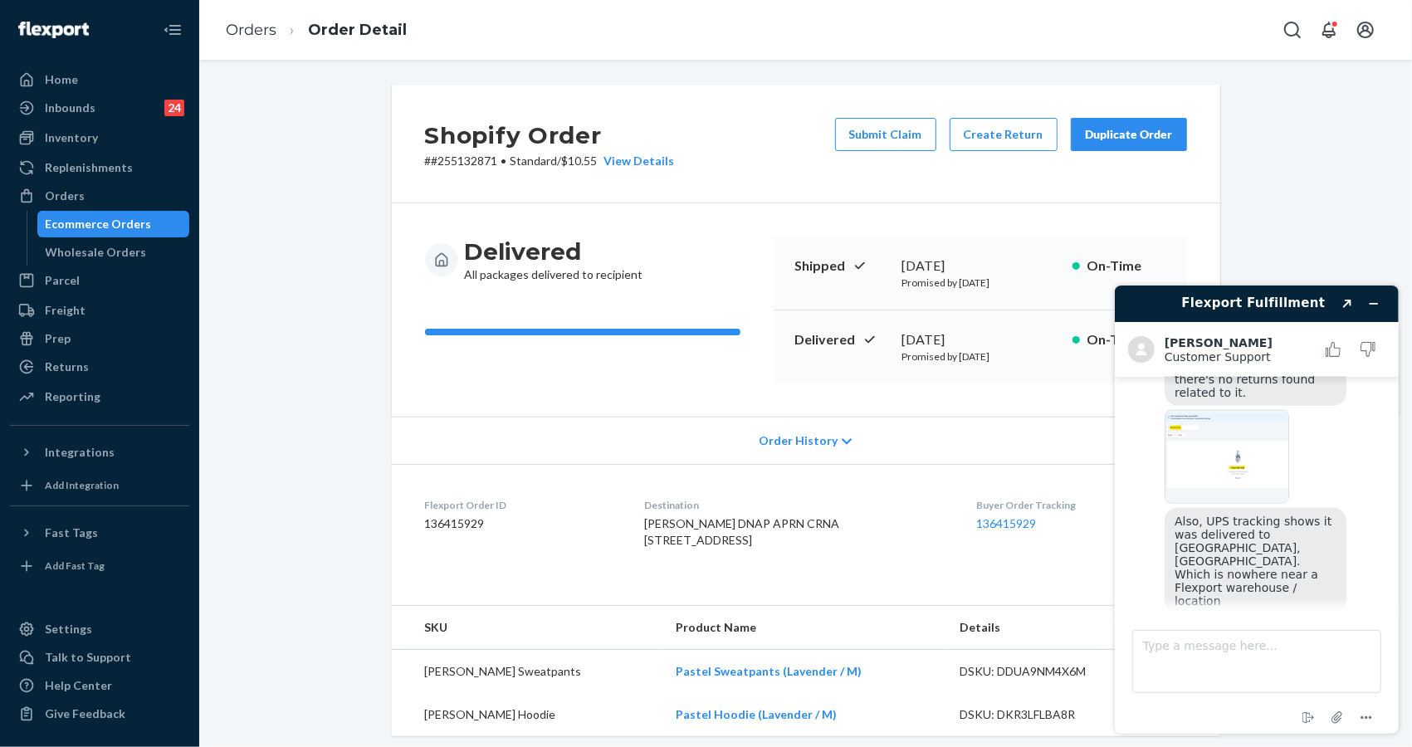
click at [1233, 409] on img at bounding box center [1226, 456] width 125 height 94
click at [1246, 514] on span "Also, UPS tracking shows it was delivered to [GEOGRAPHIC_DATA], [GEOGRAPHIC_DAT…" at bounding box center [1254, 560] width 161 height 93
click at [1238, 624] on span "Just checking, are you still connected?" at bounding box center [1252, 637] width 156 height 27
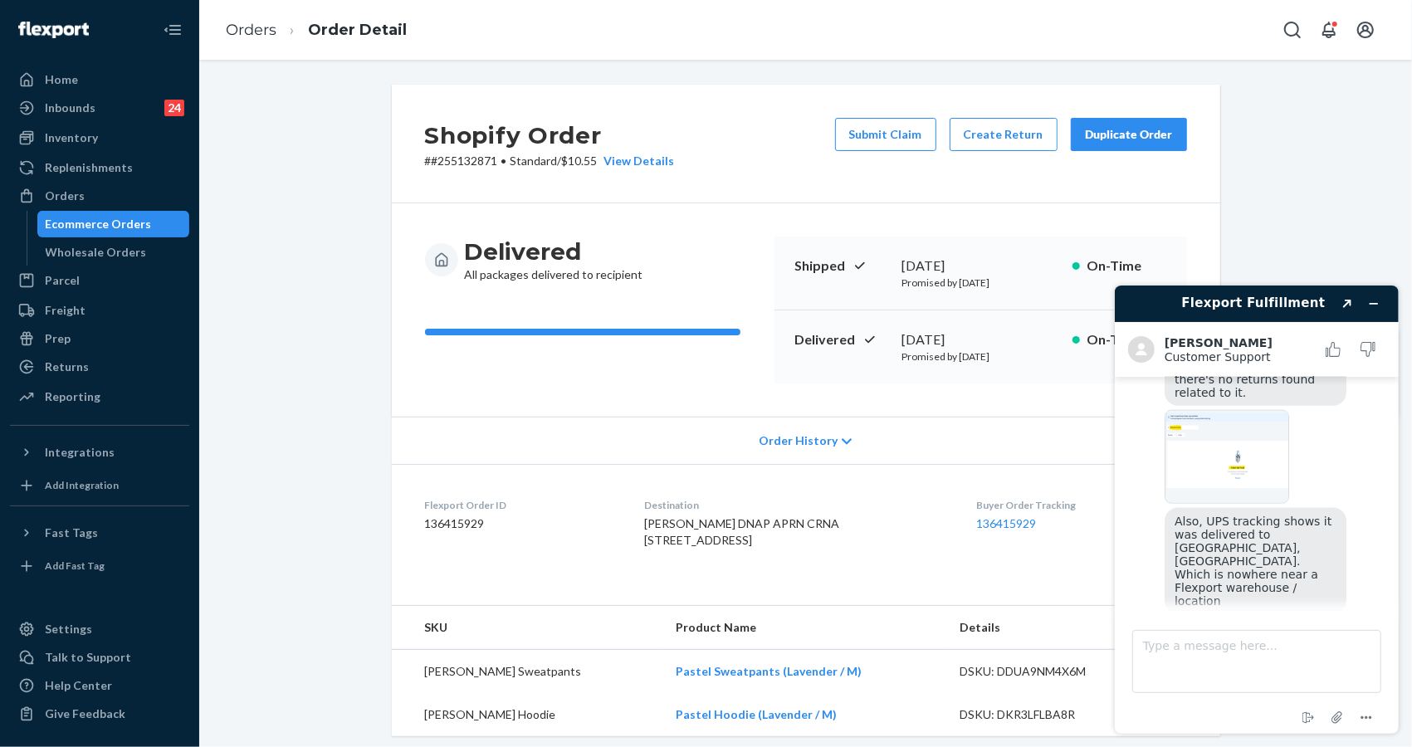
click at [1238, 624] on span "Just checking, are you still connected?" at bounding box center [1252, 637] width 156 height 27
click at [1235, 618] on div "Just checking, are you still connected?" at bounding box center [1255, 638] width 182 height 40
click at [1233, 618] on div "Just checking, are you still connected?" at bounding box center [1255, 638] width 182 height 40
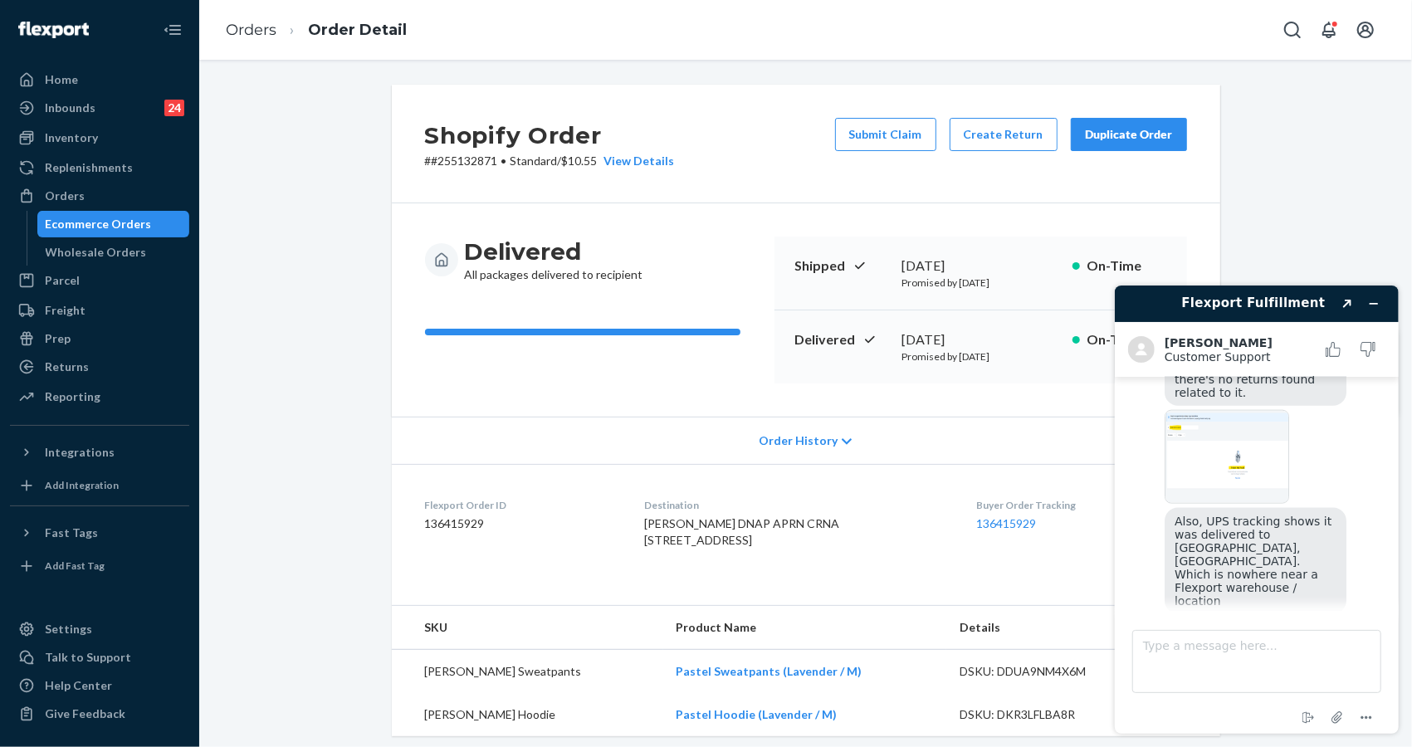
click at [1212, 514] on span "Also, UPS tracking shows it was delivered to [GEOGRAPHIC_DATA], [GEOGRAPHIC_DAT…" at bounding box center [1254, 560] width 161 height 93
click at [1252, 514] on span "Also, UPS tracking shows it was delivered to [GEOGRAPHIC_DATA], [GEOGRAPHIC_DAT…" at bounding box center [1254, 560] width 161 height 93
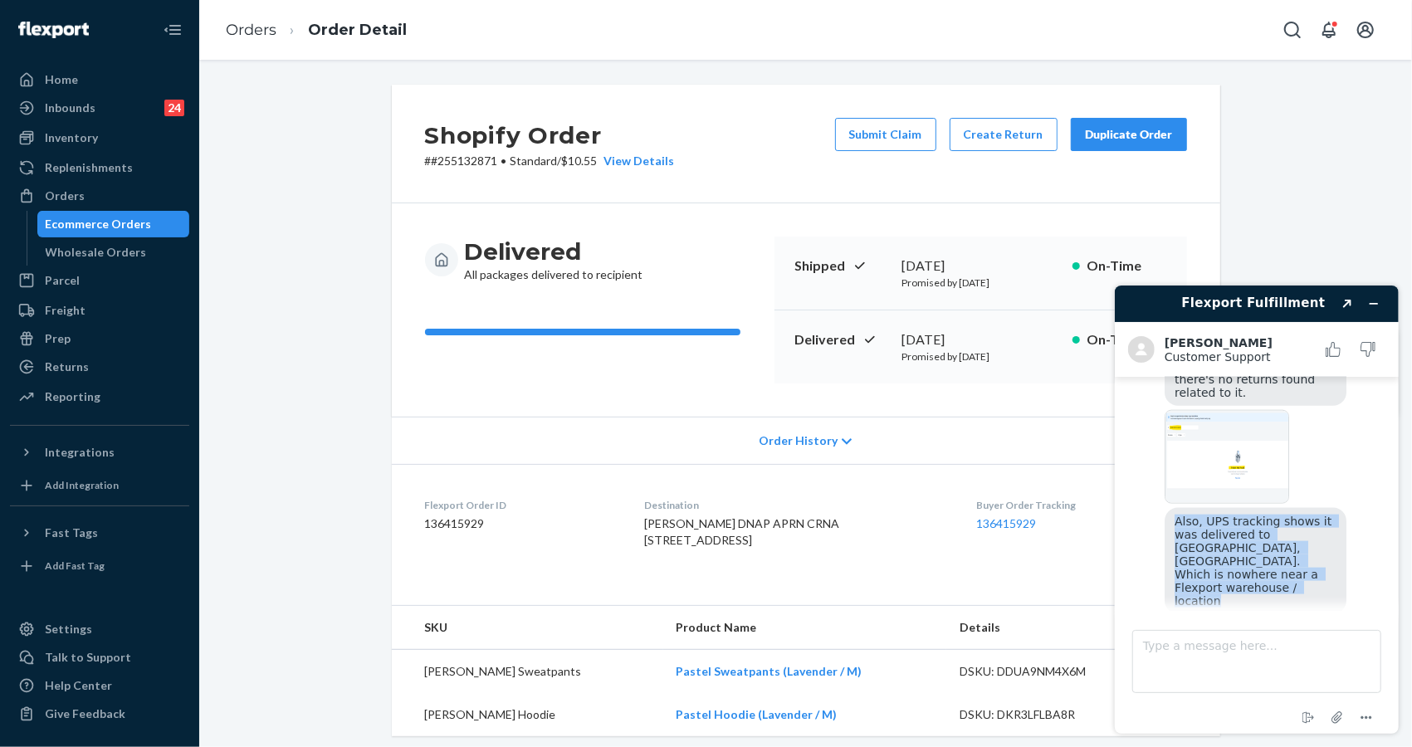
click at [1260, 514] on span "Also, UPS tracking shows it was delivered to [GEOGRAPHIC_DATA], [GEOGRAPHIC_DAT…" at bounding box center [1254, 560] width 161 height 93
click at [1292, 225] on div "Shopify Order # #255132871 • Standard / $10.55 View Details Submit Claim Create…" at bounding box center [806, 619] width 1188 height 1069
click at [1260, 514] on span "Also, UPS tracking shows it was delivered to [GEOGRAPHIC_DATA], [GEOGRAPHIC_DAT…" at bounding box center [1254, 560] width 161 height 93
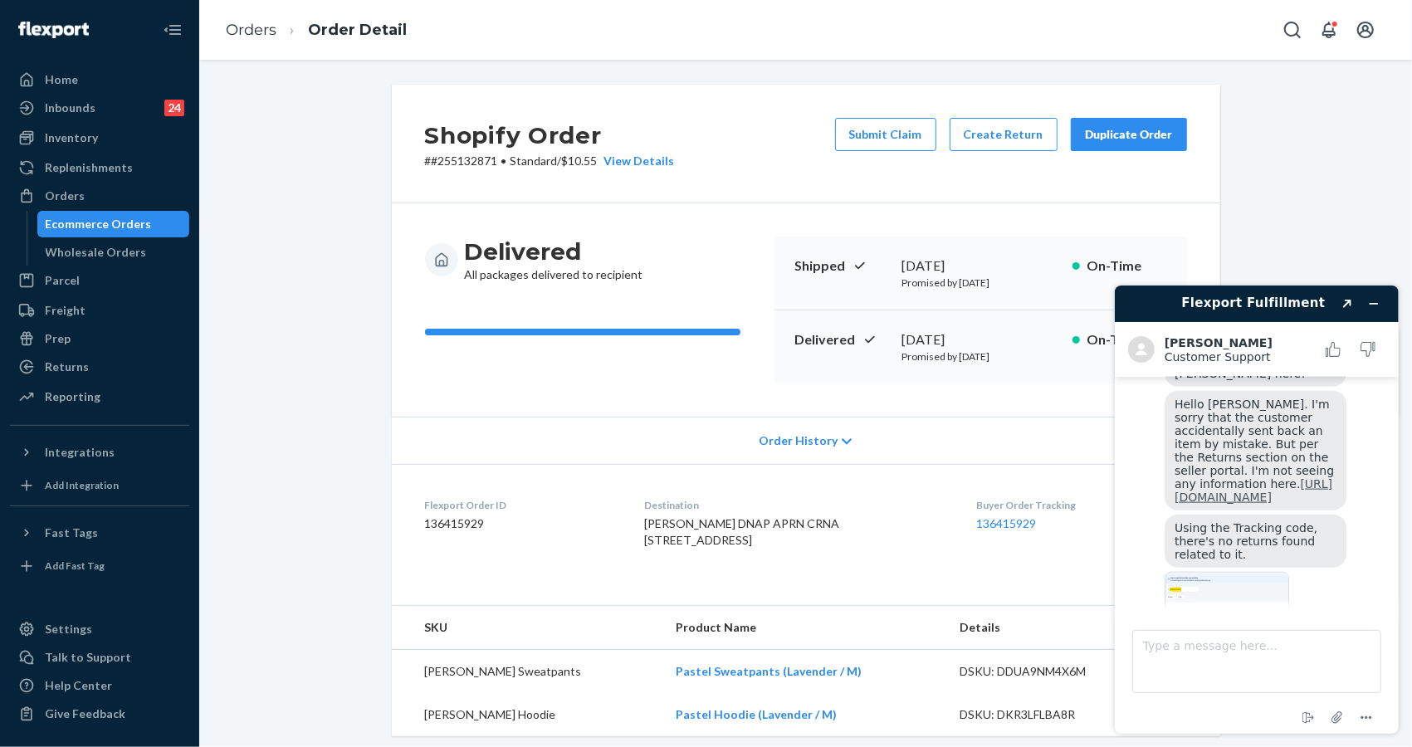
scroll to position [1304, 0]
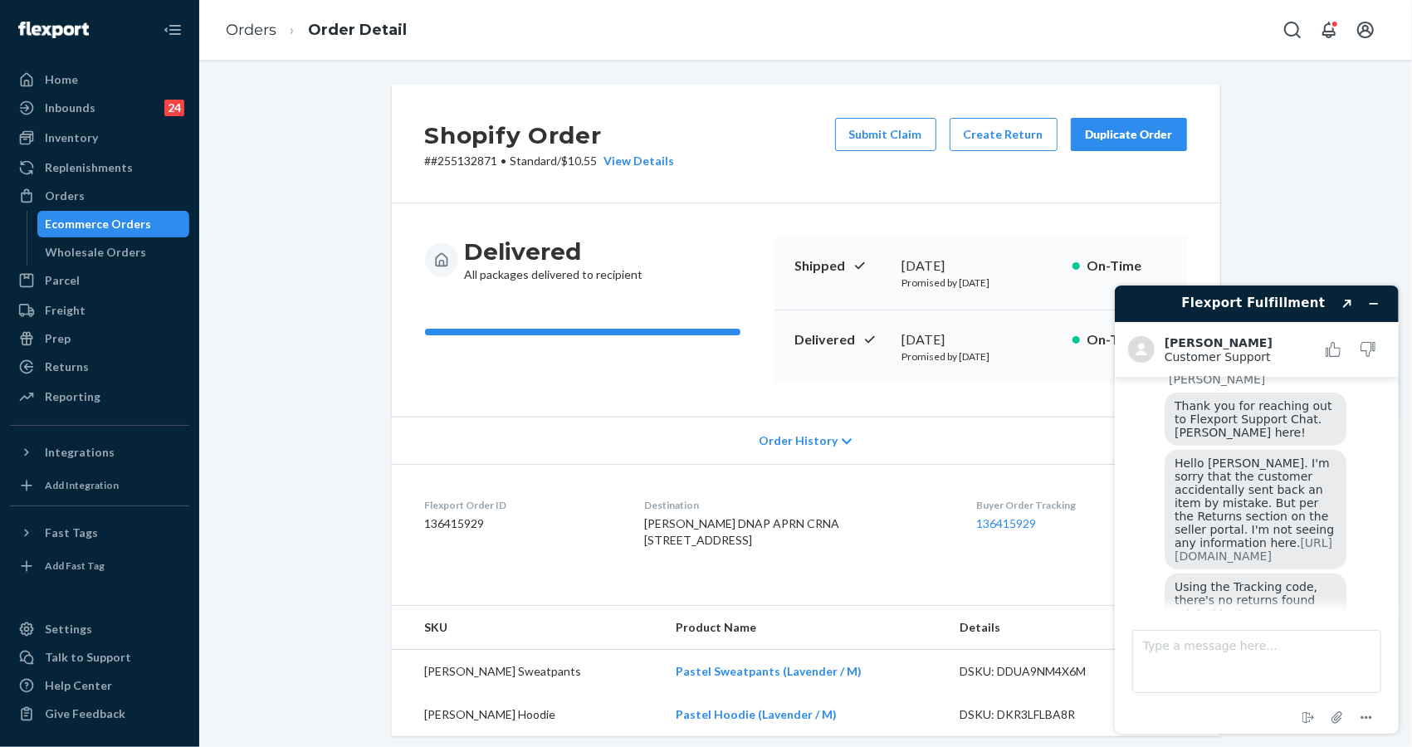
copy span "Using the Tracking code, there's no returns found related to it."
drag, startPoint x: 1256, startPoint y: 559, endPoint x: 1166, endPoint y: 540, distance: 91.7
click at [1166, 573] on div "Using the Tracking code, there's no returns found related to it." at bounding box center [1255, 599] width 182 height 53
click at [1237, 646] on textarea "Type a message here..." at bounding box center [1255, 660] width 249 height 63
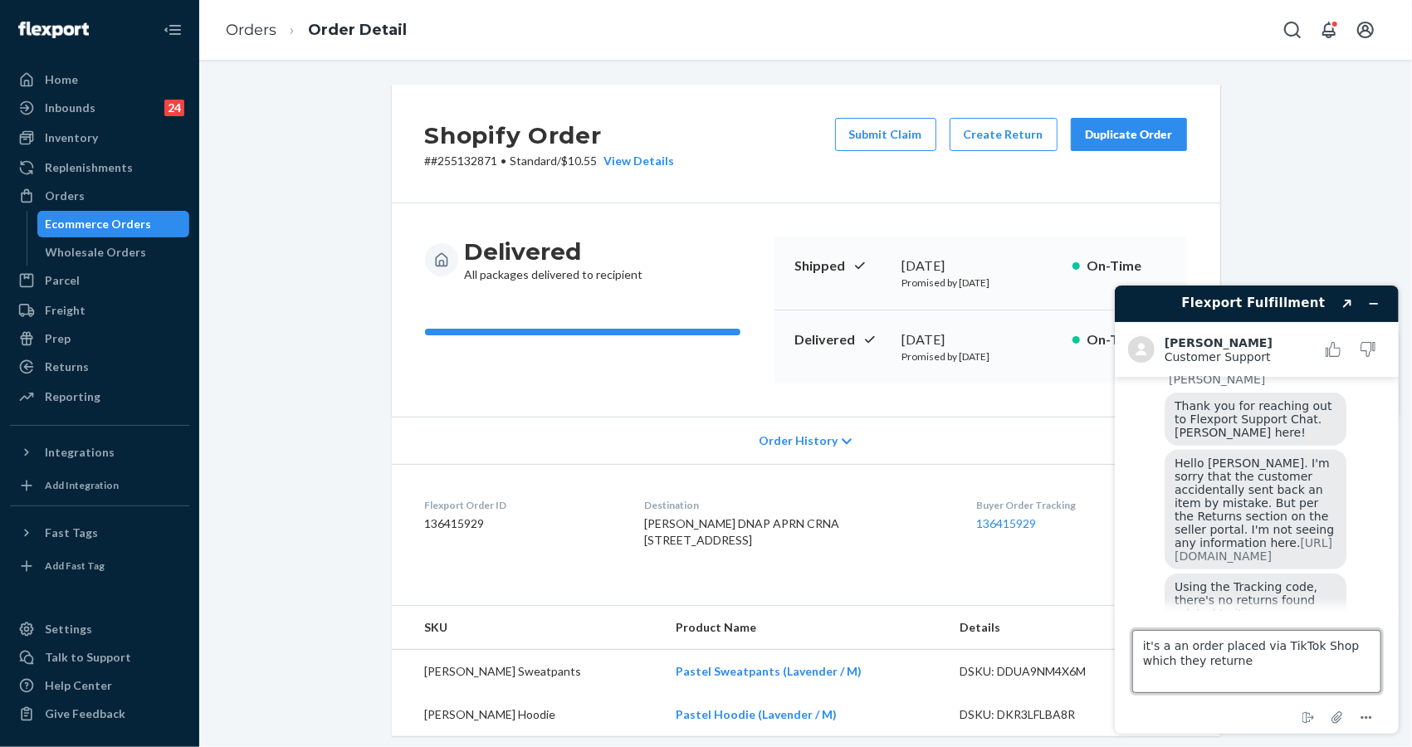
type textarea "it's a an order placed via TikTok Shop which they returned"
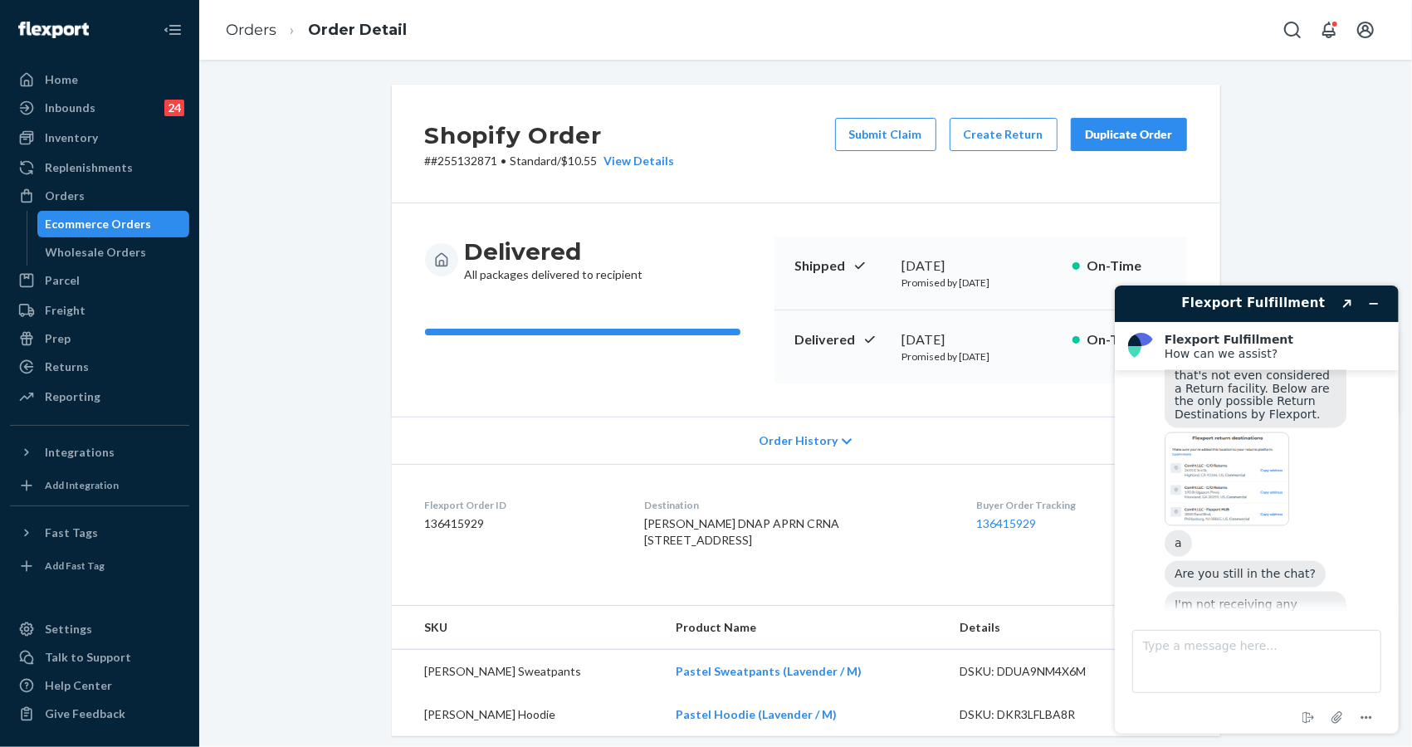
scroll to position [2171, 0]
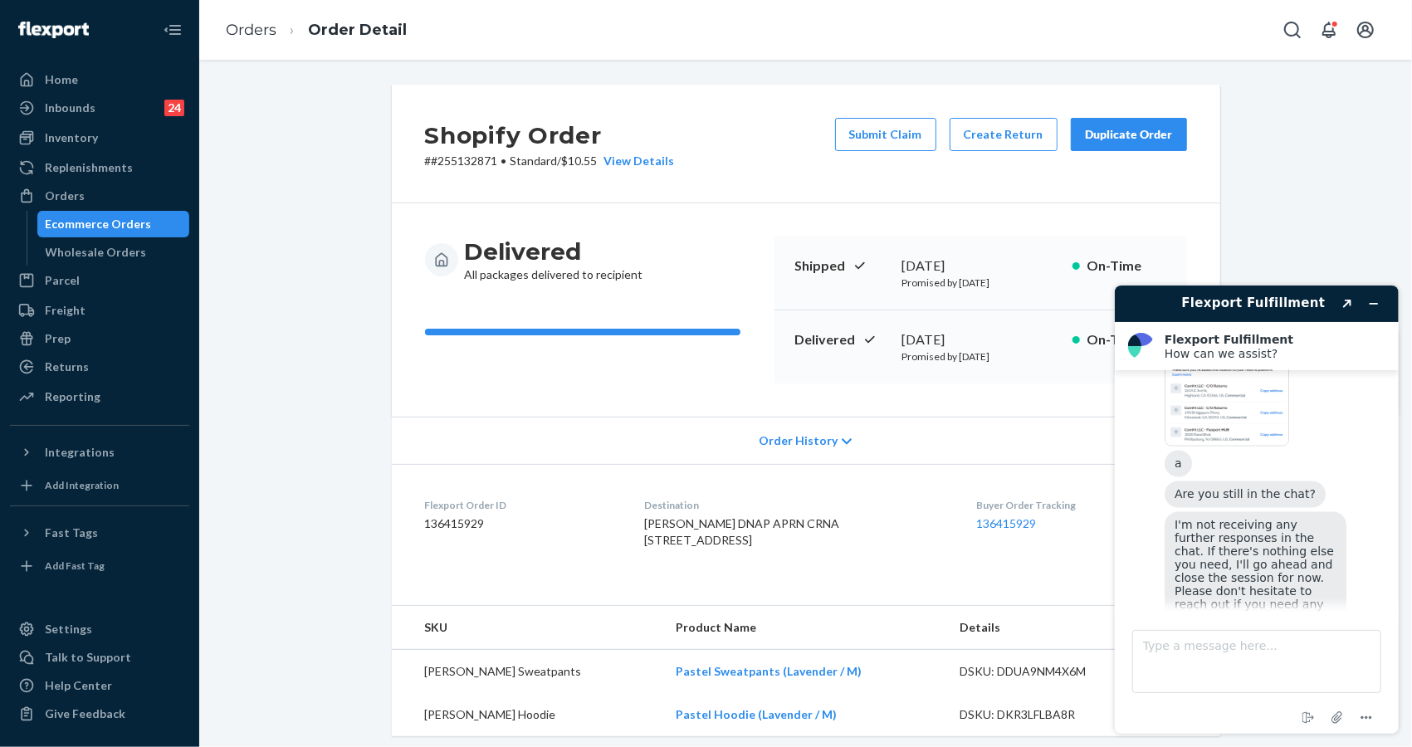
click at [1232, 701] on div "End chat Attach file Options" at bounding box center [1256, 710] width 251 height 22
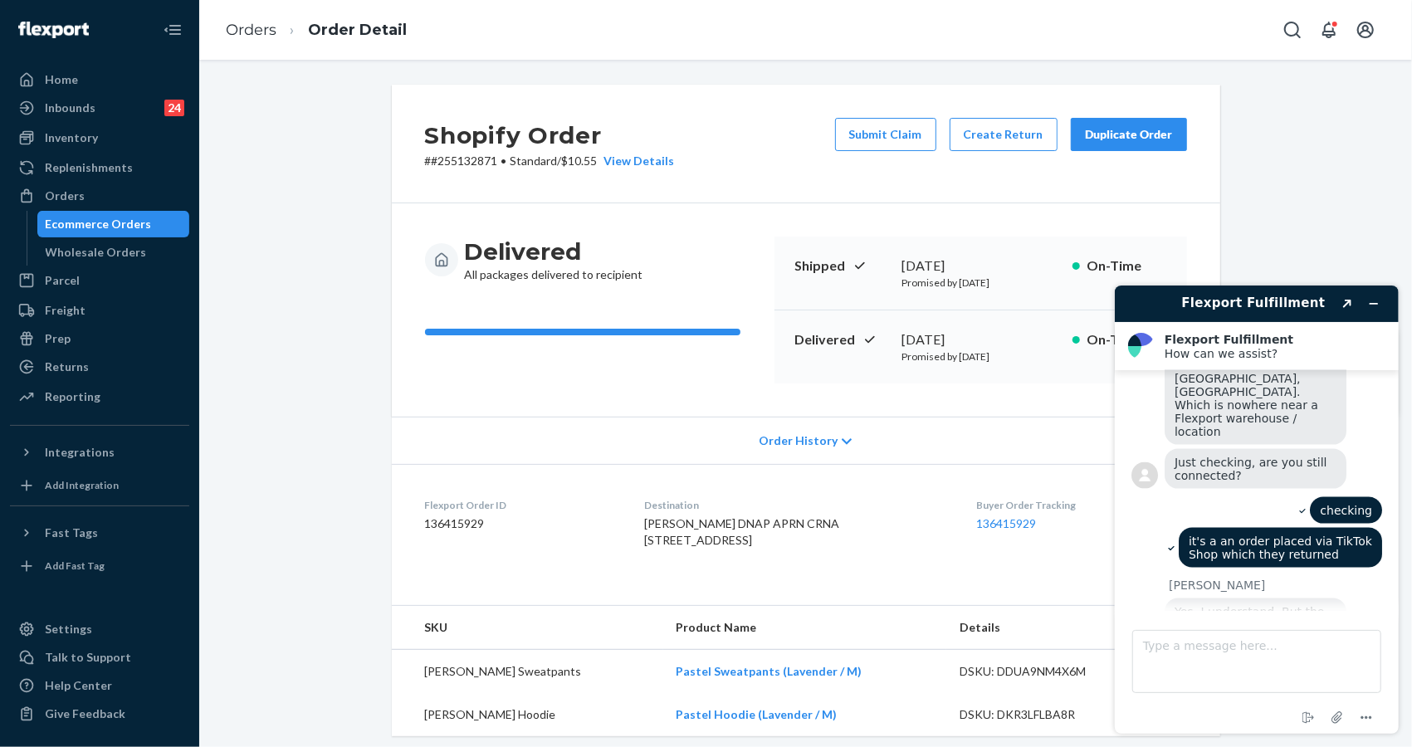
scroll to position [1678, 0]
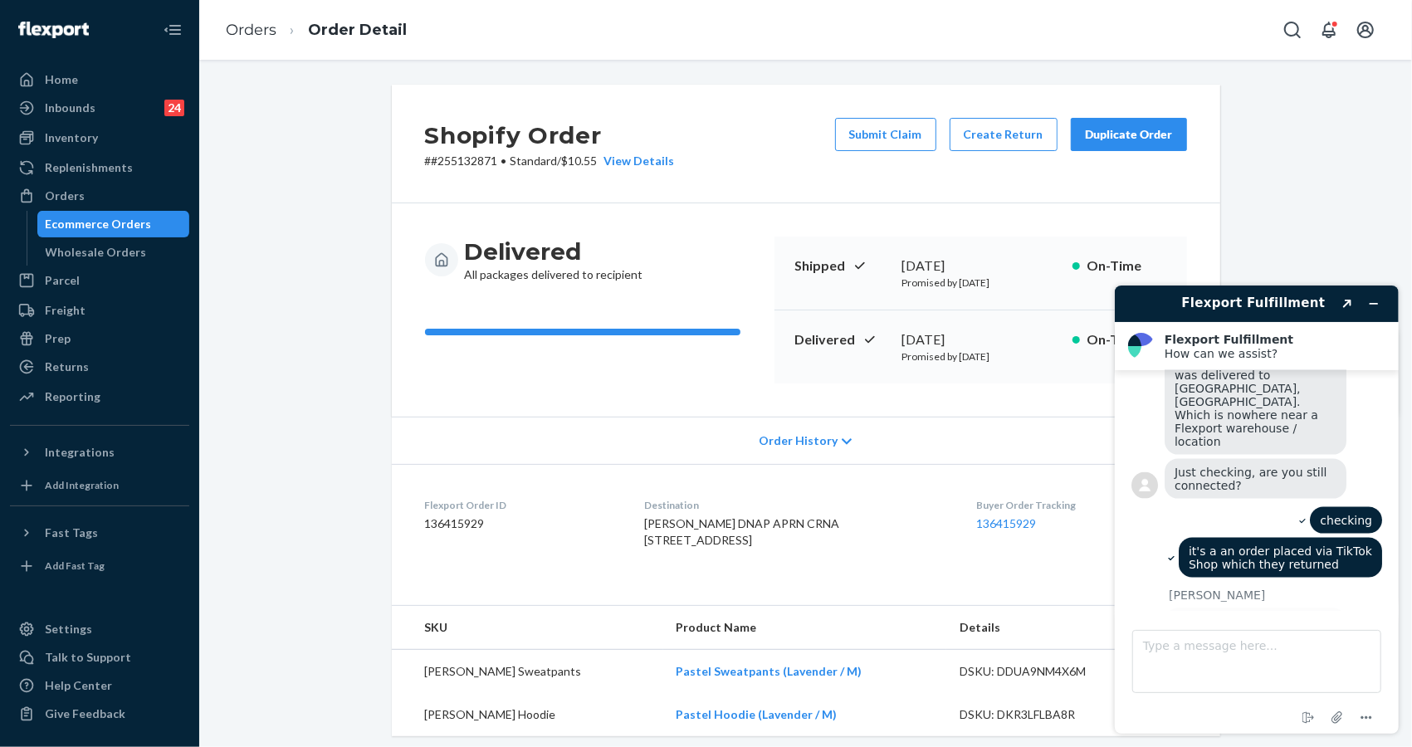
drag, startPoint x: 1250, startPoint y: 545, endPoint x: 1333, endPoint y: 575, distance: 88.5
click at [1333, 608] on div "Yes, I understand. But the location on the UPS tracking clearly confirms it was…" at bounding box center [1255, 648] width 182 height 80
copy span "UPS tracking clearly confirms it was delivered, but not to Flexport."
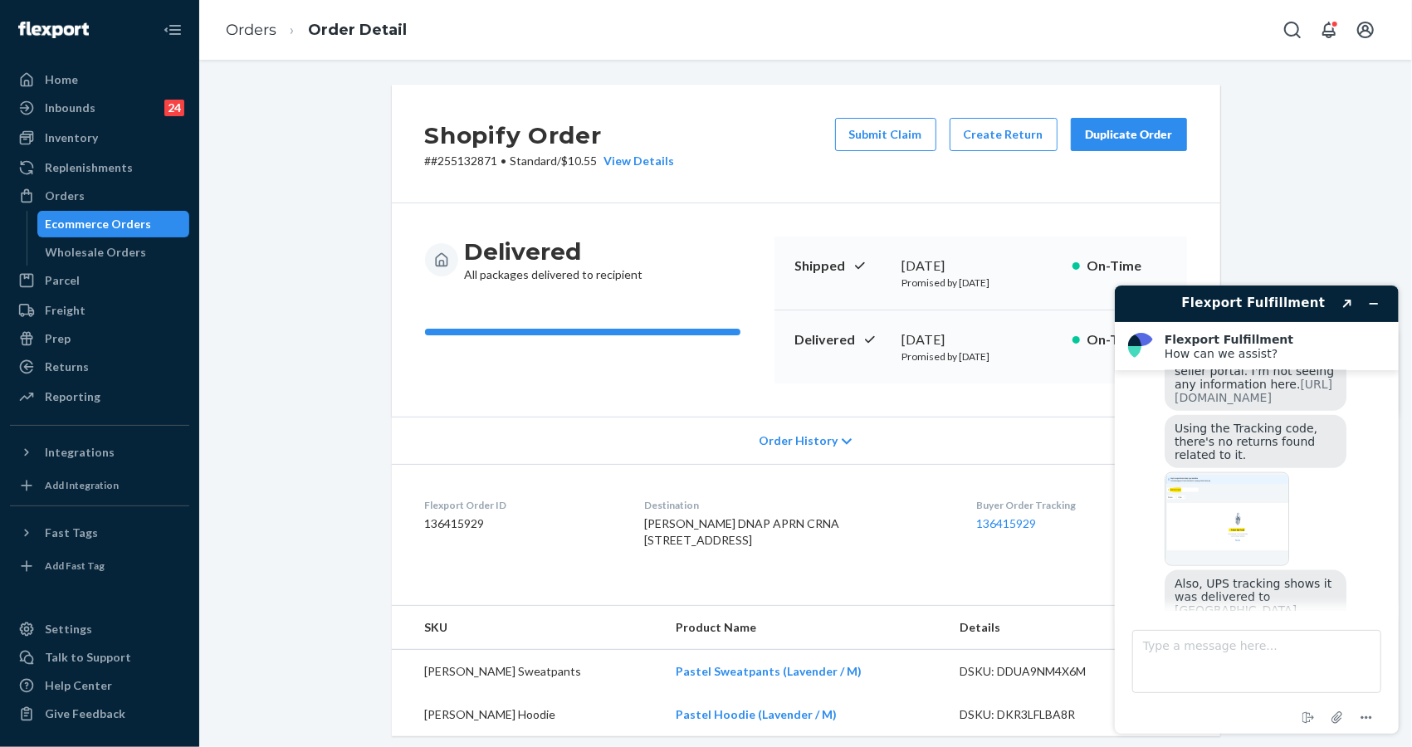
click at [1199, 576] on span "Also, UPS tracking shows it was delivered to [GEOGRAPHIC_DATA], [GEOGRAPHIC_DAT…" at bounding box center [1254, 622] width 161 height 93
copy span "Also, UPS tracking shows it was delivered to [GEOGRAPHIC_DATA], [GEOGRAPHIC_DAT…"
click at [1284, 569] on div "Also, UPS tracking shows it was delivered to [GEOGRAPHIC_DATA], [GEOGRAPHIC_DAT…" at bounding box center [1255, 622] width 182 height 106
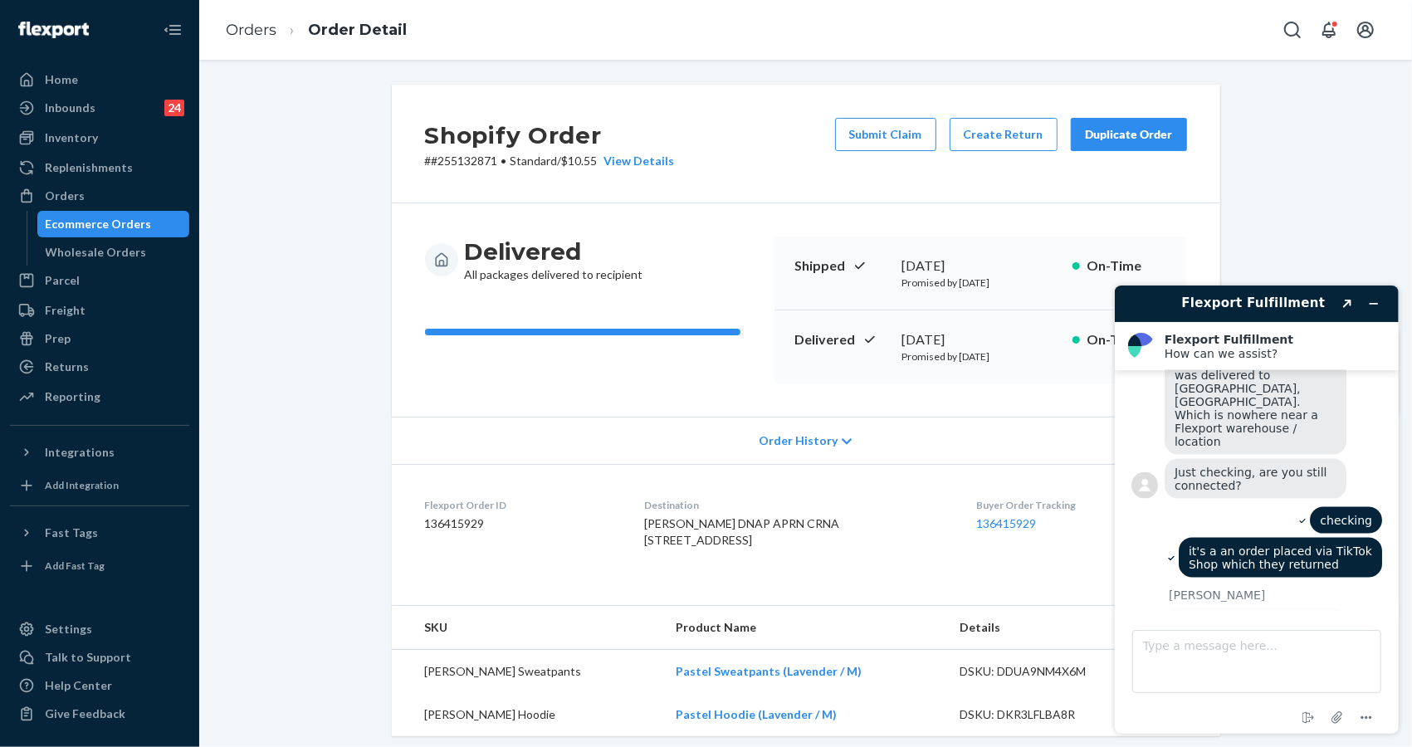
scroll to position [1899, 0]
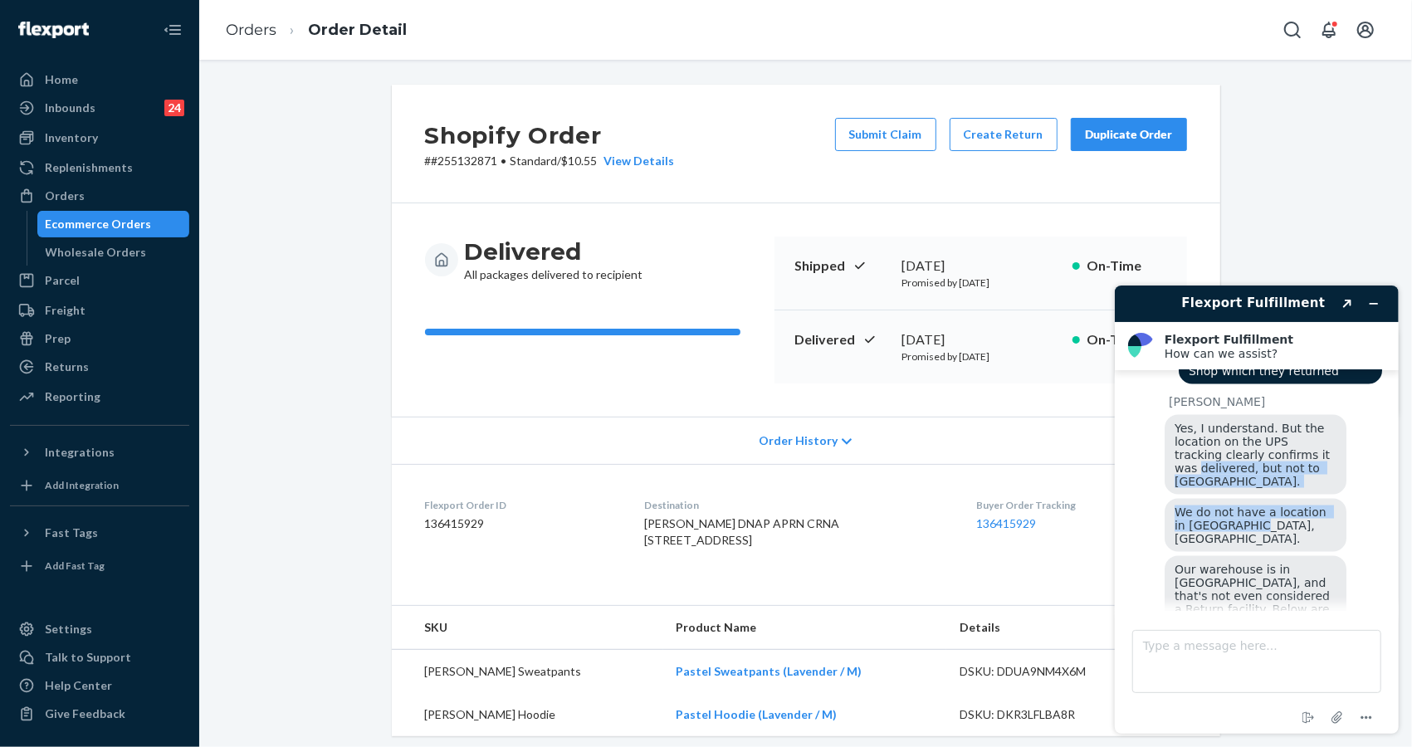
copy div "delivered, but not to Flexport. We do not have a location in [GEOGRAPHIC_DATA],…"
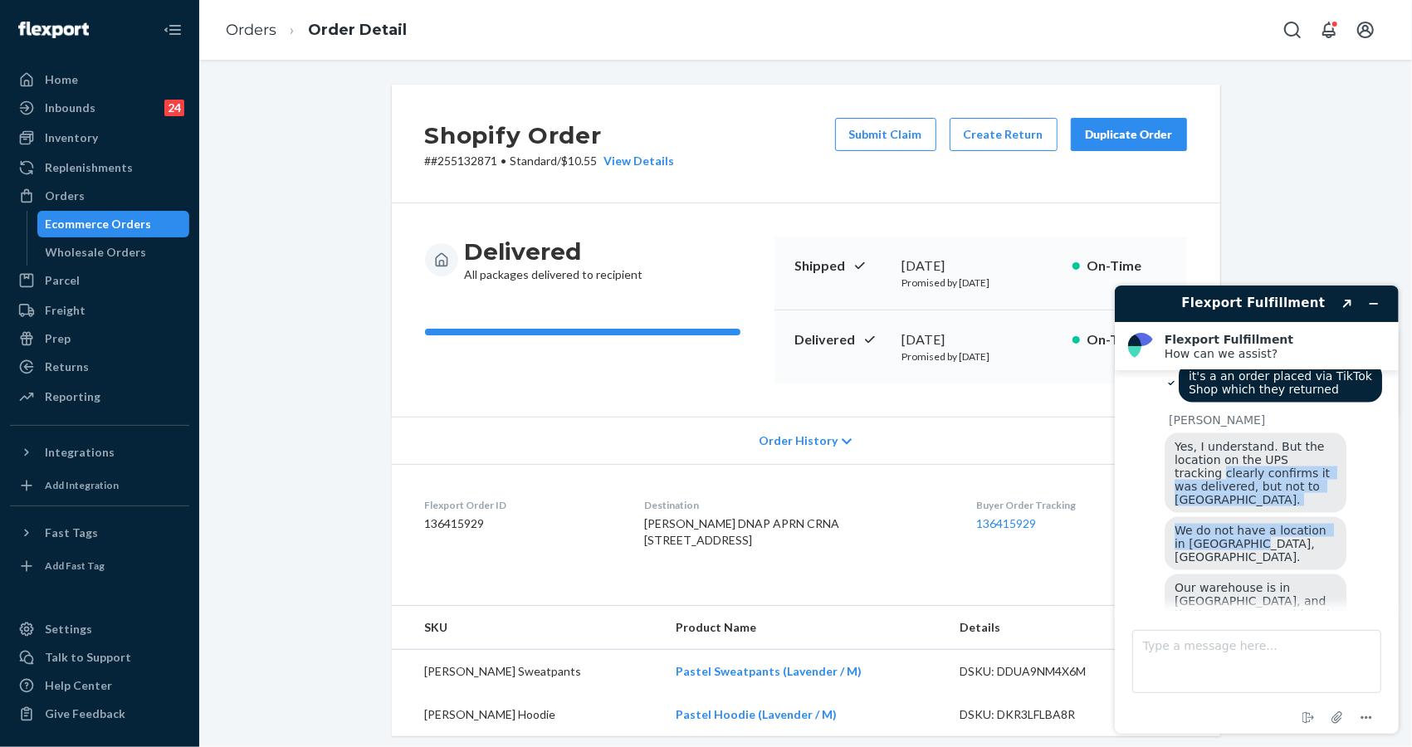
drag, startPoint x: 1231, startPoint y: 400, endPoint x: 1157, endPoint y: 384, distance: 75.5
click at [1157, 413] on div "[PERSON_NAME] Yes, I understand. But the location on the UPS tracking clearly c…" at bounding box center [1256, 690] width 251 height 554
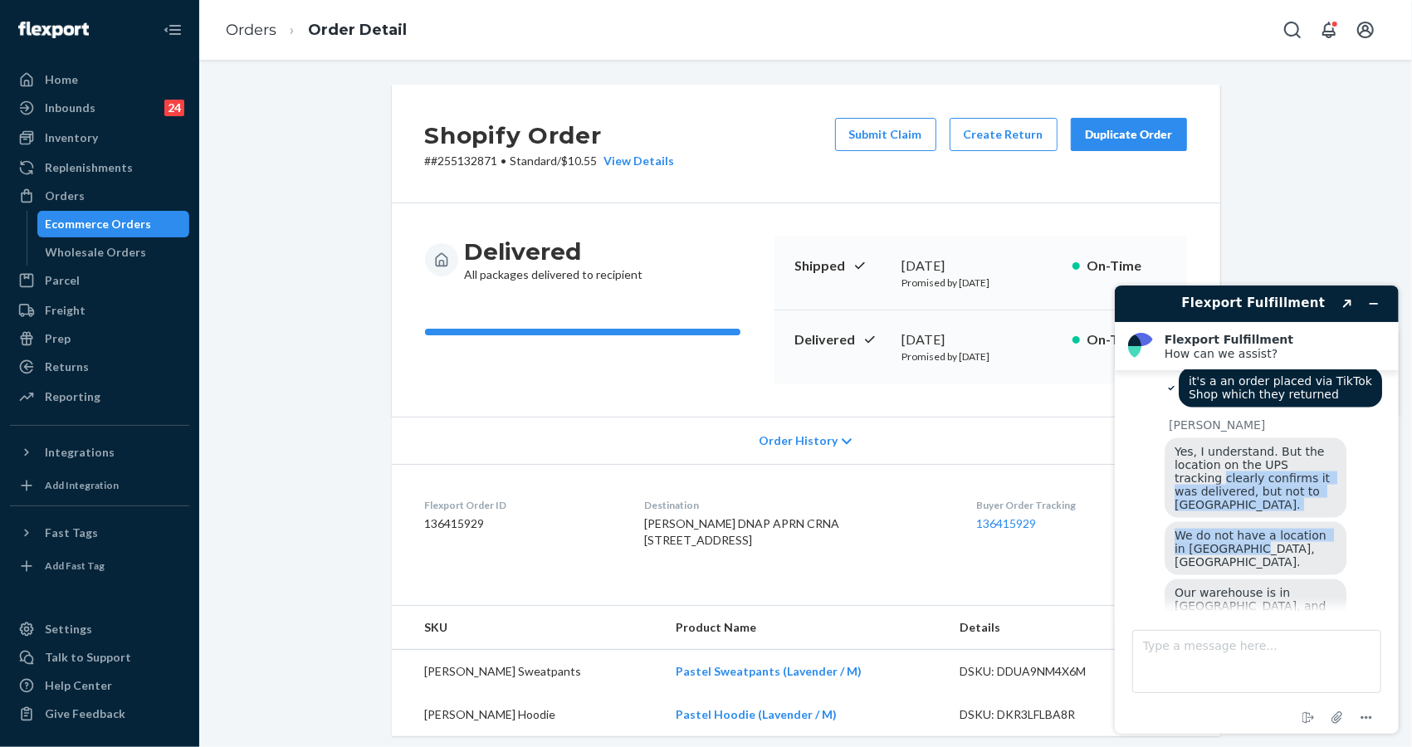
click at [1244, 521] on div "We do not have a location in [GEOGRAPHIC_DATA], [GEOGRAPHIC_DATA]." at bounding box center [1255, 547] width 182 height 53
drag, startPoint x: 1243, startPoint y: 446, endPoint x: 1136, endPoint y: 429, distance: 108.4
click at [1136, 429] on div "[PERSON_NAME] Yes, I understand. But the location on the UPS tracking clearly c…" at bounding box center [1256, 695] width 251 height 554
copy span "We do not have a location in [GEOGRAPHIC_DATA], [GEOGRAPHIC_DATA]."
click at [1222, 585] on span "Our warehouse is in [GEOGRAPHIC_DATA], and that's not even considered a Return …" at bounding box center [1253, 625] width 159 height 80
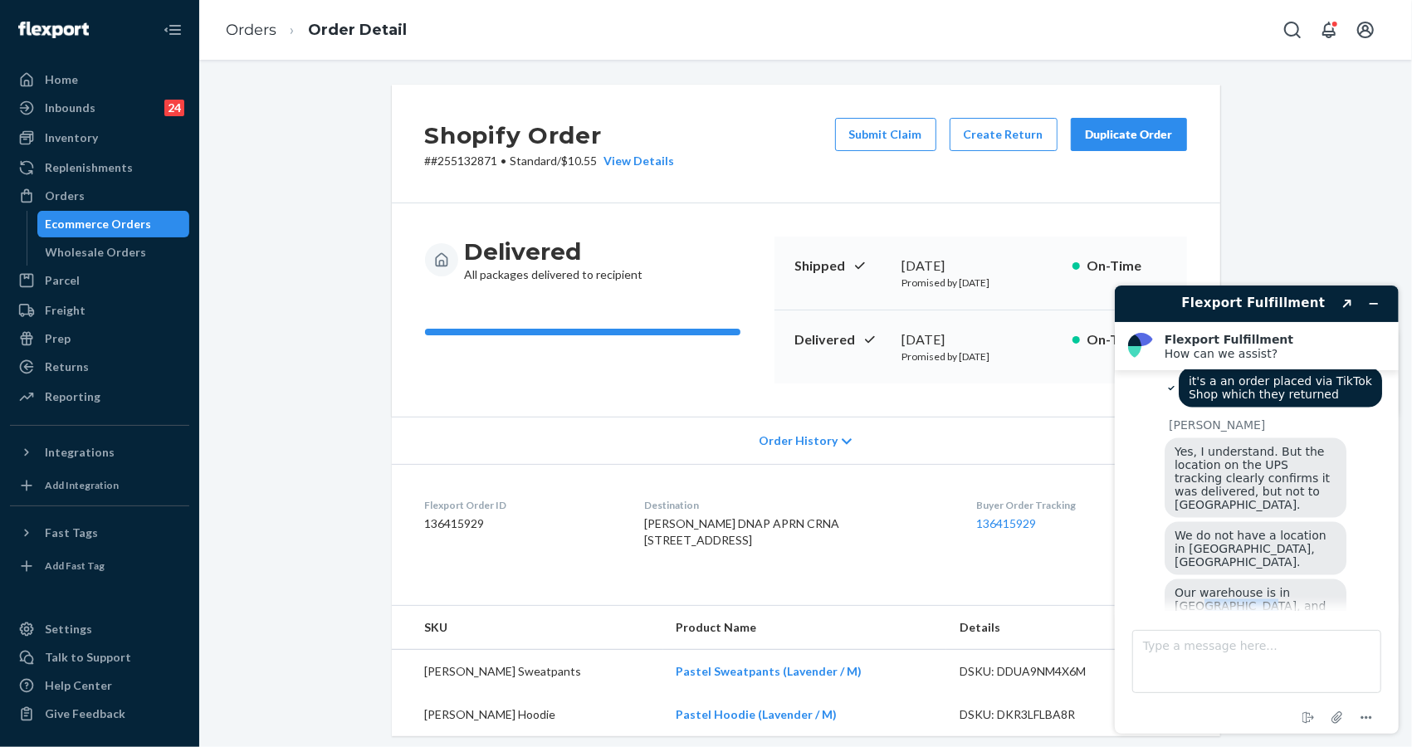
click at [1222, 585] on span "Our warehouse is in [GEOGRAPHIC_DATA], and that's not even considered a Return …" at bounding box center [1253, 625] width 159 height 80
click at [1234, 585] on span "Our warehouse is in [GEOGRAPHIC_DATA], and that's not even considered a Return …" at bounding box center [1253, 625] width 159 height 80
click at [1228, 585] on span "Our warehouse is in [GEOGRAPHIC_DATA], and that's not even considered a Return …" at bounding box center [1253, 625] width 159 height 80
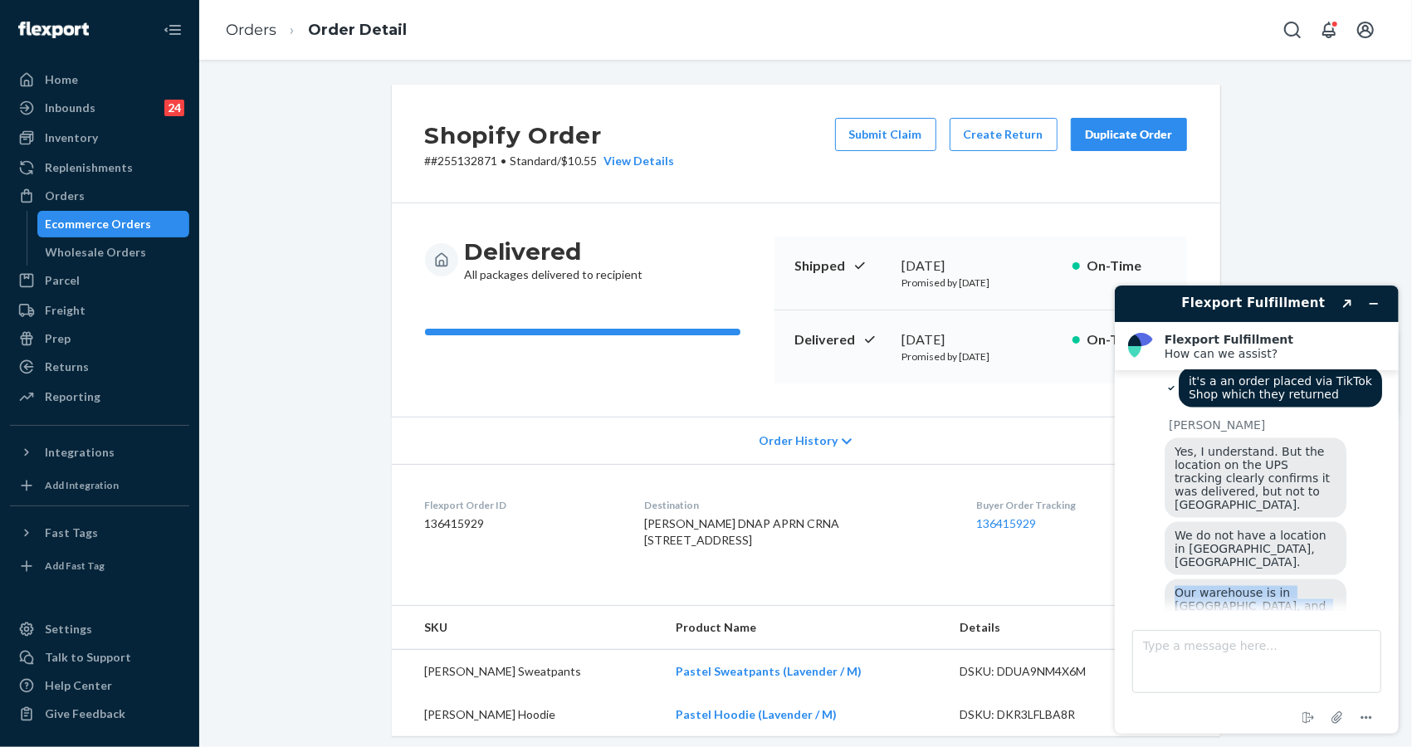
click at [1228, 585] on span "Our warehouse is in [GEOGRAPHIC_DATA], and that's not even considered a Return …" at bounding box center [1253, 625] width 159 height 80
click at [1231, 579] on div "Our warehouse is in [GEOGRAPHIC_DATA], and that's not even considered a Return …" at bounding box center [1255, 625] width 182 height 93
click at [1229, 579] on div "Our warehouse is in [GEOGRAPHIC_DATA], and that's not even considered a Return …" at bounding box center [1255, 625] width 182 height 93
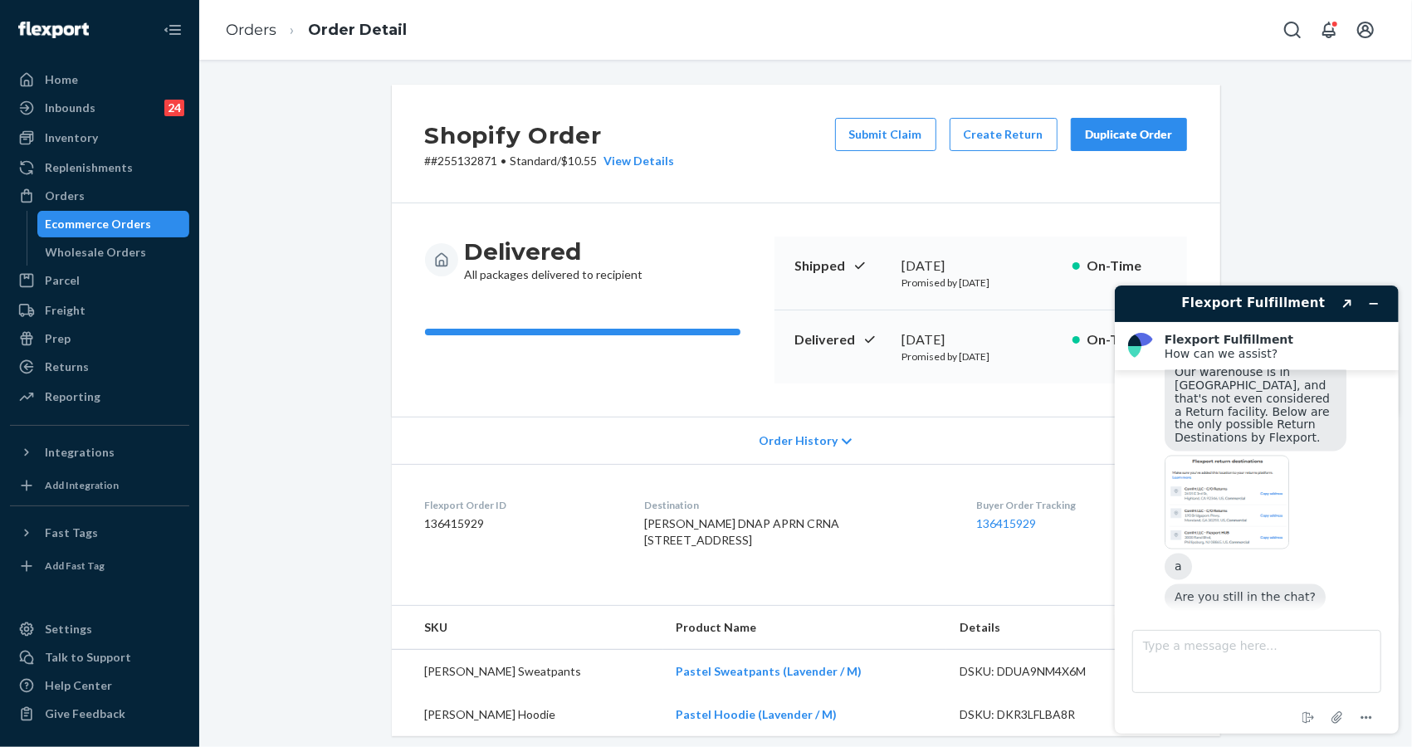
click at [1229, 455] on img at bounding box center [1226, 502] width 125 height 94
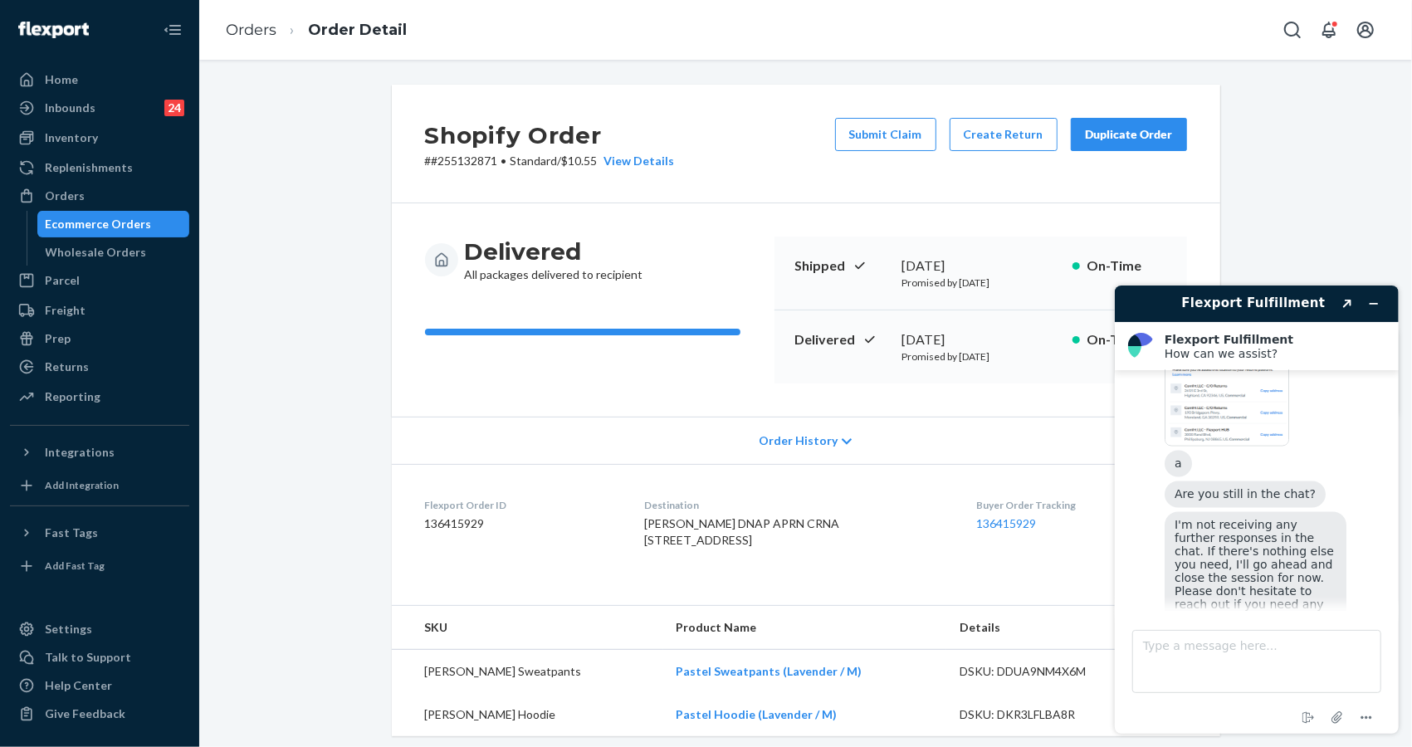
click at [1391, 591] on div "Flexport Fulfillment Created with Sketch. Flexport Fulfillment How can we assis…" at bounding box center [1256, 509] width 284 height 448
click at [1346, 305] on icon "Created with Sketch." at bounding box center [1346, 303] width 10 height 8
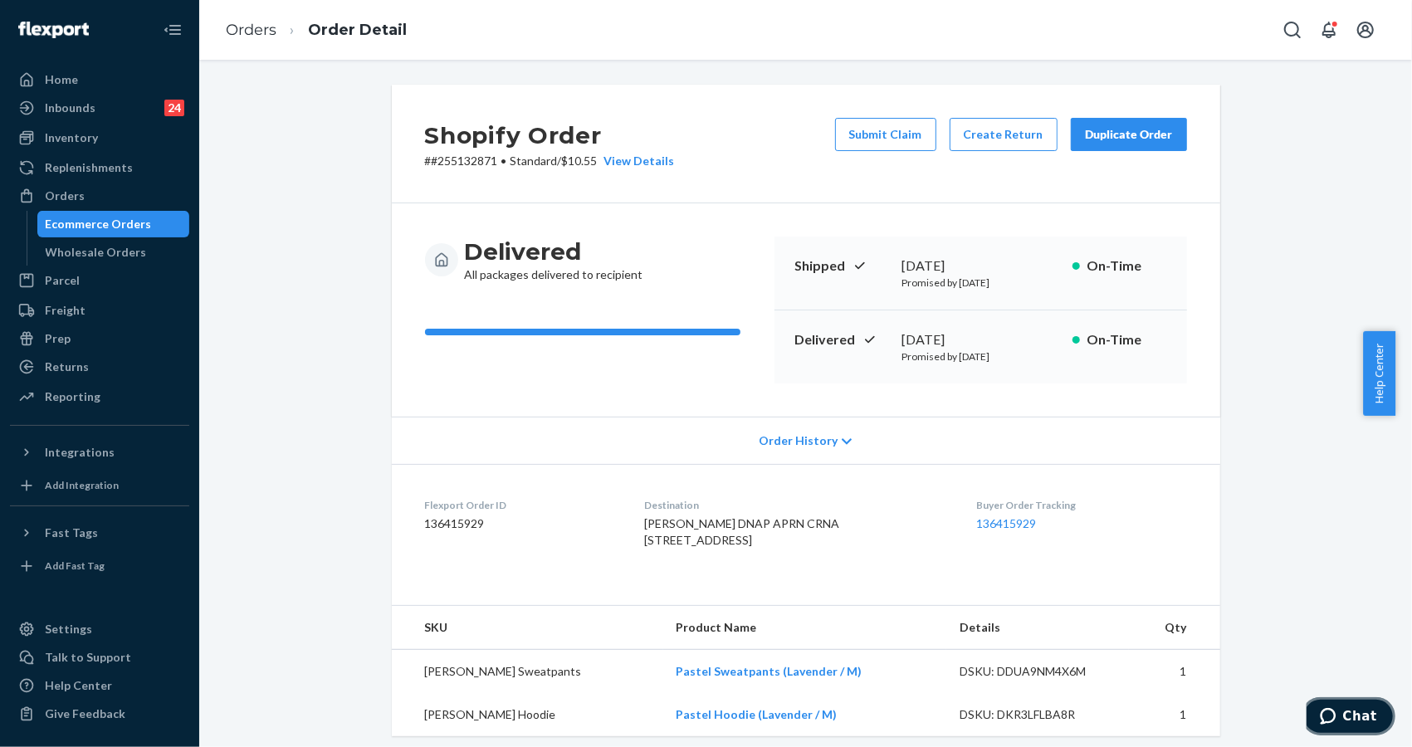
click at [1351, 708] on span "Chat" at bounding box center [1359, 715] width 34 height 15
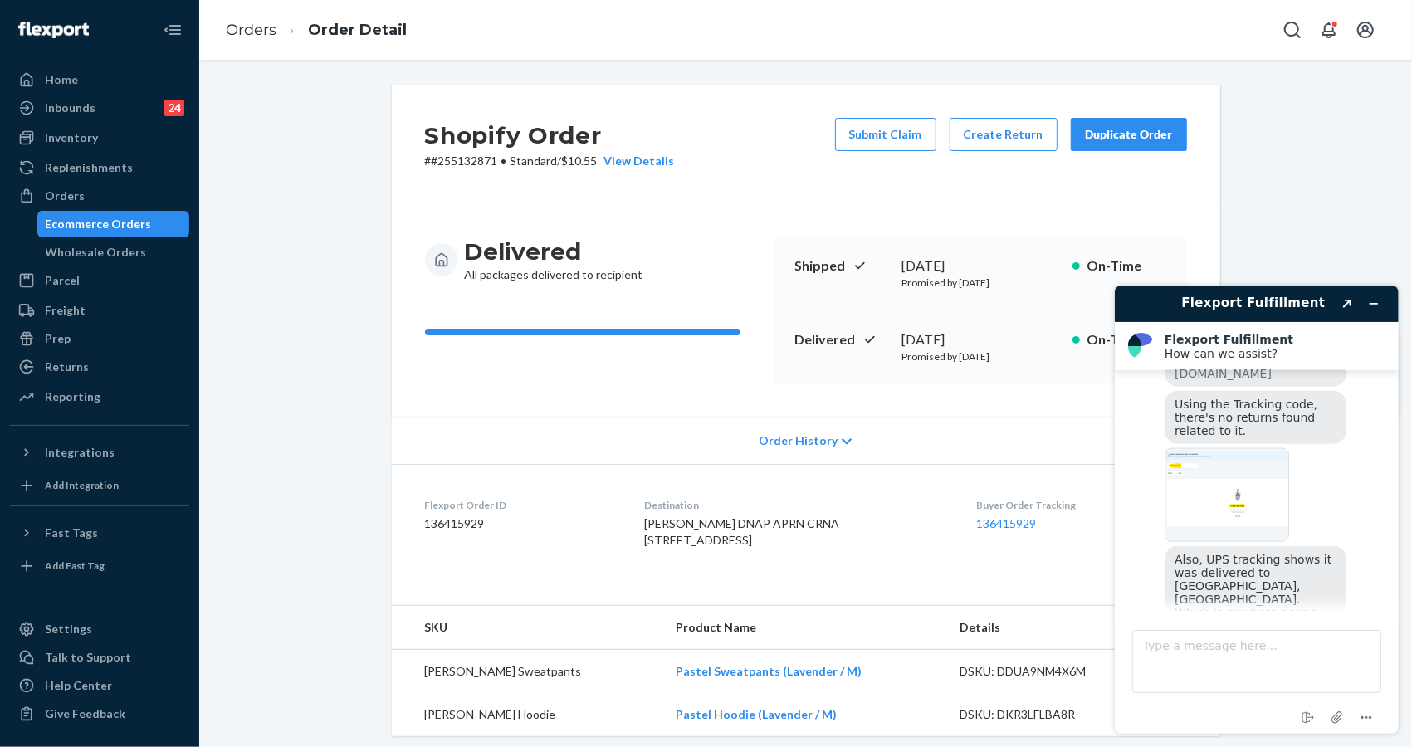
scroll to position [1453, 0]
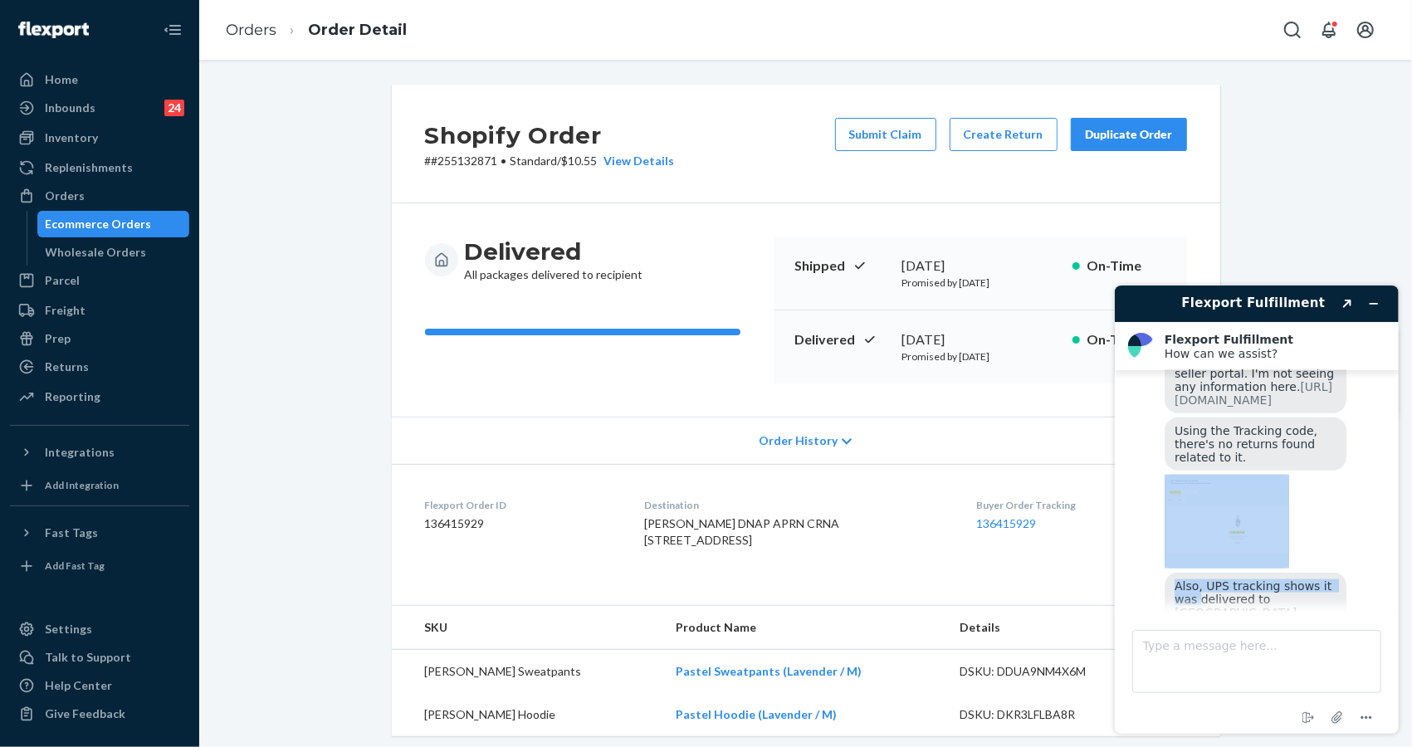
drag, startPoint x: 1388, startPoint y: 525, endPoint x: 1388, endPoint y: 513, distance: 11.6
click at [1388, 513] on main "Hello, in reference to this Flexport Order ID 136415929 Customer is reaching ou…" at bounding box center [1257, 489] width 271 height 241
click at [1375, 572] on div "Also, UPS tracking shows it was delivered to [GEOGRAPHIC_DATA], [GEOGRAPHIC_DAT…" at bounding box center [1272, 627] width 217 height 110
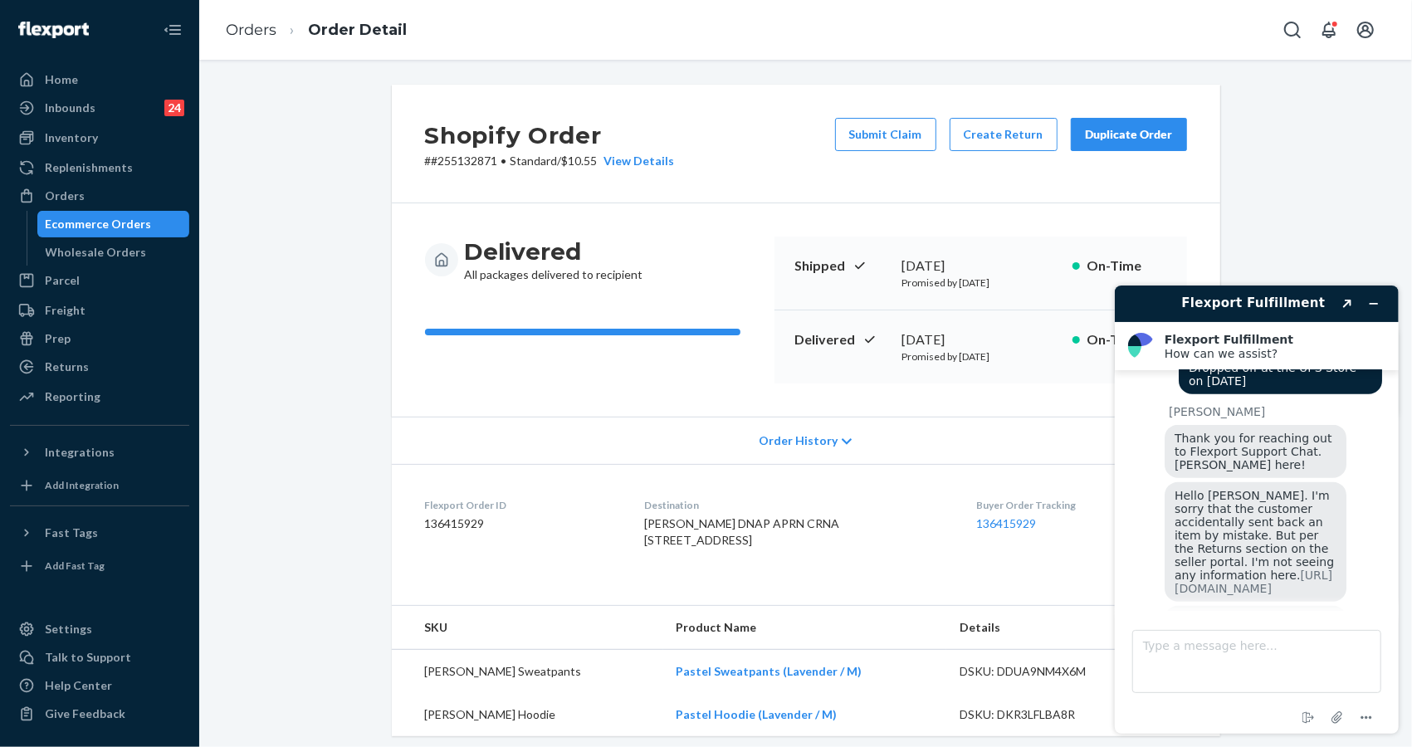
scroll to position [1275, 0]
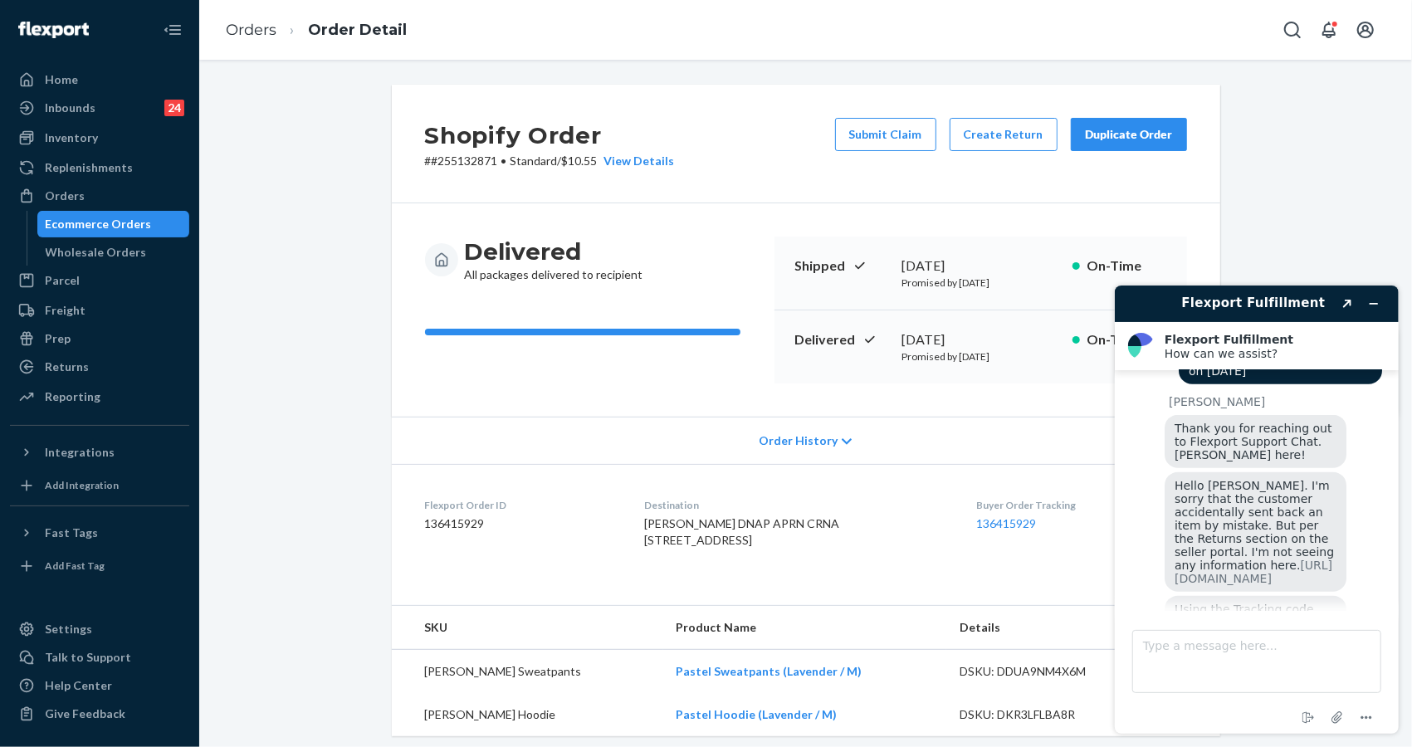
click at [926, 44] on div "Orders Order Detail" at bounding box center [805, 30] width 1213 height 60
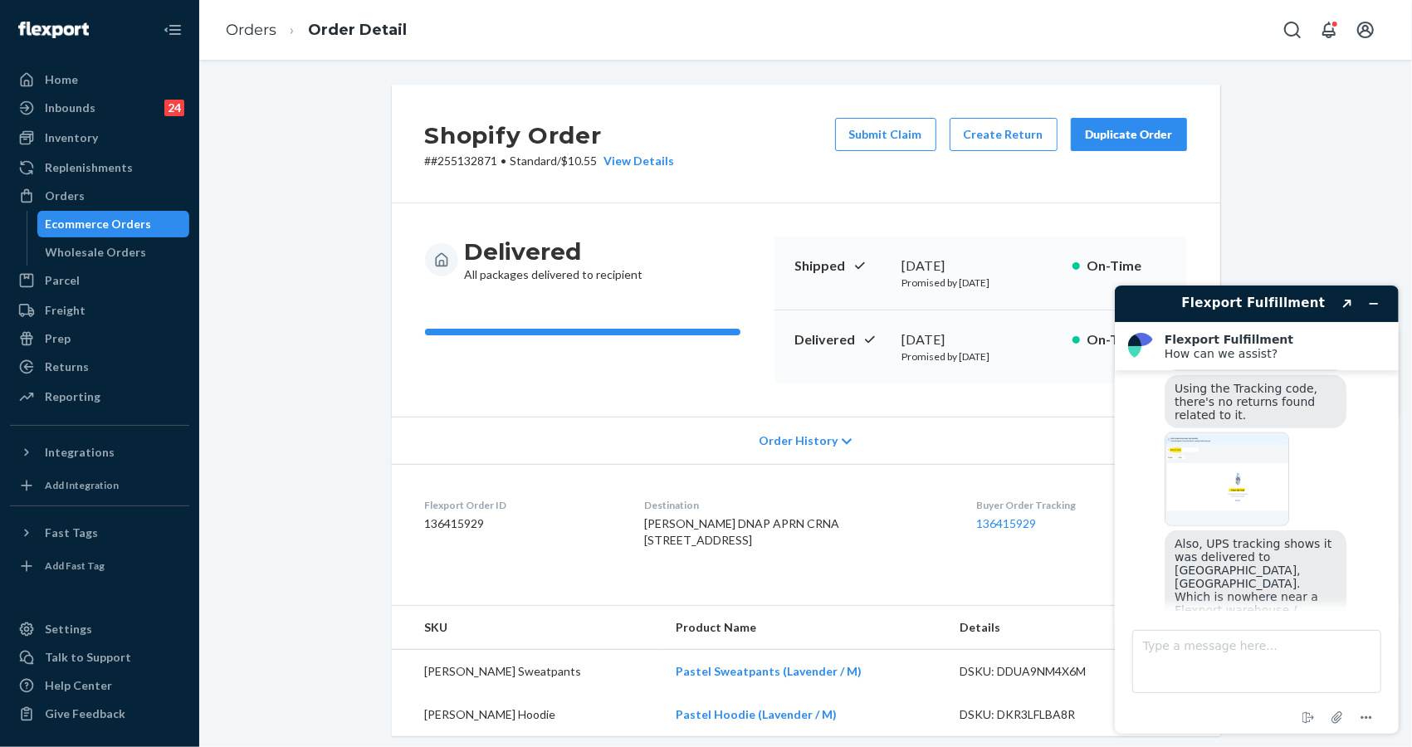
drag, startPoint x: 719, startPoint y: 222, endPoint x: 218, endPoint y: 82, distance: 519.8
click at [719, 222] on div "Delivered All packages delivered to recipient Shipped [DATE] Promised by [DATE]…" at bounding box center [806, 309] width 828 height 213
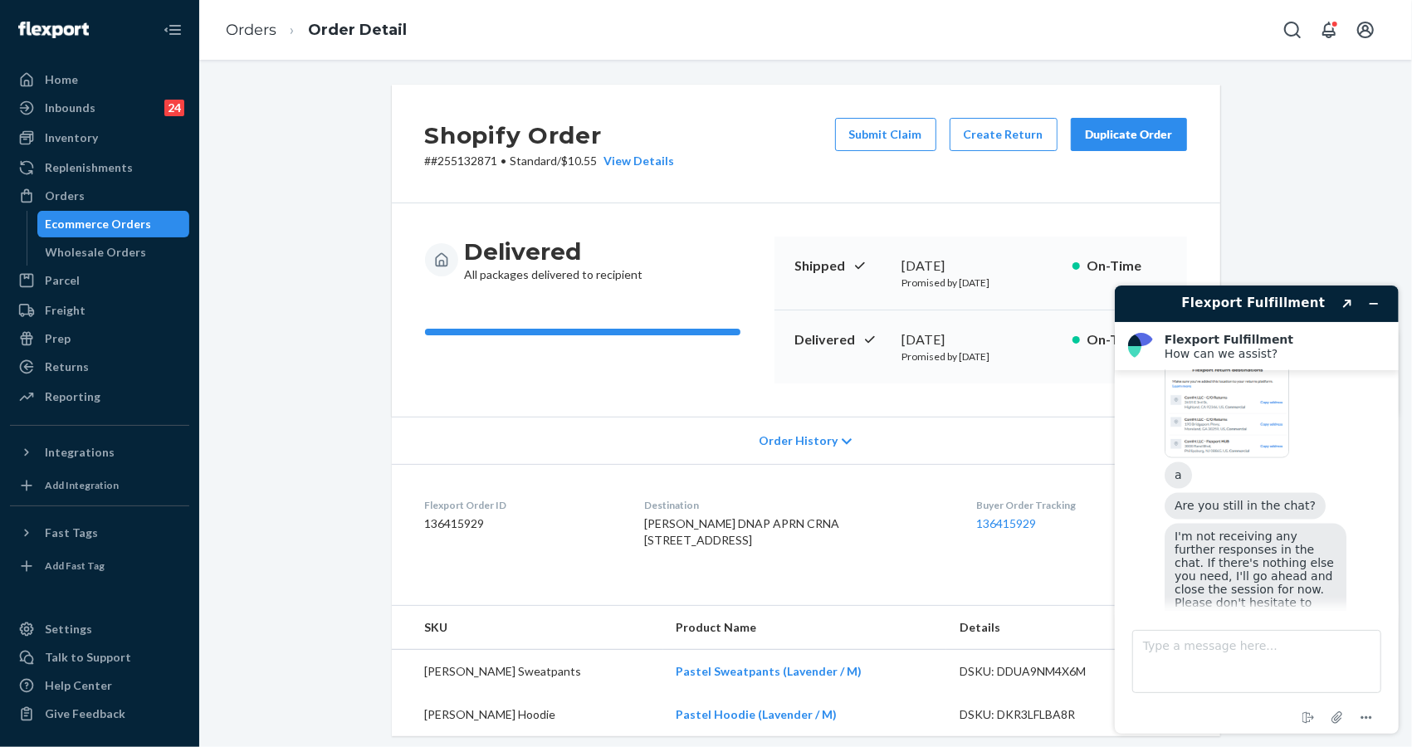
scroll to position [2171, 0]
click at [1289, 203] on div "Shopify Order # #255132871 • Standard / $10.55 View Details Submit Claim Create…" at bounding box center [806, 619] width 1188 height 1069
click at [1383, 300] on button "Minimize widget" at bounding box center [1373, 302] width 27 height 23
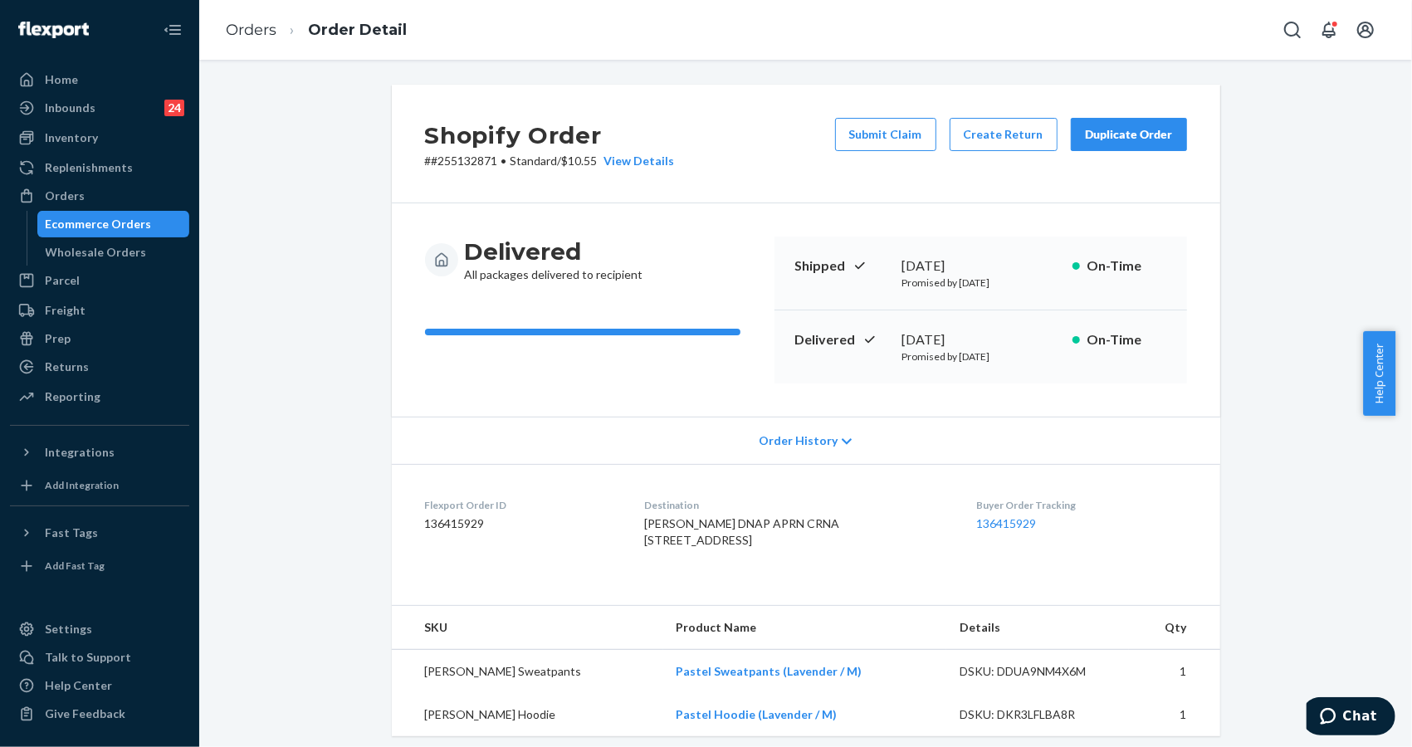
click at [1182, 691] on td "1" at bounding box center [1174, 672] width 91 height 44
